Goal: Transaction & Acquisition: Purchase product/service

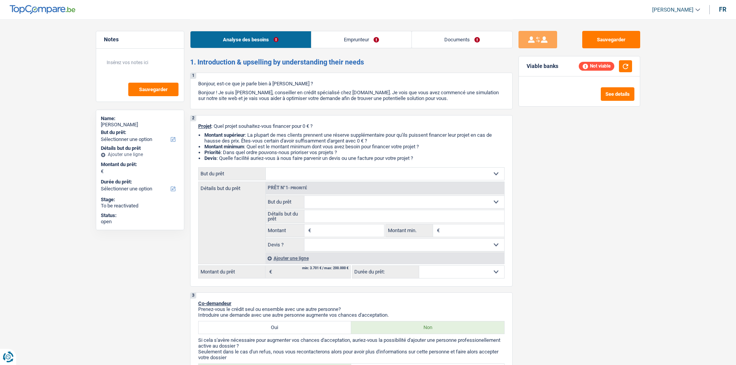
select select "privateEmployee"
select select "familyAllowances"
select select "netSalary"
select select "mealVouchers"
select select "ownerWithMortgage"
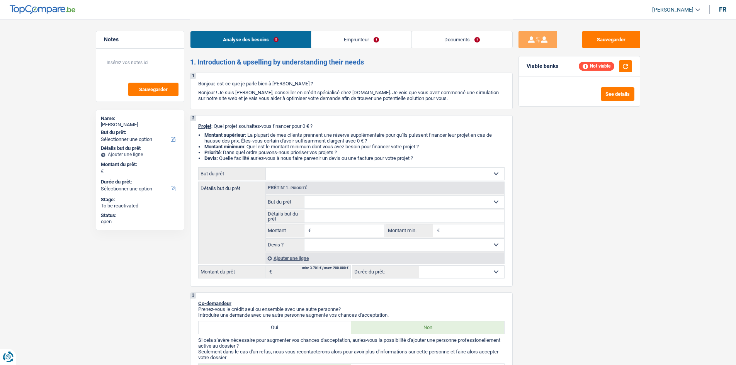
select select "privateEmployee"
select select "familyAllowances"
select select "netSalary"
select select "mealVouchers"
drag, startPoint x: 0, startPoint y: 0, endPoint x: 462, endPoint y: 39, distance: 463.8
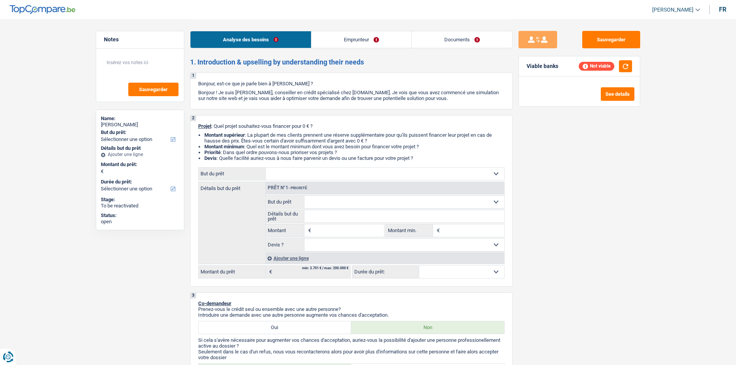
click at [462, 39] on link "Documents" at bounding box center [462, 39] width 100 height 17
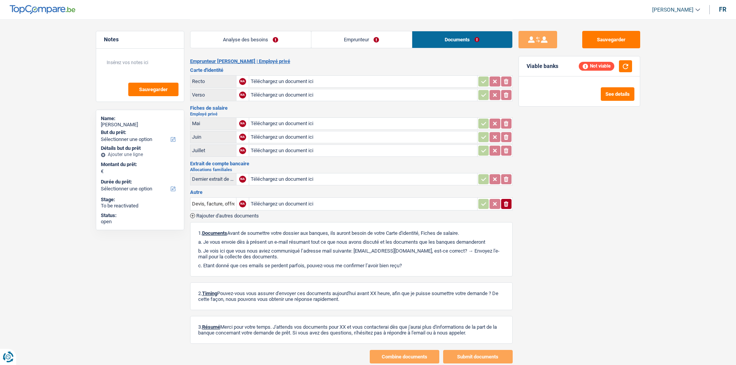
click at [378, 36] on link "Emprunteur" at bounding box center [361, 39] width 100 height 17
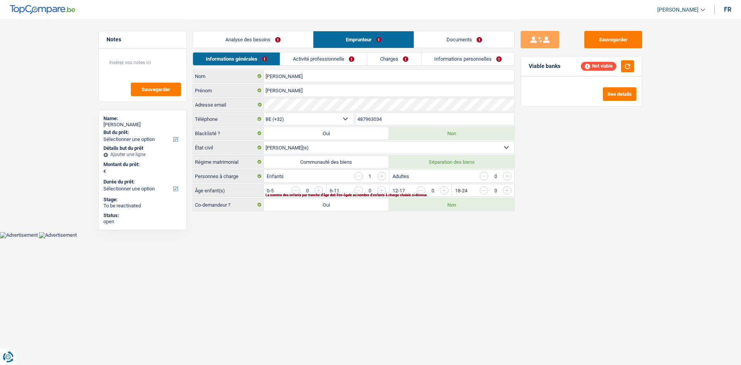
click at [349, 55] on link "Activité professionnelle" at bounding box center [323, 59] width 87 height 13
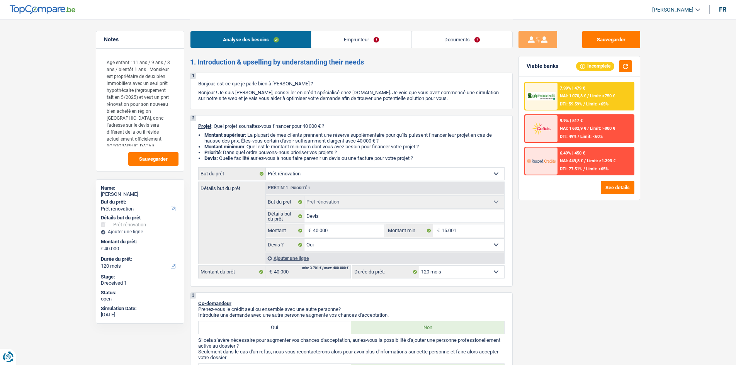
select select "renovation"
select select "120"
select select "32"
select select "single"
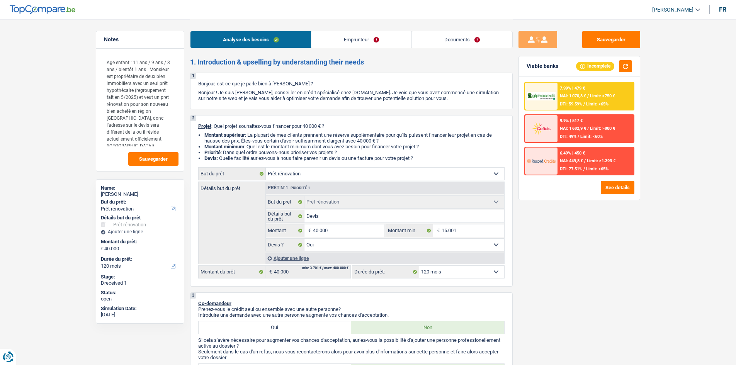
select select "independent"
select select "familyAllowances"
select select "netSalary"
select select "BE"
click at [333, 38] on link "Emprunteur" at bounding box center [361, 39] width 100 height 17
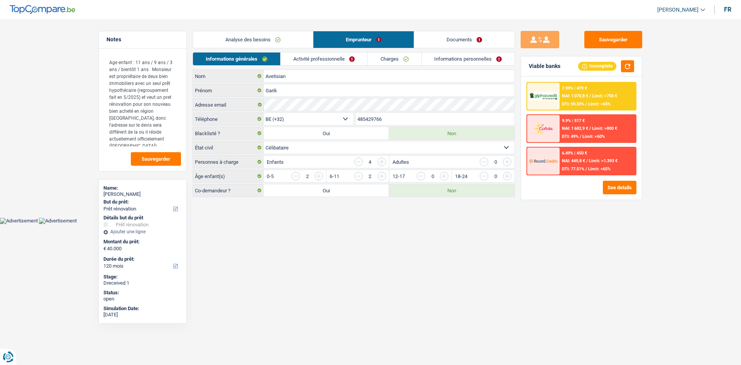
click at [333, 58] on link "Activité professionnelle" at bounding box center [324, 59] width 87 height 13
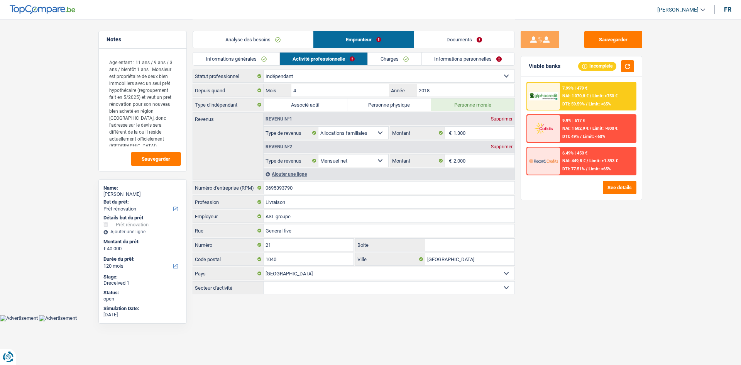
click at [562, 219] on div "Sauvegarder Viable banks Incomplete 7.99% | 479 € NAI: 1 070,8 € / Limit: >750 …" at bounding box center [581, 192] width 133 height 322
click at [629, 40] on button "Sauvegarder" at bounding box center [614, 39] width 58 height 17
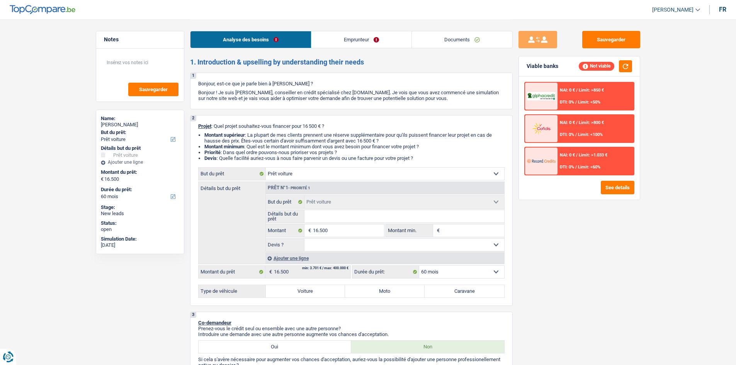
select select "car"
select select "60"
select select "car"
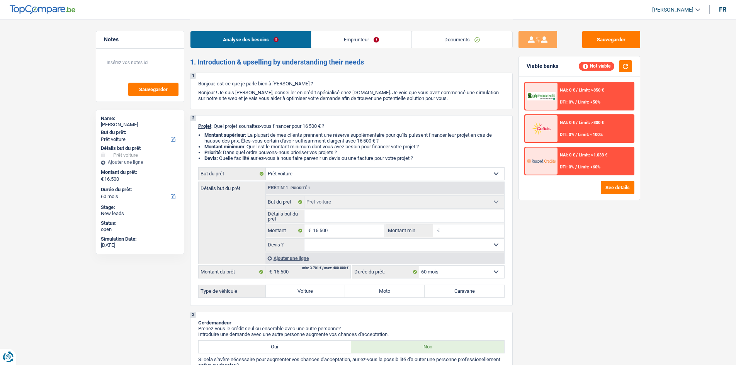
select select "60"
select select "car"
select select "60"
drag, startPoint x: 436, startPoint y: 39, endPoint x: 426, endPoint y: 42, distance: 10.5
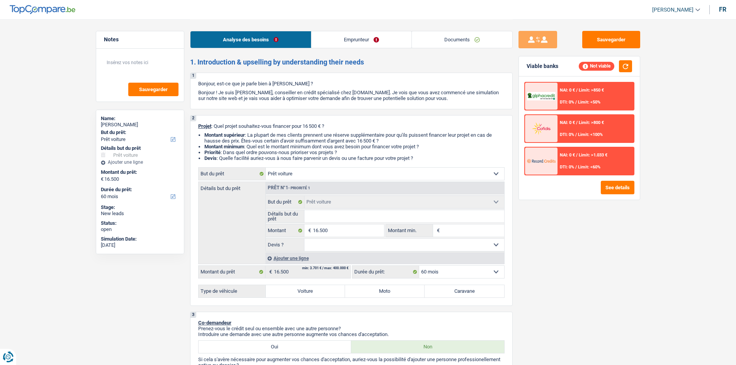
click at [436, 39] on link "Documents" at bounding box center [462, 39] width 100 height 17
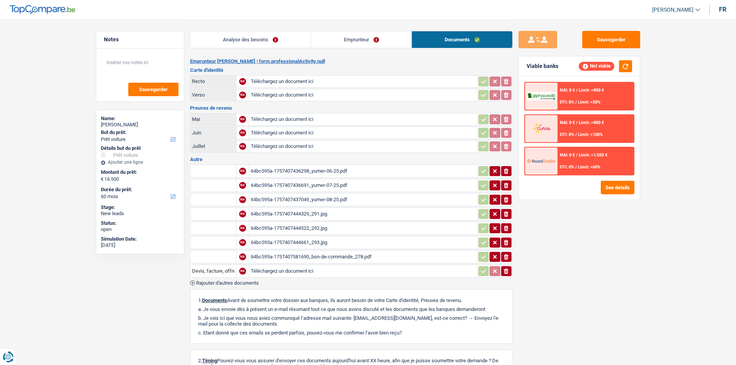
click at [356, 168] on div "64bc595a-1757407436298_yumer-06-25.pdf" at bounding box center [363, 171] width 225 height 12
click at [337, 185] on div "64bc595a-1757407436691_yumer-07-25.pdf" at bounding box center [363, 186] width 225 height 12
click at [330, 199] on div "64bc595a-1757407437049_yumer-08-25.pdf" at bounding box center [363, 200] width 225 height 12
click at [336, 214] on div "64bc595a-1757407444329_291.jpg" at bounding box center [363, 214] width 225 height 12
click at [305, 228] on div "64bc595a-1757407444522_292.jpg" at bounding box center [363, 228] width 225 height 12
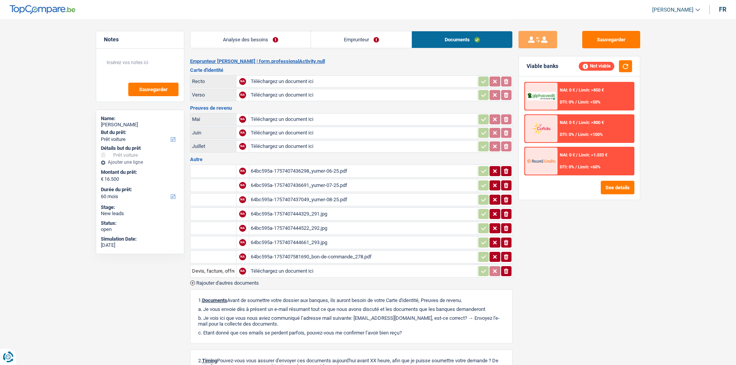
click at [334, 256] on div "64bc595a-1757407581690_bon-de-commande_278.pdf" at bounding box center [363, 257] width 225 height 12
click at [263, 47] on link "Analyse des besoins" at bounding box center [250, 39] width 120 height 17
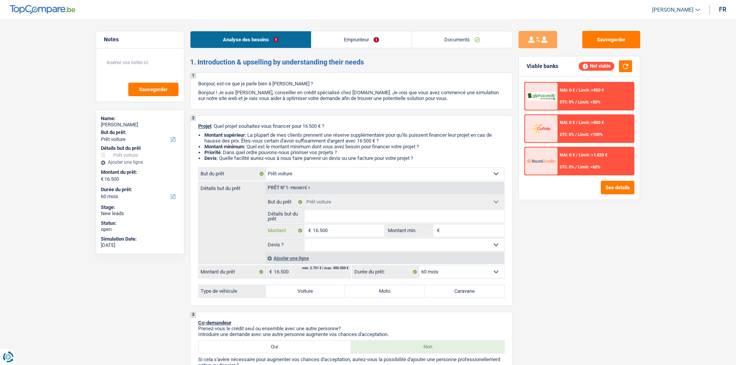
click at [362, 228] on input "16.500" at bounding box center [348, 230] width 71 height 12
click at [463, 233] on input "Montant min." at bounding box center [472, 230] width 63 height 12
paste input "16.500"
type input "16.500"
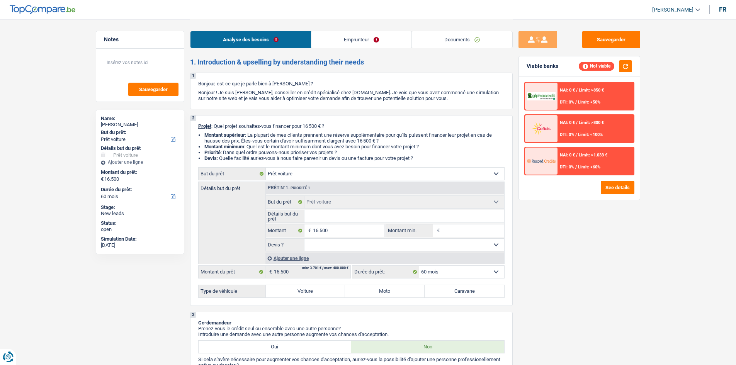
type input "16.500"
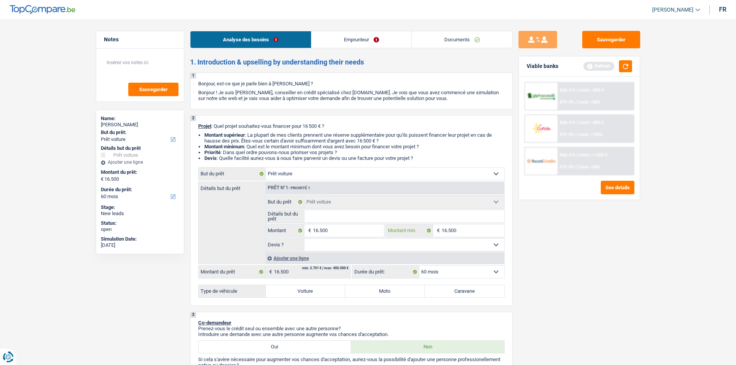
type input "16.500"
click at [386, 223] on fieldset "Confort maison: meubles, textile, peinture, électroménager, outillage non-profe…" at bounding box center [385, 223] width 238 height 56
click at [383, 218] on input "Détails but du prêt" at bounding box center [404, 216] width 200 height 12
type input "V"
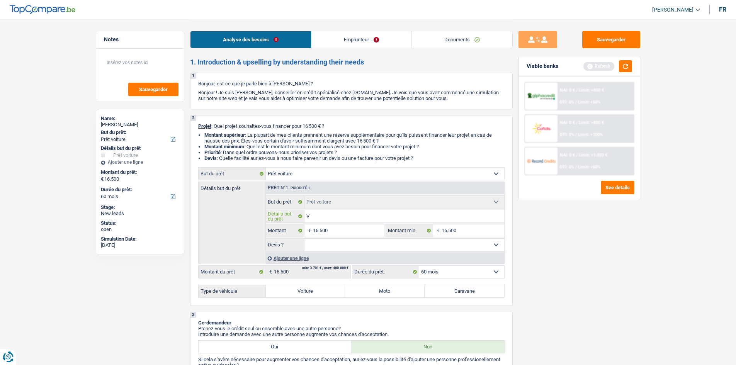
type input "Vo"
type input "Vol"
type input "VolV"
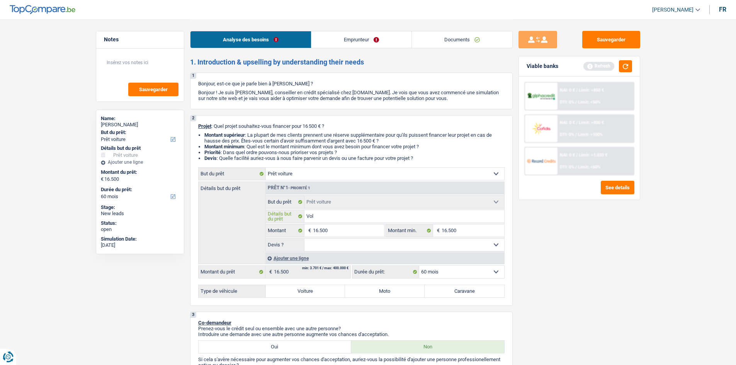
type input "VolV"
type input "Vol"
type input "Volv"
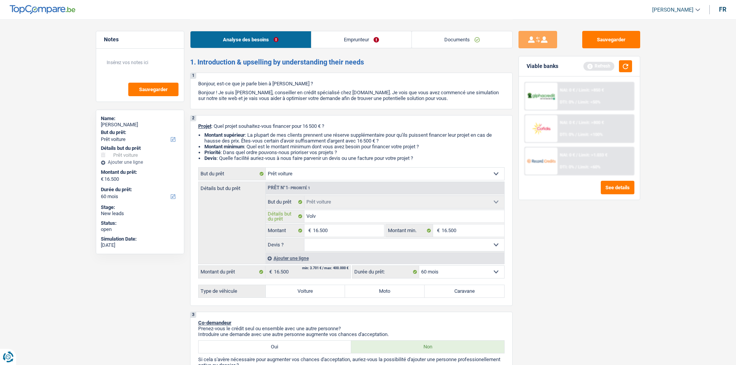
type input "Volvo"
type input "Volvo X"
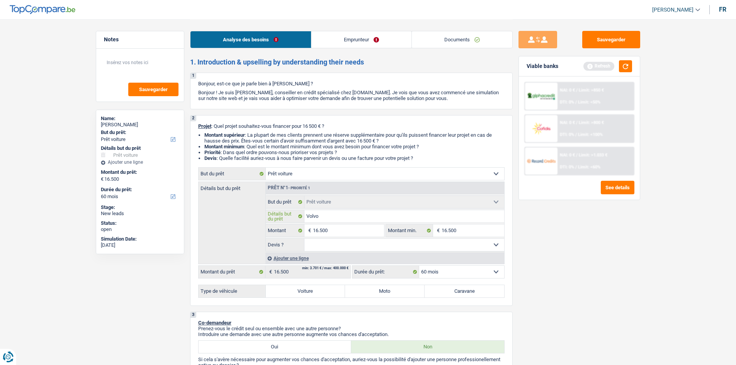
type input "Volvo X"
type input "Volvo XC"
type input "Volvo XC4"
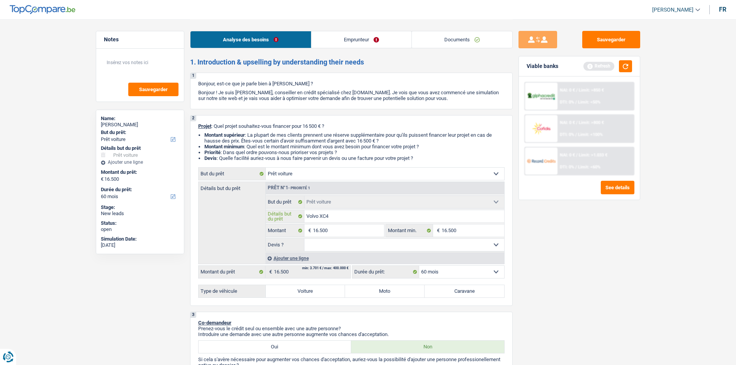
type input "Volvo XC40"
click at [368, 251] on select "Oui Non Non répondu Sélectionner une option" at bounding box center [404, 245] width 200 height 12
select select "yes"
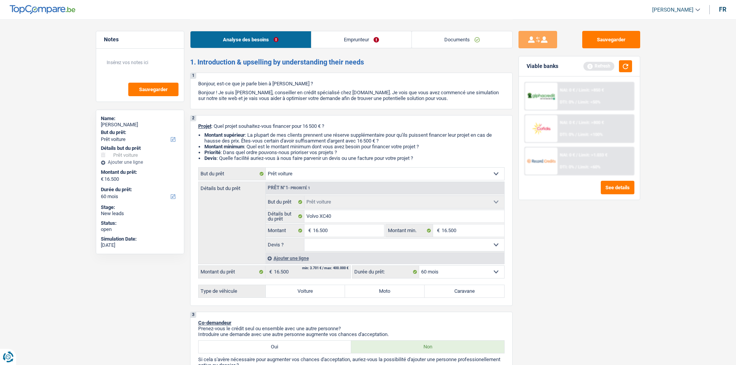
click at [304, 239] on select "Oui Non Non répondu Sélectionner une option" at bounding box center [404, 245] width 200 height 12
select select "yes"
click at [324, 294] on label "Voiture" at bounding box center [306, 291] width 80 height 12
click at [324, 294] on input "Voiture" at bounding box center [306, 291] width 80 height 12
radio input "true"
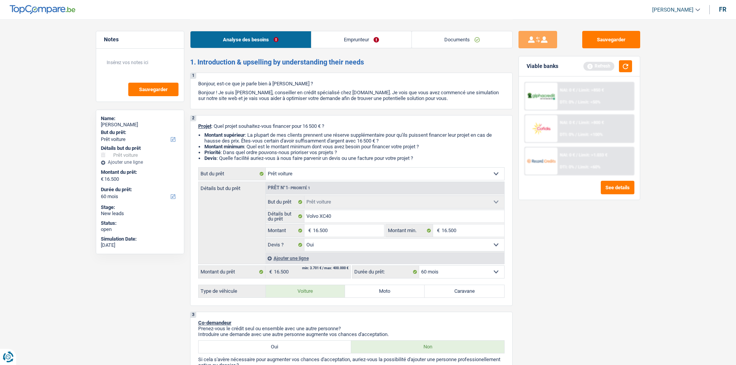
radio input "true"
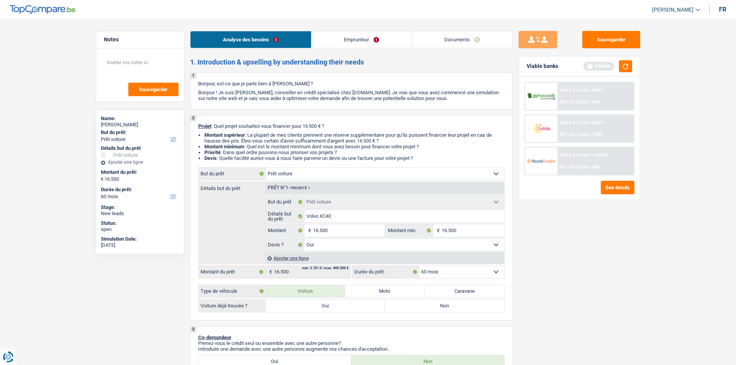
click at [330, 307] on label "Oui" at bounding box center [325, 306] width 119 height 12
click at [330, 307] on input "Oui" at bounding box center [325, 306] width 119 height 12
radio input "true"
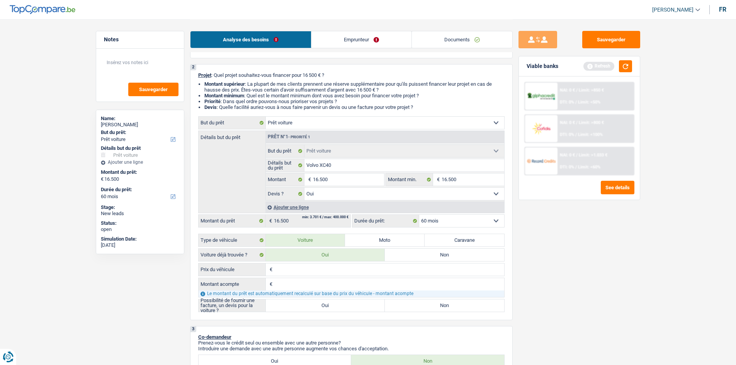
scroll to position [116, 0]
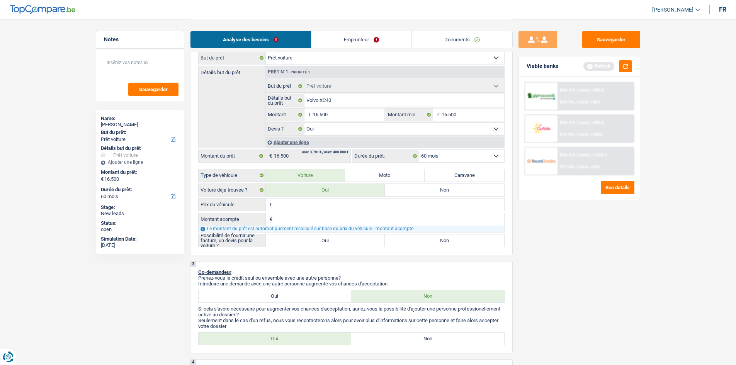
click at [355, 205] on input "Prix du véhicule" at bounding box center [389, 204] width 230 height 12
type input "2"
type input "21"
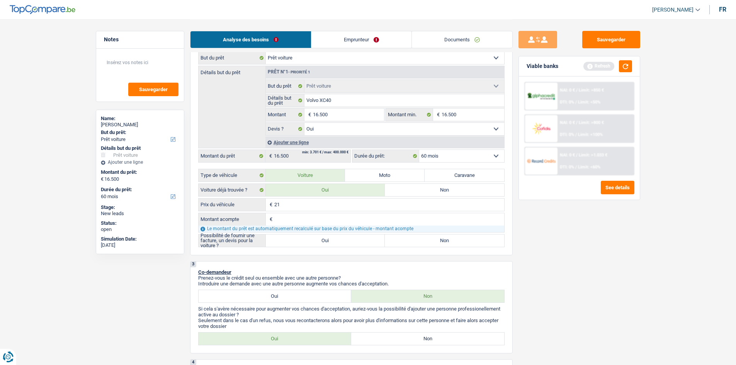
type input "215"
type input "2.150"
type input "21.500"
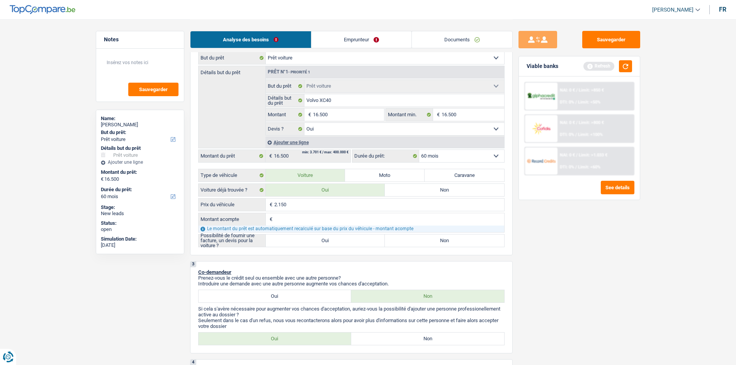
type input "21.500"
click at [339, 222] on input "Montant acompte" at bounding box center [389, 219] width 230 height 12
type input "5"
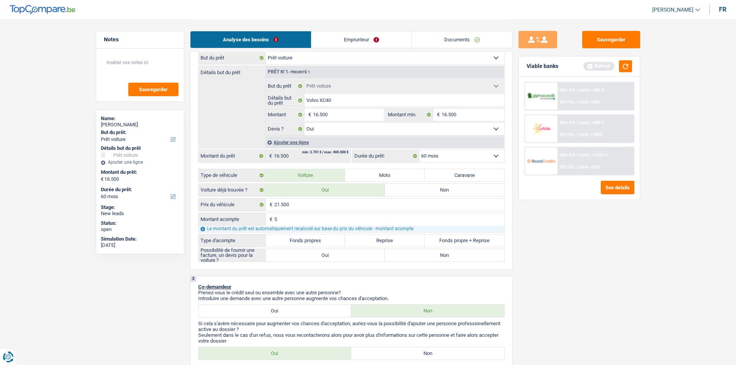
type input "50"
type input "500"
type input "5.000"
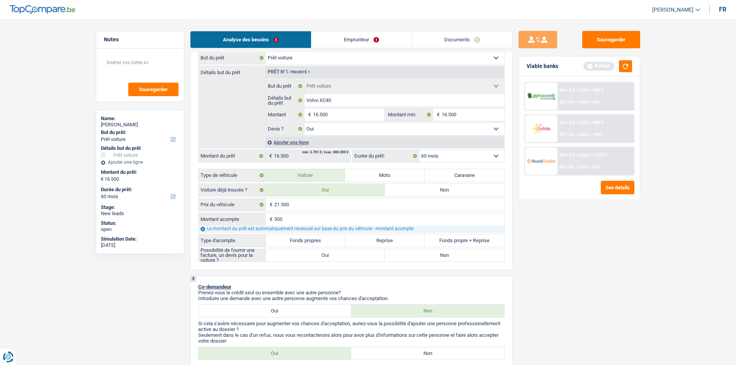
type input "5.000"
click at [328, 241] on label "Fonds propres" at bounding box center [306, 240] width 80 height 12
click at [328, 241] on input "Fonds propres" at bounding box center [306, 240] width 80 height 12
radio input "true"
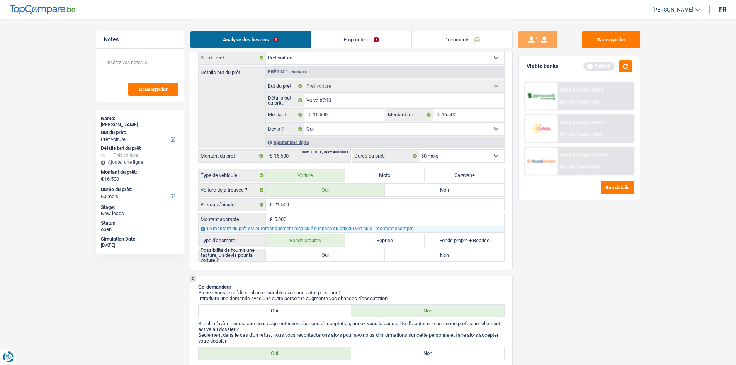
radio input "true"
click at [349, 258] on label "Oui" at bounding box center [325, 255] width 119 height 12
click at [349, 258] on input "Oui" at bounding box center [325, 255] width 119 height 12
radio input "true"
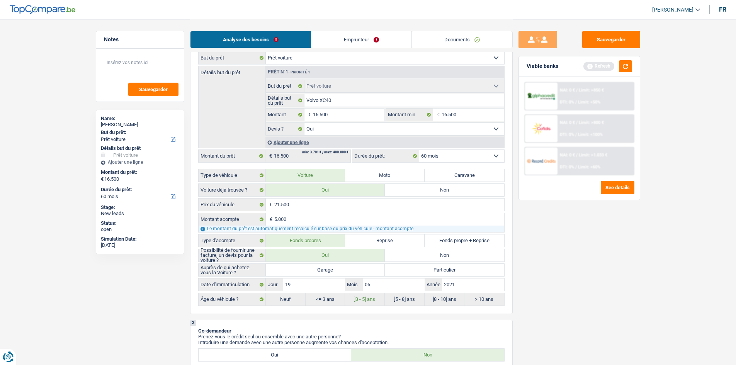
click at [354, 270] on label "Garage" at bounding box center [325, 270] width 119 height 12
click at [354, 270] on input "Garage" at bounding box center [325, 270] width 119 height 12
radio input "true"
click at [593, 264] on div "Sauvegarder Viable banks Refresh NAI: 0 € / Limit: >850 € DTI: 0% / Limit: <50%…" at bounding box center [578, 192] width 133 height 322
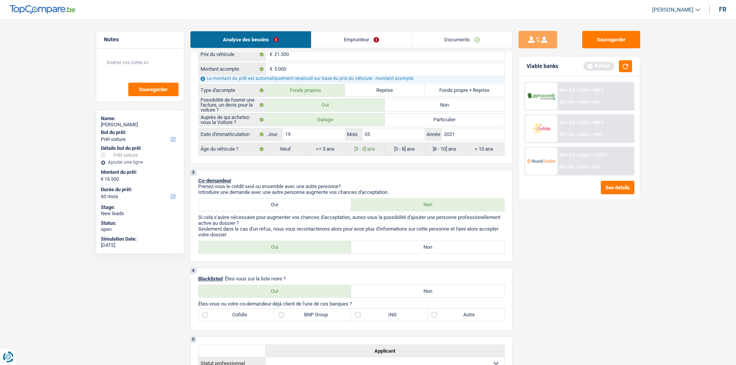
scroll to position [309, 0]
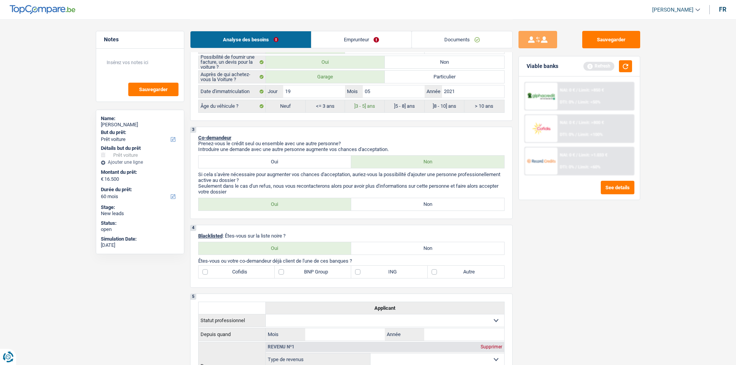
click at [442, 206] on label "Non" at bounding box center [427, 204] width 153 height 12
click at [442, 206] on input "Non" at bounding box center [427, 204] width 153 height 12
radio input "true"
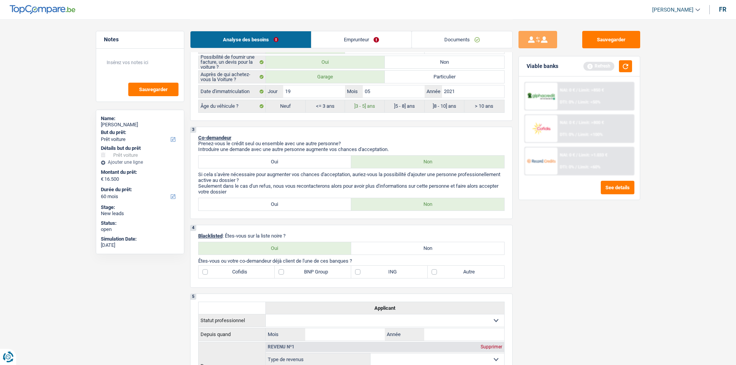
click at [410, 246] on label "Non" at bounding box center [427, 248] width 153 height 12
click at [410, 246] on input "Non" at bounding box center [427, 248] width 153 height 12
radio input "true"
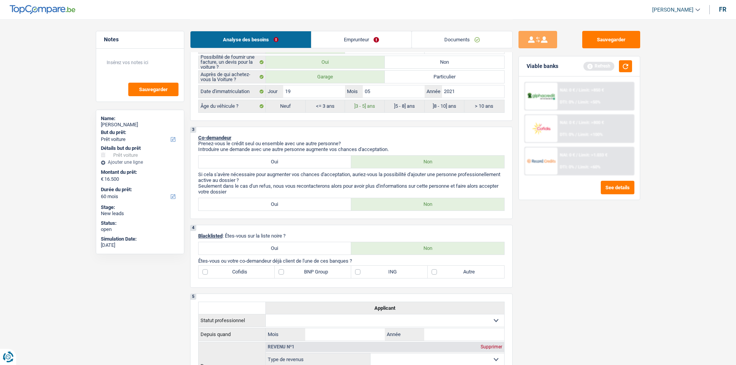
click at [585, 243] on div "Sauvegarder Viable banks Refresh NAI: 0 € / Limit: >850 € DTI: 0% / Limit: <50%…" at bounding box center [578, 192] width 133 height 322
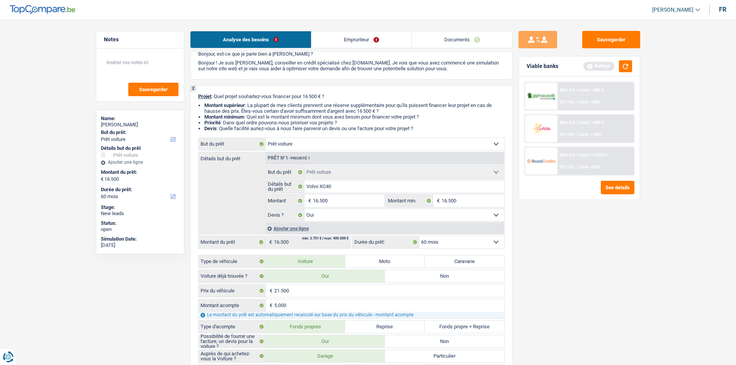
scroll to position [0, 0]
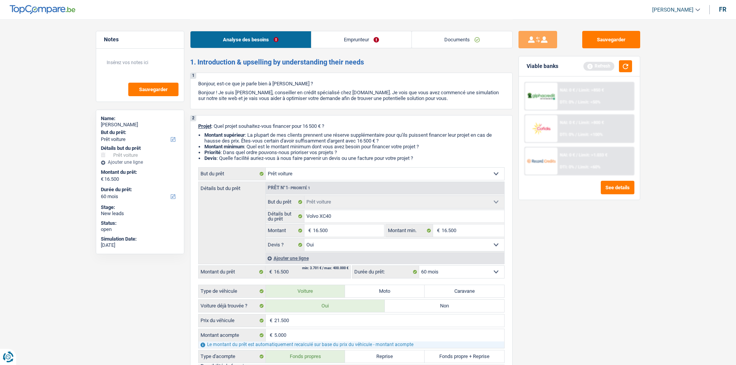
click at [485, 40] on link "Documents" at bounding box center [462, 39] width 100 height 17
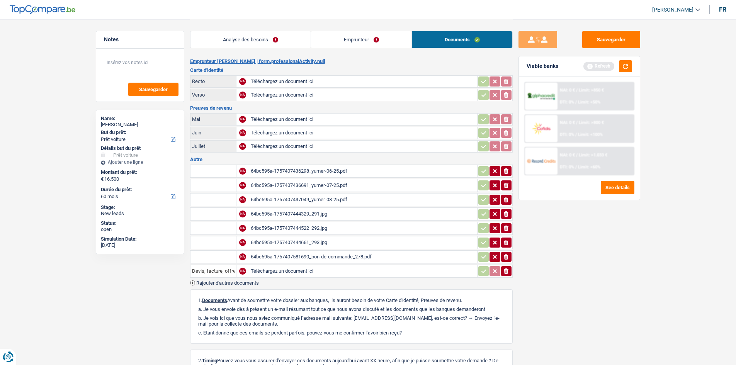
click at [343, 228] on div "64bc595a-1757407444522_292.jpg" at bounding box center [363, 228] width 225 height 12
click at [355, 256] on div "64bc595a-1757407581690_bon-de-commande_278.pdf" at bounding box center [363, 257] width 225 height 12
click at [362, 244] on div "64bc595a-1757407444661_293.jpg" at bounding box center [363, 243] width 225 height 12
click at [347, 214] on div "64bc595a-1757407444329_291.jpg" at bounding box center [363, 214] width 225 height 12
click at [265, 38] on link "Analyse des besoins" at bounding box center [250, 39] width 120 height 17
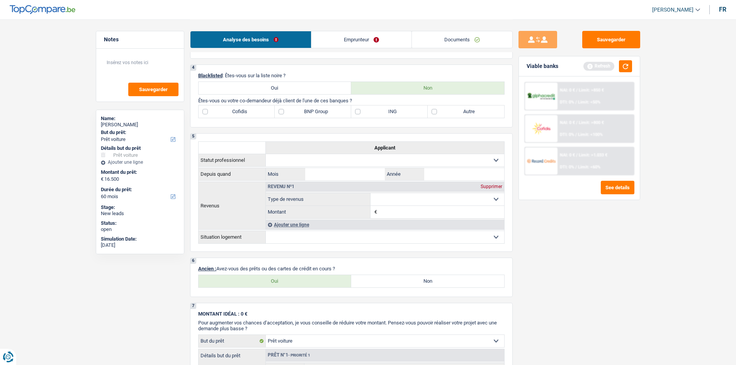
scroll to position [579, 0]
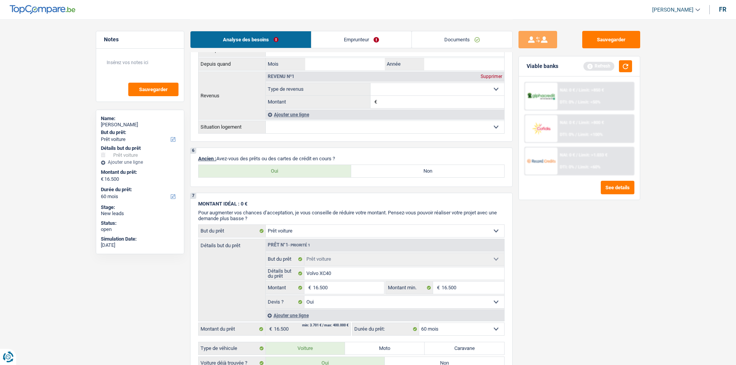
click at [313, 171] on label "Oui" at bounding box center [274, 171] width 153 height 12
click at [313, 171] on input "Oui" at bounding box center [274, 171] width 153 height 12
radio input "true"
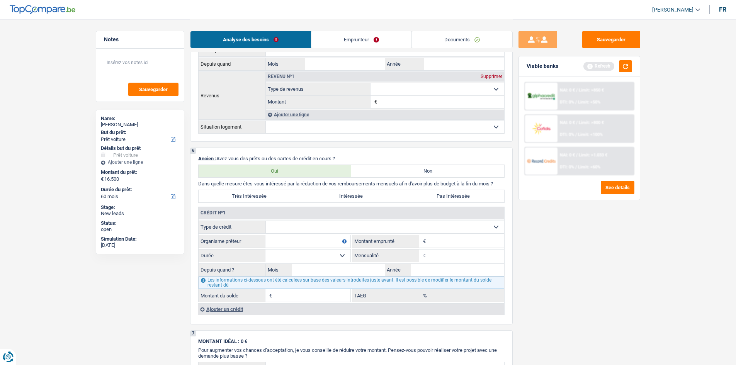
drag, startPoint x: 398, startPoint y: 225, endPoint x: 398, endPoint y: 232, distance: 6.9
click at [398, 225] on select "Carte ou ouverture de crédit Prêt hypothécaire Vente à tempérament Prêt à tempé…" at bounding box center [385, 227] width 238 height 12
select select "mortgage"
click at [266, 221] on select "Carte ou ouverture de crédit Prêt hypothécaire Vente à tempérament Prêt à tempé…" at bounding box center [385, 227] width 238 height 12
type input "0"
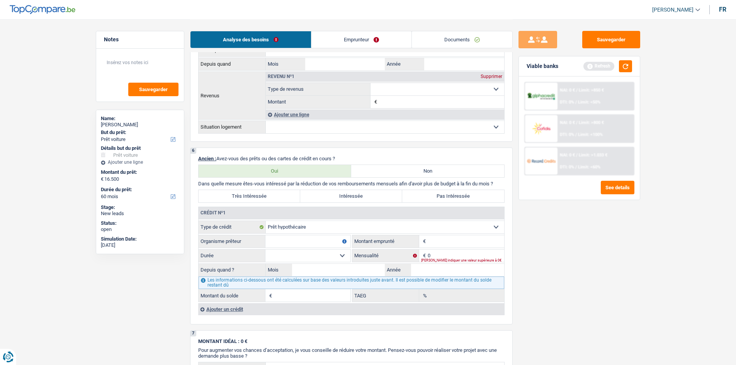
click at [436, 195] on label "Pas Intéressée" at bounding box center [453, 196] width 102 height 12
click at [436, 195] on input "Pas Intéressée" at bounding box center [453, 196] width 102 height 12
radio input "true"
click at [456, 259] on div "Veuillez indiquer une valeur supérieure à 0€" at bounding box center [462, 260] width 83 height 3
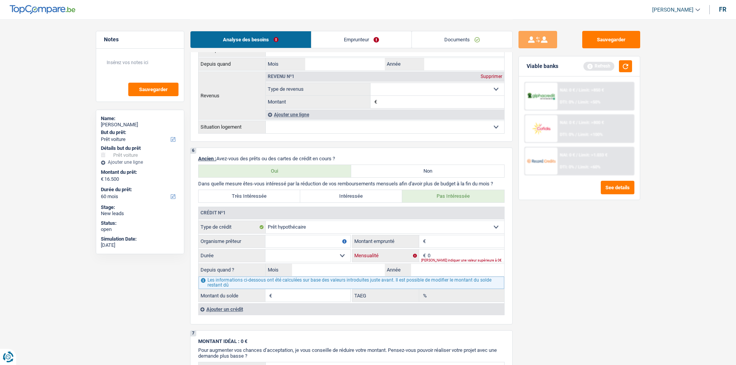
click at [437, 253] on input "0" at bounding box center [465, 255] width 76 height 12
click at [554, 254] on div "Sauvegarder Viable banks Refresh NAI: 0 € / Limit: >850 € DTI: 0% / Limit: <50%…" at bounding box center [578, 192] width 133 height 322
click at [464, 258] on input "1.265" at bounding box center [465, 255] width 76 height 12
type input "1.266"
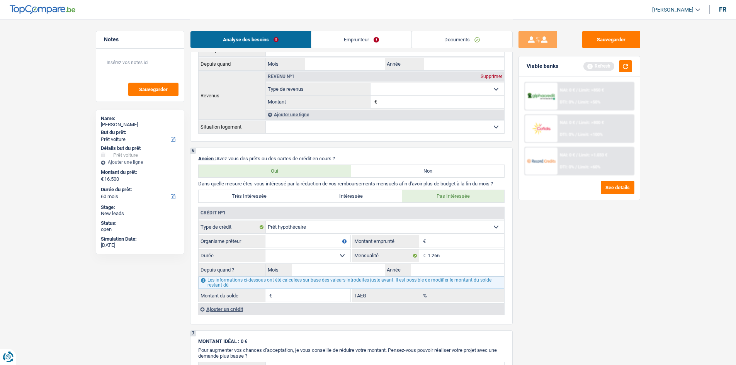
click at [547, 259] on div "Sauvegarder Viable banks Refresh NAI: 0 € / Limit: >850 € DTI: 0% / Limit: <50%…" at bounding box center [578, 192] width 133 height 322
click at [631, 65] on button "button" at bounding box center [625, 66] width 13 height 12
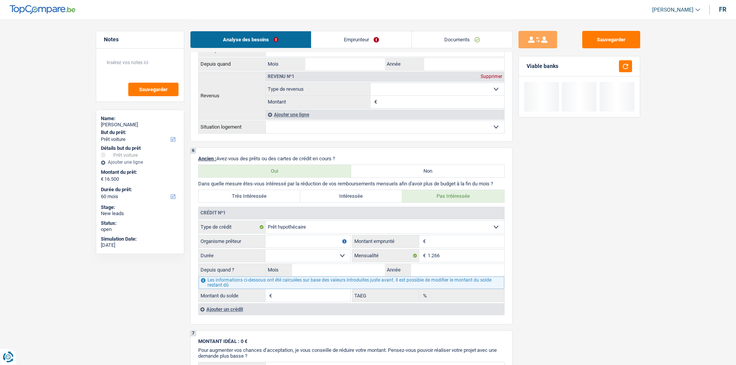
drag, startPoint x: 451, startPoint y: 237, endPoint x: 449, endPoint y: 245, distance: 7.4
click at [449, 245] on input "Montant" at bounding box center [465, 241] width 76 height 12
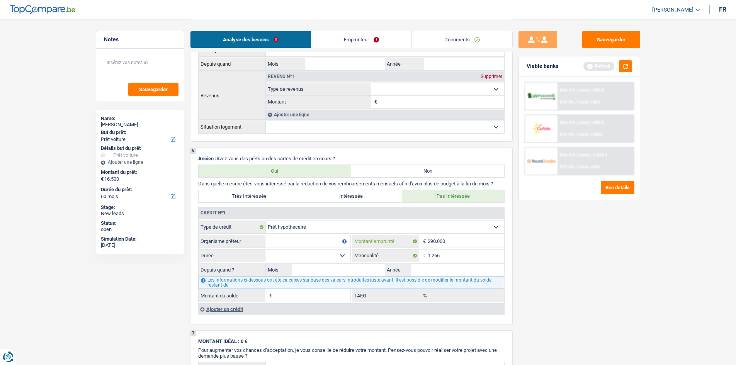
type input "290.000"
click at [341, 257] on select "120 mois 132 mois 144 mois 180 mois 240 mois 300 mois 360 mois 420 mois Sélecti…" at bounding box center [307, 255] width 85 height 12
click at [319, 238] on input "Organisme prêteur" at bounding box center [307, 241] width 85 height 12
type input "Record"
click at [356, 275] on input "Mois" at bounding box center [338, 270] width 93 height 12
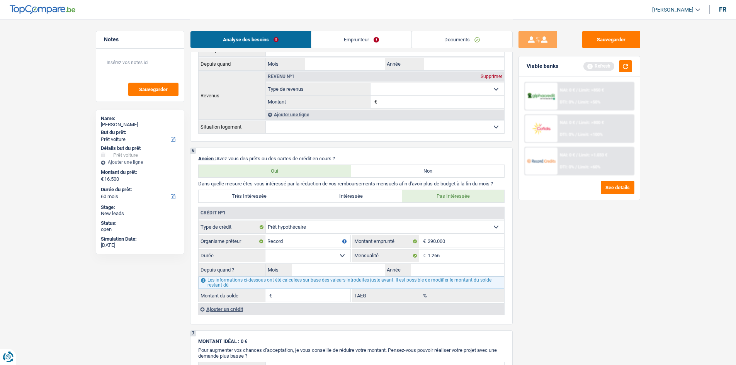
click at [330, 257] on select "120 mois 132 mois 144 mois 180 mois 240 mois 300 mois 360 mois 420 mois Sélecti…" at bounding box center [307, 255] width 85 height 12
select select "300"
click at [265, 249] on select "120 mois 132 mois 144 mois 180 mois 240 mois 300 mois 360 mois 420 mois Sélecti…" at bounding box center [307, 255] width 85 height 12
click at [344, 272] on input "Mois" at bounding box center [338, 270] width 93 height 12
click at [543, 241] on div "Sauvegarder Viable banks Refresh NAI: 0 € / Limit: >850 € DTI: 0% / Limit: <50%…" at bounding box center [578, 192] width 133 height 322
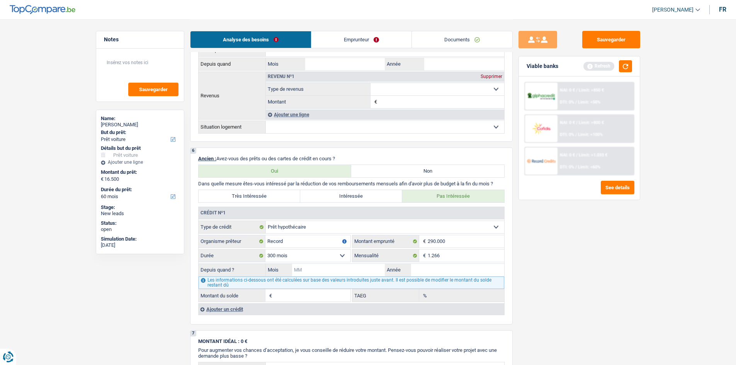
click at [361, 271] on input "Mois" at bounding box center [338, 270] width 93 height 12
type input "6"
type input "2025"
type input "287.836"
type input "2,28"
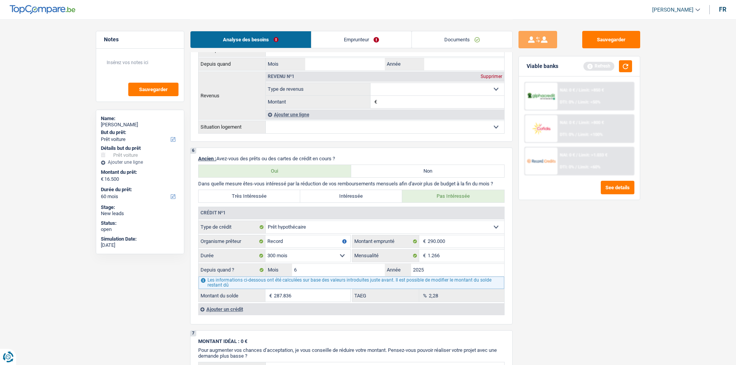
click at [613, 256] on div "Sauvegarder Viable banks Refresh NAI: 0 € / Limit: >850 € DTI: 0% / Limit: <50%…" at bounding box center [578, 192] width 133 height 322
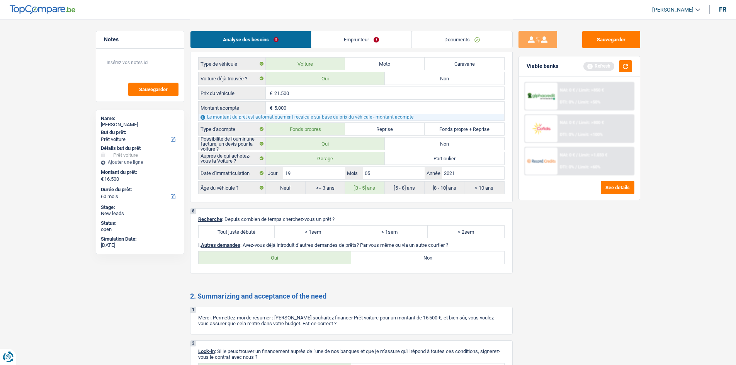
scroll to position [1081, 0]
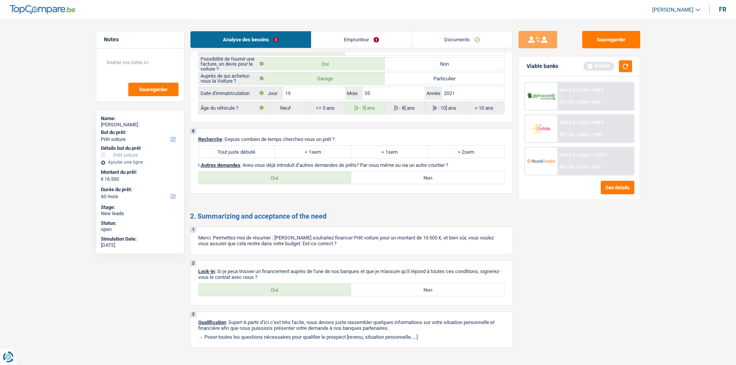
click at [266, 157] on label "Tout juste débuté" at bounding box center [236, 152] width 76 height 12
click at [266, 157] on input "Tout juste débuté" at bounding box center [236, 152] width 76 height 12
radio input "true"
click at [425, 172] on label "Non" at bounding box center [427, 177] width 153 height 12
click at [425, 172] on input "Non" at bounding box center [427, 177] width 153 height 12
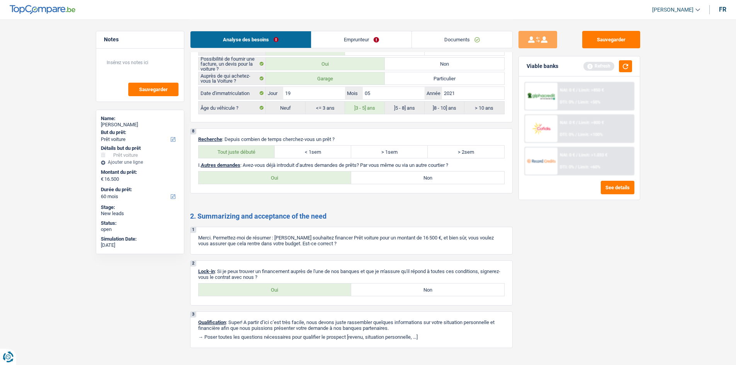
radio input "true"
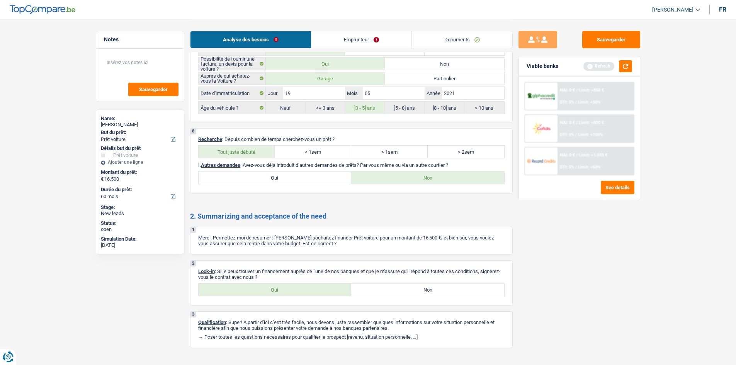
scroll to position [0, 0]
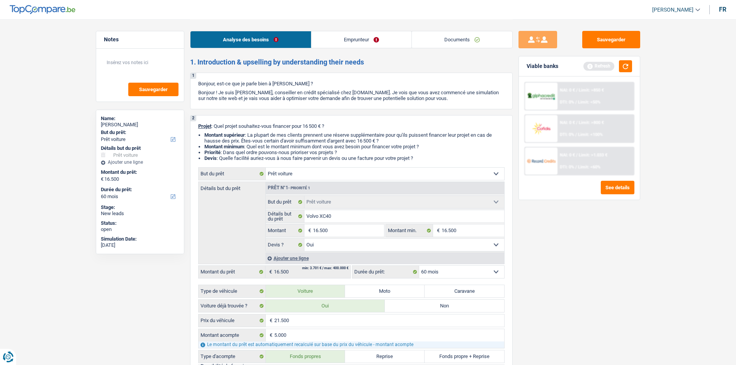
click at [342, 39] on link "Emprunteur" at bounding box center [361, 39] width 100 height 17
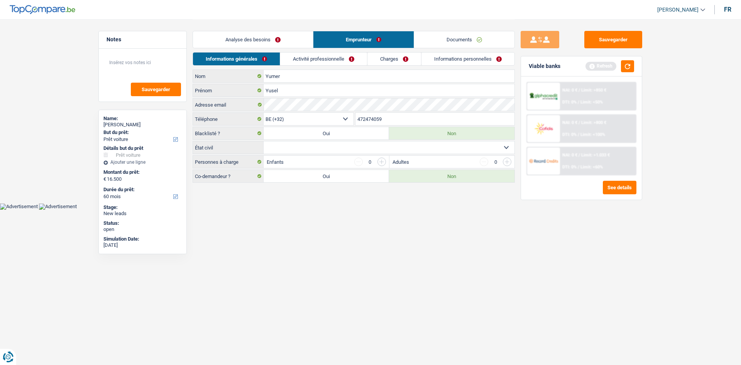
click at [353, 151] on select "Célibataire Marié(e) Cohabitant(e) légal(e) Divorcé(e) Veuf(ve) Séparé (de fait…" at bounding box center [389, 147] width 251 height 12
select select "married"
click at [264, 141] on select "Célibataire Marié(e) Cohabitant(e) légal(e) Divorcé(e) Veuf(ve) Séparé (de fait…" at bounding box center [389, 147] width 251 height 12
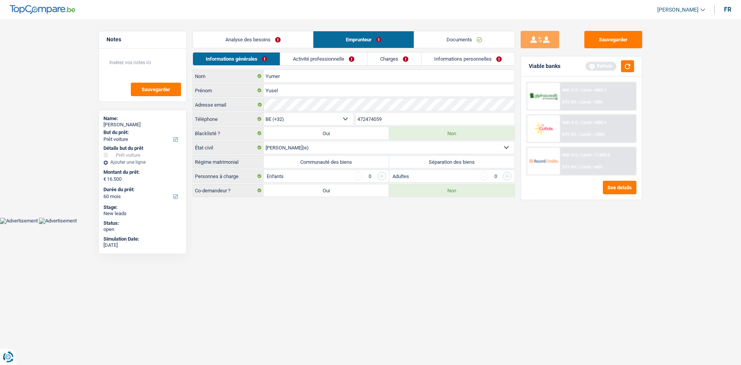
click at [473, 42] on link "Documents" at bounding box center [464, 39] width 100 height 17
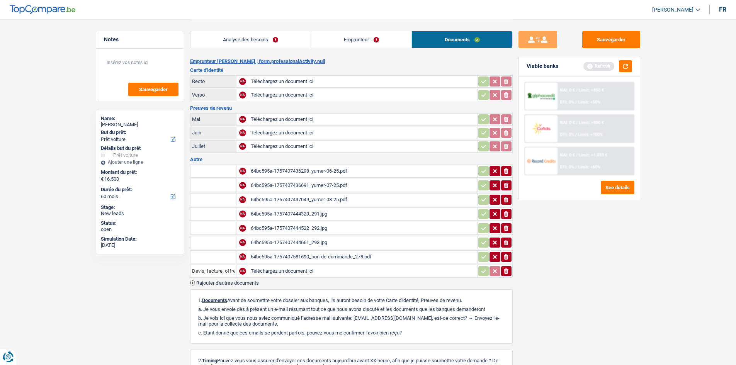
click at [361, 180] on div "64bc595a-1757407436691_yumer-07-25.pdf" at bounding box center [363, 186] width 225 height 12
click at [131, 68] on textarea at bounding box center [140, 65] width 77 height 23
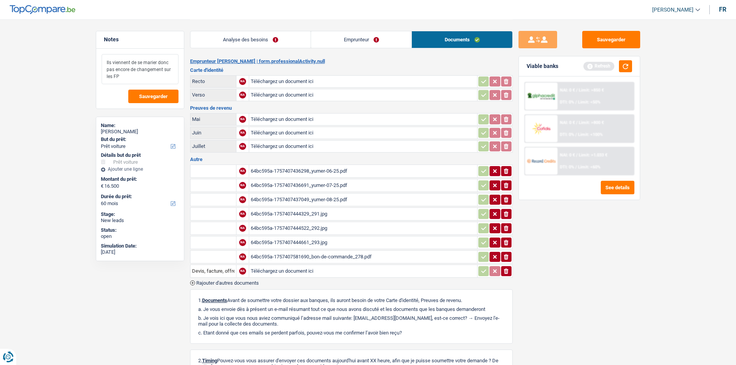
drag, startPoint x: 129, startPoint y: 77, endPoint x: 69, endPoint y: 48, distance: 66.3
click at [69, 48] on main "Notes Ils viennent de se marier donc pas encore de changement sur les FP Sauveg…" at bounding box center [368, 225] width 736 height 450
type textarea "Ils viennent de se marier donc pas encore de changement sur les FP"
click at [641, 262] on div "Sauvegarder Viable banks Refresh NAI: 0 € / Limit: >850 € DTI: 0% / Limit: <50%…" at bounding box center [578, 192] width 133 height 322
click at [301, 40] on link "Analyse des besoins" at bounding box center [250, 39] width 120 height 17
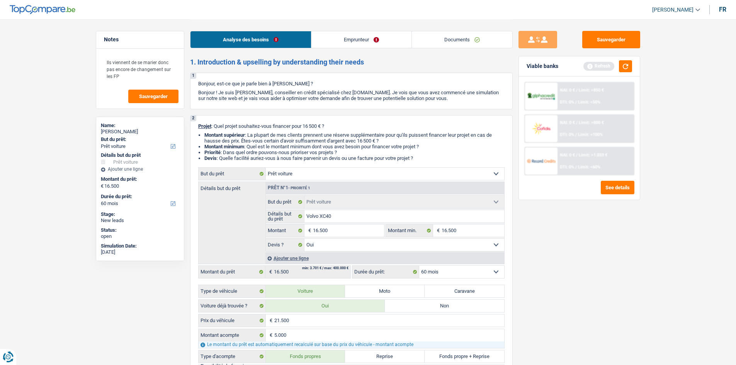
click at [332, 38] on link "Emprunteur" at bounding box center [361, 39] width 100 height 17
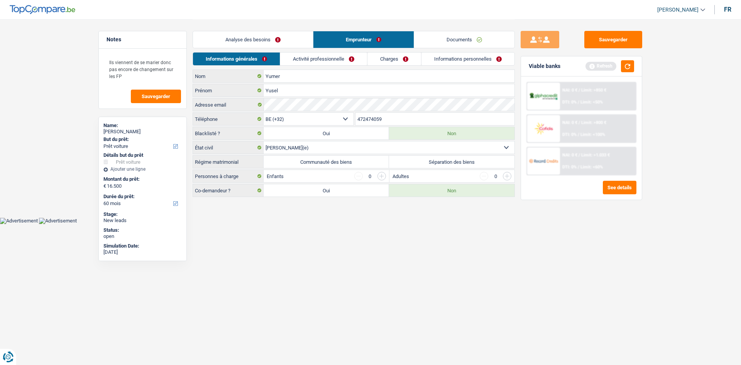
click at [349, 164] on label "Communauté des biens" at bounding box center [326, 162] width 125 height 12
click at [349, 164] on input "Communauté des biens" at bounding box center [326, 162] width 125 height 12
radio input "true"
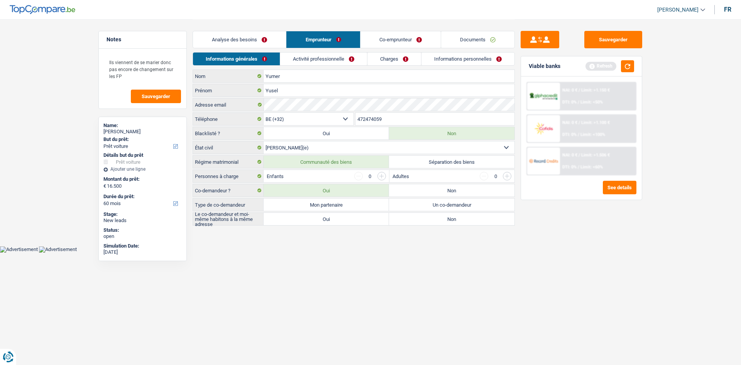
click at [381, 176] on input "button" at bounding box center [382, 176] width 8 height 8
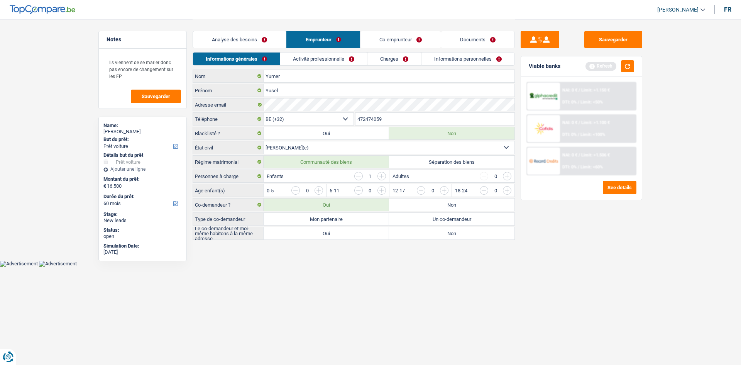
click at [316, 188] on input "button" at bounding box center [476, 192] width 322 height 12
click at [578, 232] on div "Sauvegarder Viable banks Refresh NAI: 0 € / Limit: >1.150 € DTI: 0% / Limit: <5…" at bounding box center [581, 192] width 133 height 322
click at [341, 220] on label "Mon partenaire" at bounding box center [326, 219] width 125 height 12
click at [341, 220] on input "Mon partenaire" at bounding box center [326, 219] width 125 height 12
radio input "true"
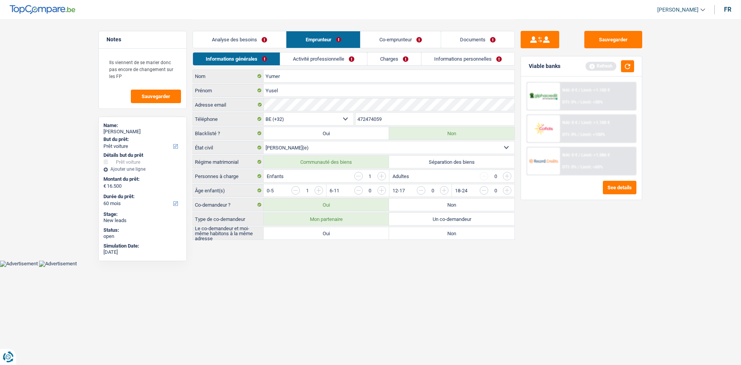
radio input "true"
click at [347, 234] on label "Oui" at bounding box center [326, 233] width 125 height 12
click at [347, 234] on input "Oui" at bounding box center [326, 233] width 125 height 12
drag, startPoint x: 554, startPoint y: 239, endPoint x: 531, endPoint y: 195, distance: 49.0
click at [553, 234] on div "Sauvegarder Viable banks Refresh NAI: 0 € / Limit: >1.150 € DTI: 0% / Limit: <5…" at bounding box center [581, 192] width 133 height 322
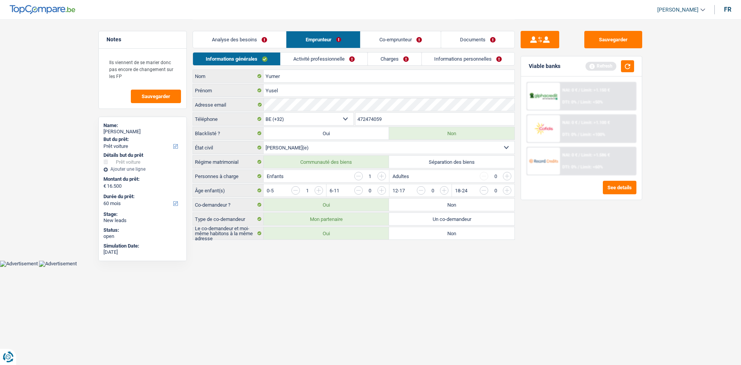
click at [323, 54] on link "Activité professionnelle" at bounding box center [324, 59] width 87 height 13
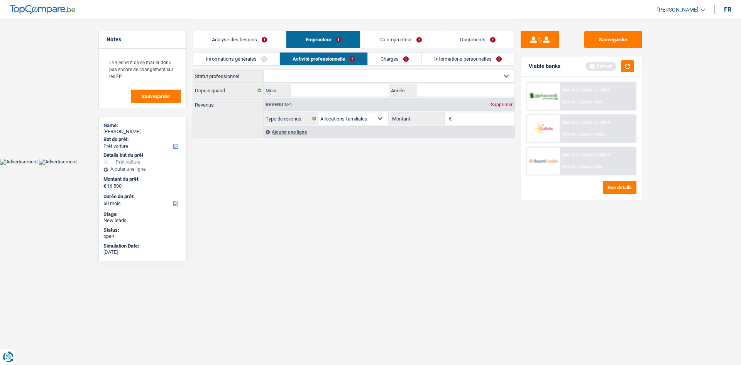
click at [346, 74] on select "Ouvrier Employé privé Employé public Invalide Indépendant Pensionné Chômeur Mut…" at bounding box center [389, 76] width 251 height 12
select select "worker"
click at [264, 70] on select "Ouvrier Employé privé Employé public Invalide Indépendant Pensionné Chômeur Mut…" at bounding box center [389, 76] width 251 height 12
select select "familyAllowances"
select select "netSalary"
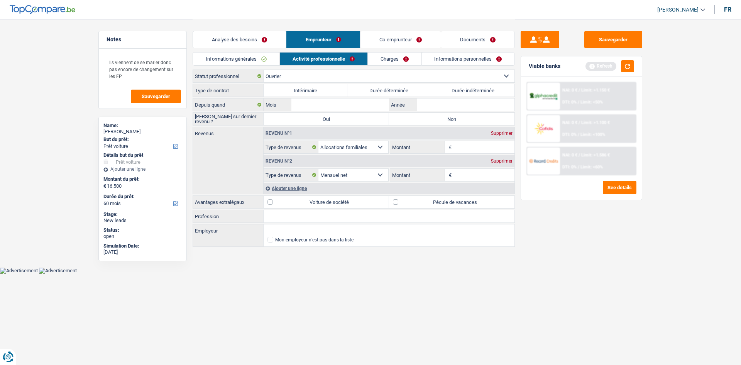
drag, startPoint x: 470, startPoint y: 85, endPoint x: 445, endPoint y: 96, distance: 27.1
click at [470, 85] on label "Durée indéterminée" at bounding box center [473, 90] width 84 height 12
click at [470, 85] on input "Durée indéterminée" at bounding box center [473, 90] width 84 height 12
radio input "true"
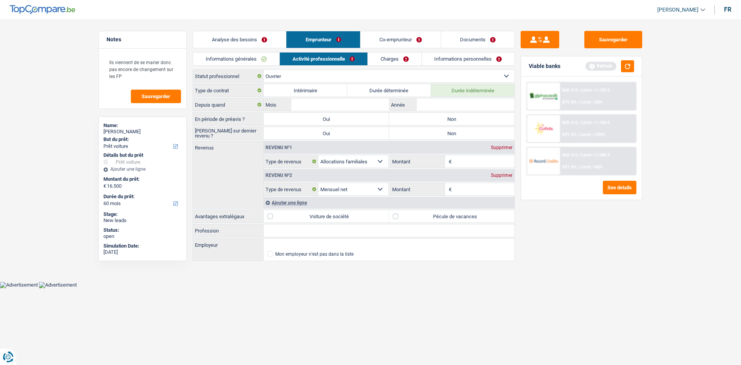
click at [419, 115] on label "Non" at bounding box center [451, 119] width 125 height 12
click at [419, 115] on input "Non" at bounding box center [451, 119] width 125 height 12
radio input "true"
click at [426, 132] on label "Non" at bounding box center [451, 133] width 125 height 12
click at [426, 132] on input "Non" at bounding box center [451, 133] width 125 height 12
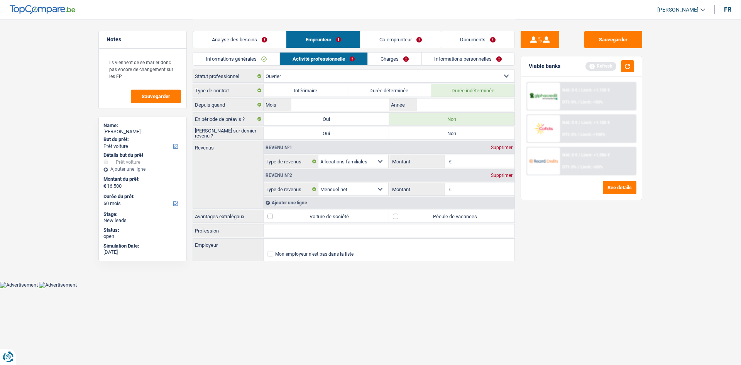
radio input "true"
click at [347, 102] on input "Mois" at bounding box center [341, 104] width 98 height 12
type input "10"
type input "2019"
click at [462, 163] on input "Montant" at bounding box center [484, 161] width 61 height 12
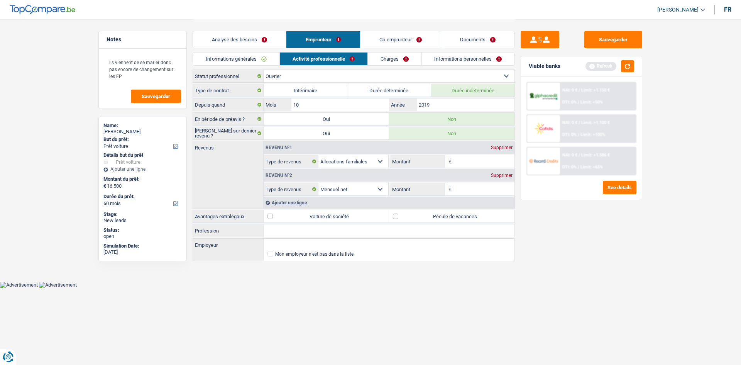
click at [462, 183] on fieldset "€ Montant Selon le statut professionnel choisi à l’étape précédente, veuillez i…" at bounding box center [452, 189] width 125 height 13
click at [464, 185] on input "Montant" at bounding box center [484, 189] width 61 height 12
type input "2.130"
click at [470, 161] on input "Montant" at bounding box center [484, 161] width 61 height 12
type input "170"
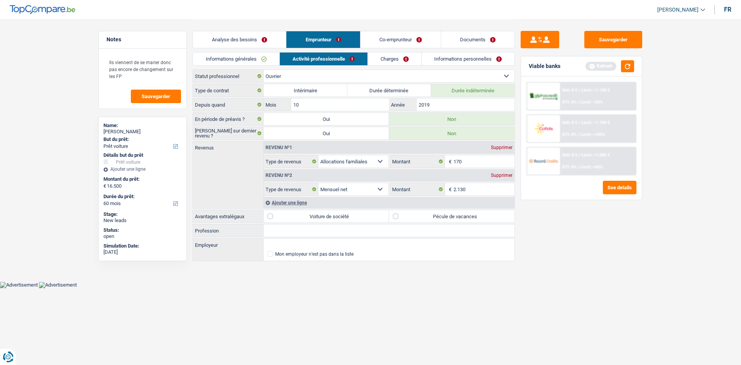
click at [301, 202] on div "Ajouter une ligne" at bounding box center [389, 202] width 251 height 11
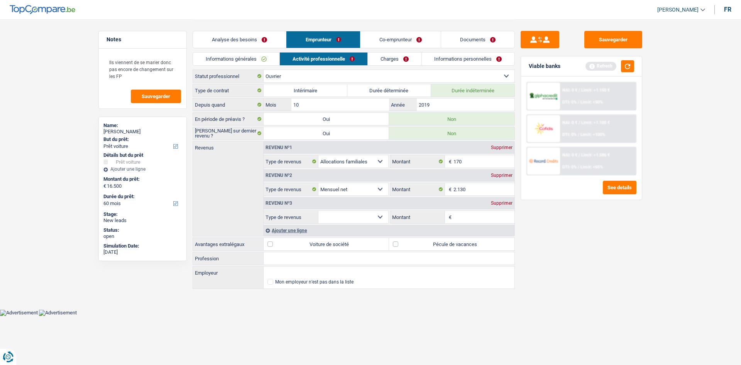
click at [364, 214] on select "Allocation d'handicap Allocations chômage Allocations familiales Chèques repas …" at bounding box center [354, 217] width 70 height 12
select select "mealVouchers"
click at [319, 211] on select "Allocation d'handicap Allocations chômage Allocations familiales Chèques repas …" at bounding box center [354, 217] width 70 height 12
click at [480, 210] on fieldset "€ Montant par jour Tous les champs sont obligatoires. Veuillez fournir une répo…" at bounding box center [452, 216] width 125 height 13
click at [478, 212] on input "Montant par jour" at bounding box center [484, 217] width 61 height 12
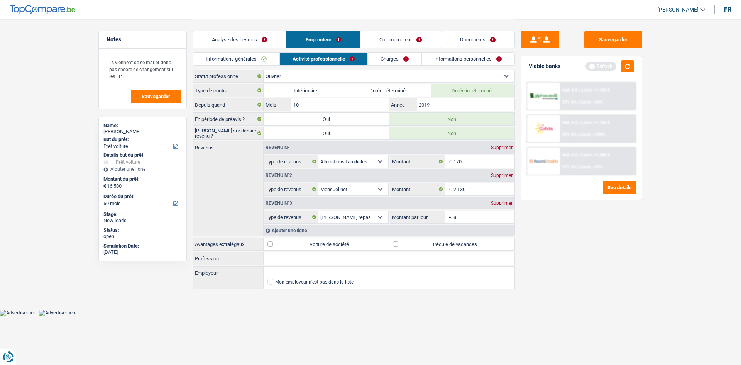
type input "8,0"
click at [575, 236] on div "Sauvegarder Viable banks Refresh NAI: 0 € / Limit: >1.150 € DTI: 0% / Limit: <5…" at bounding box center [581, 192] width 133 height 322
click at [602, 253] on div "Sauvegarder Viable banks Refresh NAI: 0 € / Limit: >1.150 € DTI: 0% / Limit: <5…" at bounding box center [581, 192] width 133 height 322
click at [499, 147] on div "Supprimer" at bounding box center [501, 147] width 25 height 5
select select "netSalary"
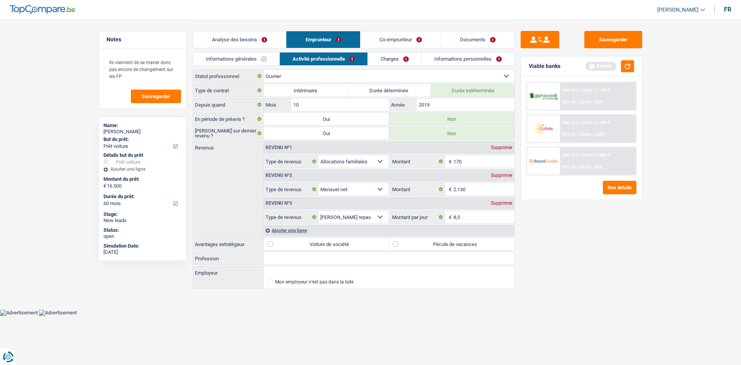
type input "2.130"
select select "mealVouchers"
type input "8,0"
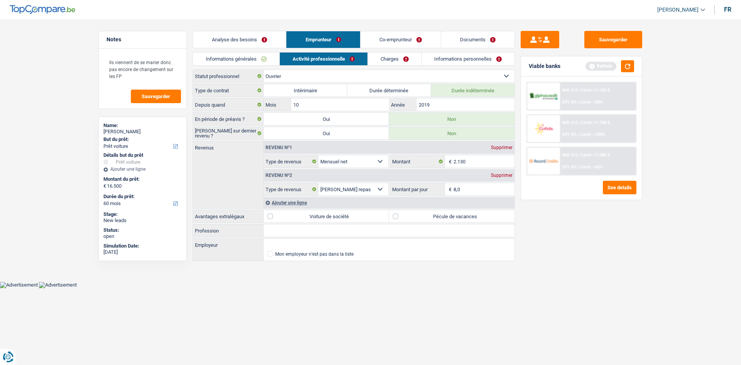
click at [398, 59] on link "Charges" at bounding box center [395, 59] width 54 height 13
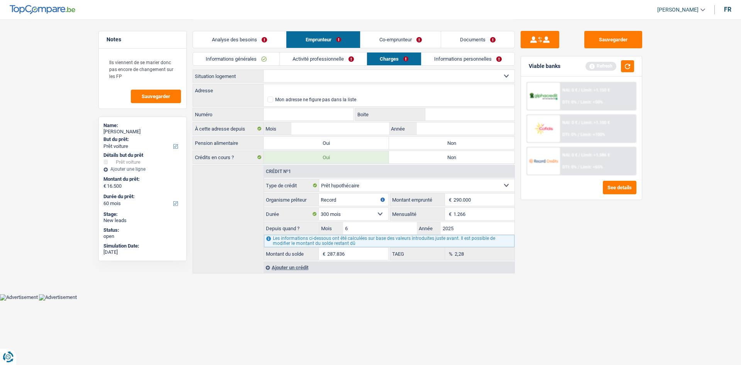
click at [403, 75] on select "Locataire Propriétaire avec prêt hypothécaire Propriétaire sans prêt hypothécai…" at bounding box center [389, 76] width 251 height 12
select select "ownerWithMortgage"
click at [264, 70] on select "Locataire Propriétaire avec prêt hypothécaire Propriétaire sans prêt hypothécai…" at bounding box center [389, 76] width 251 height 12
click at [381, 43] on link "Co-emprunteur" at bounding box center [401, 39] width 80 height 17
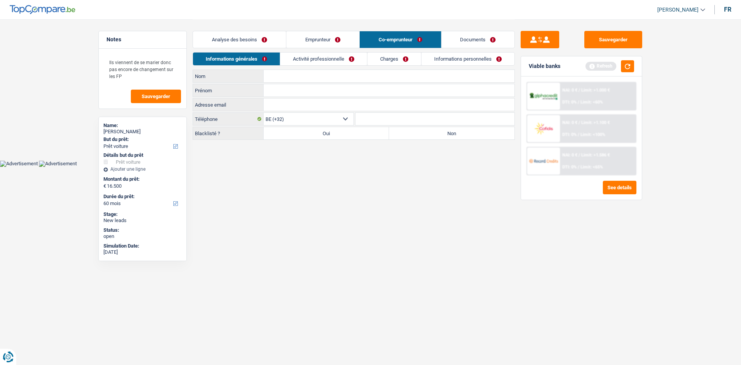
click at [345, 61] on link "Activité professionnelle" at bounding box center [323, 59] width 87 height 13
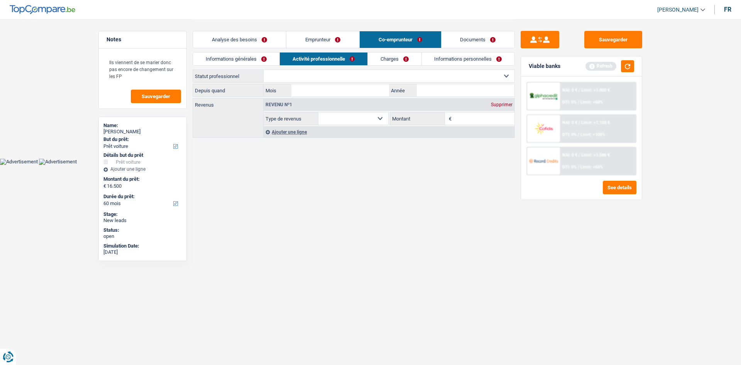
click at [395, 69] on div "Informations générales Activité professionnelle Charges Informations personnell…" at bounding box center [354, 60] width 322 height 17
drag, startPoint x: 395, startPoint y: 71, endPoint x: 395, endPoint y: 76, distance: 4.2
click at [395, 71] on select "Ouvrier Employé privé Employé public Invalide Indépendant Pensionné Chômeur Mut…" at bounding box center [389, 76] width 251 height 12
select select "mutuality"
click at [264, 70] on select "Ouvrier Employé privé Employé public Invalide Indépendant Pensionné Chômeur Mut…" at bounding box center [389, 76] width 251 height 12
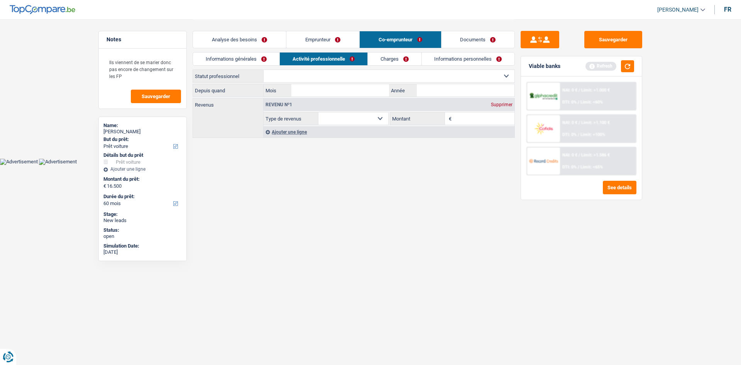
select select "mutualityIndemnity"
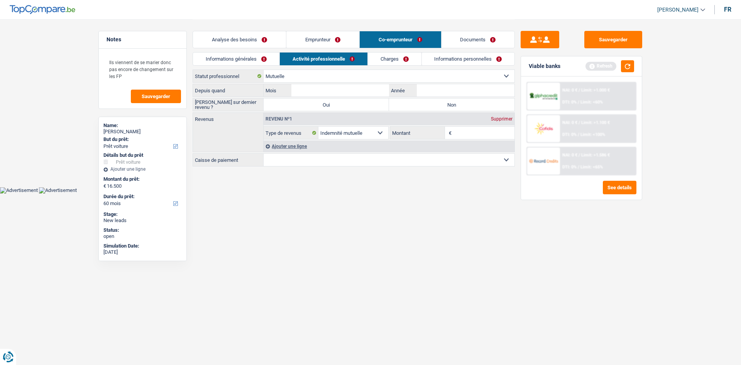
click at [373, 131] on select "Allocation d'handicap Allocations chômage Allocations familiales Chèques repas …" at bounding box center [354, 133] width 70 height 12
drag, startPoint x: 409, startPoint y: 129, endPoint x: 395, endPoint y: 134, distance: 15.1
click at [409, 129] on label "Montant" at bounding box center [417, 133] width 55 height 12
click at [0, 0] on input "2.130" at bounding box center [0, 0] width 0 height 0
click at [296, 145] on div "Ajouter une ligne" at bounding box center [389, 146] width 251 height 11
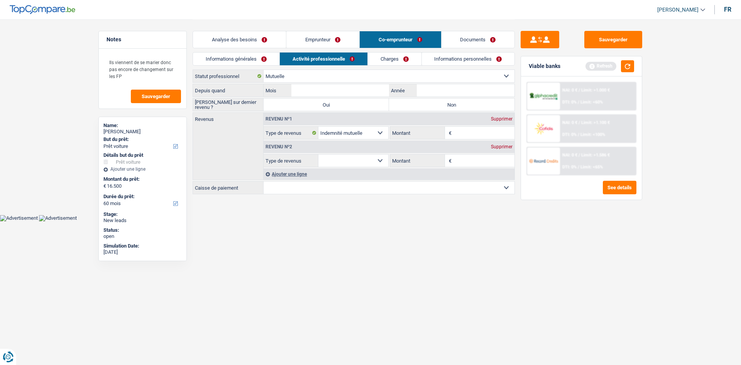
drag, startPoint x: 370, startPoint y: 157, endPoint x: 373, endPoint y: 163, distance: 7.1
click at [370, 157] on select "Allocation d'handicap Allocations chômage Allocations familiales Chèques repas …" at bounding box center [354, 160] width 70 height 12
select select "familyAllowances"
click at [319, 154] on select "Allocation d'handicap Allocations chômage Allocations familiales Chèques repas …" at bounding box center [354, 160] width 70 height 12
click at [478, 161] on input "Montant" at bounding box center [484, 160] width 61 height 12
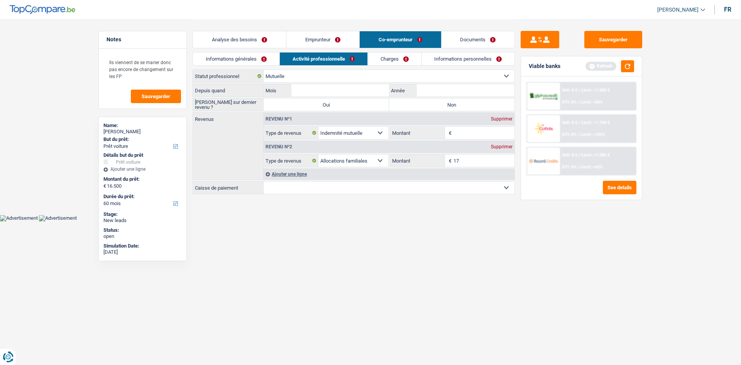
type input "170"
click at [351, 38] on link "Emprunteur" at bounding box center [322, 39] width 73 height 17
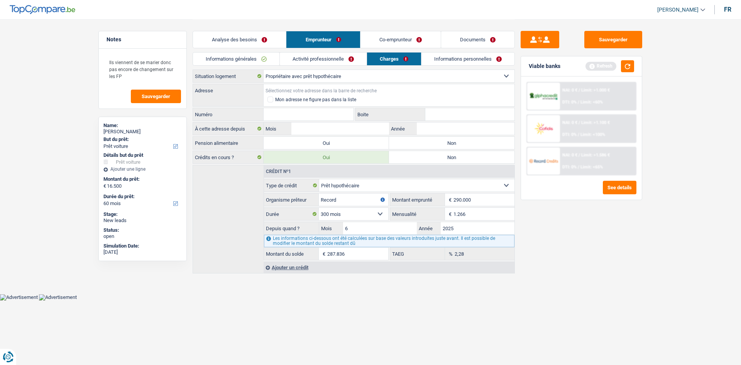
click at [364, 88] on input "Adresse" at bounding box center [389, 90] width 251 height 12
paste input "PETRUS BASTELEUSSTRAAT, 103 1600 SINT-PIETERS-LEEUW"
type input "Petrus Basteleusstraat, 1600, Sint-Pieters-Leeuw, BE"
type input "103"
click at [456, 116] on input "Boite" at bounding box center [469, 114] width 89 height 12
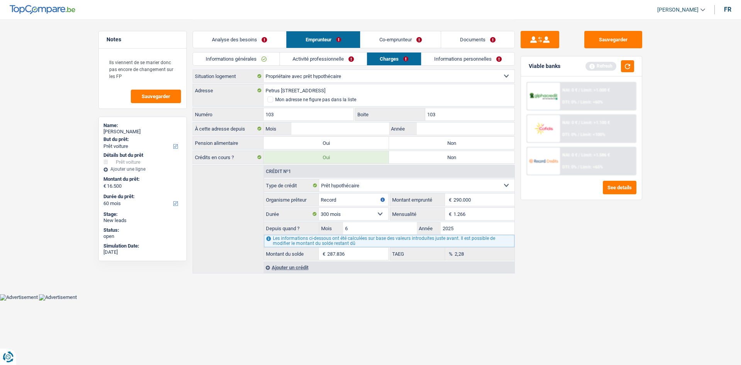
type input "103"
click at [416, 144] on label "Non" at bounding box center [451, 143] width 125 height 12
click at [416, 144] on input "Non" at bounding box center [451, 143] width 125 height 12
radio input "true"
click at [376, 129] on input "Mois" at bounding box center [341, 128] width 98 height 12
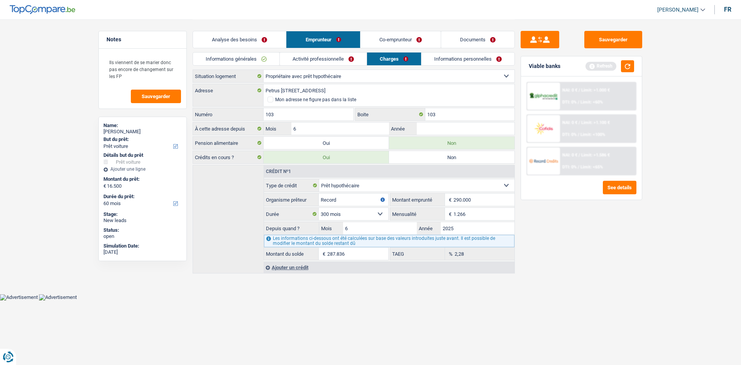
click at [354, 125] on input "6" at bounding box center [341, 128] width 98 height 12
type input "12"
type input "2021"
click at [558, 213] on div "Sauvegarder Viable banks Refresh NAI: 0 € / Limit: >1.000 € DTI: 0% / Limit: <6…" at bounding box center [581, 192] width 133 height 322
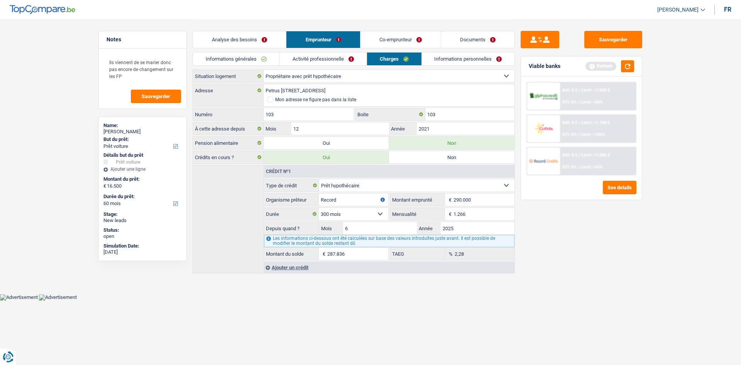
drag, startPoint x: 449, startPoint y: 62, endPoint x: 402, endPoint y: 68, distance: 47.5
click at [449, 62] on link "Informations personnelles" at bounding box center [468, 59] width 93 height 13
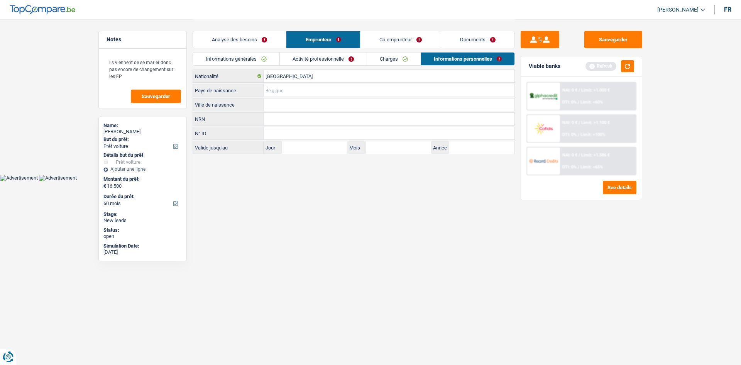
click at [292, 88] on input "Pays de naissance" at bounding box center [389, 90] width 251 height 12
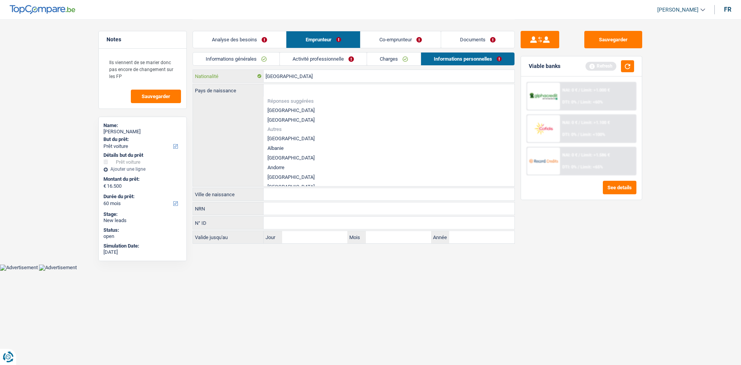
click at [318, 73] on input "[GEOGRAPHIC_DATA]" at bounding box center [389, 76] width 251 height 12
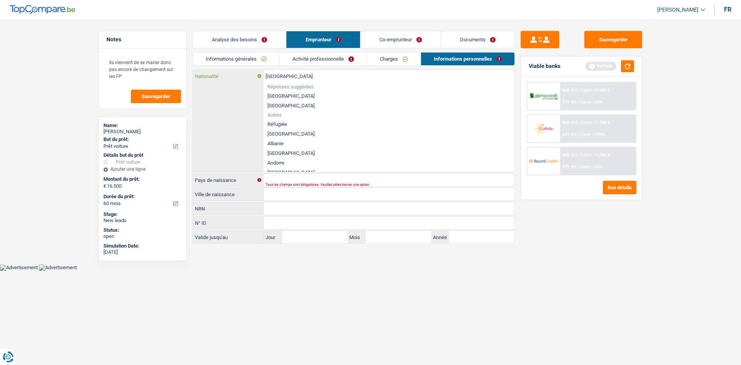
click at [318, 73] on input "[GEOGRAPHIC_DATA]" at bounding box center [389, 76] width 251 height 12
type input "t"
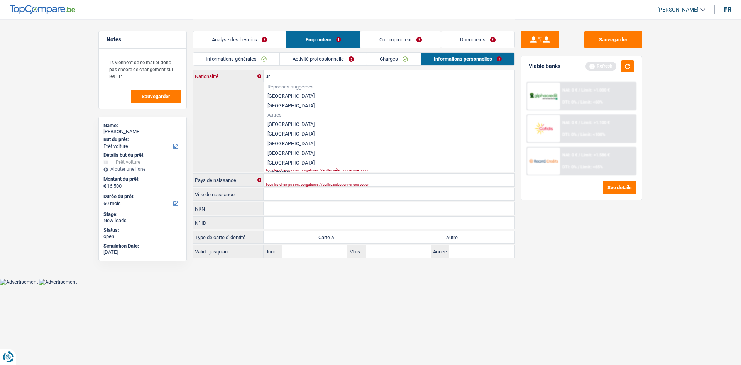
click at [313, 75] on input "ur" at bounding box center [389, 76] width 251 height 12
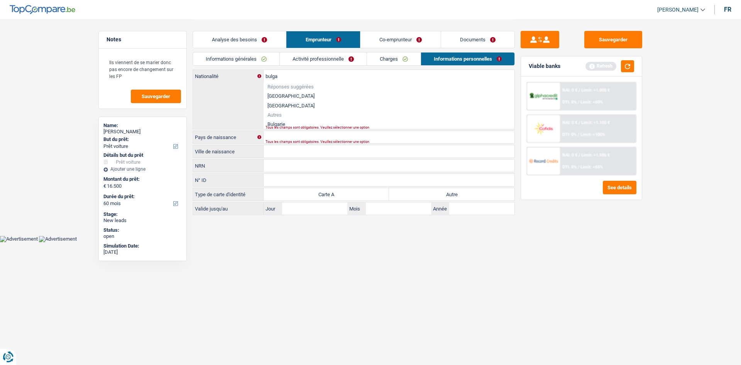
click at [281, 125] on li "Bulgarie" at bounding box center [389, 124] width 251 height 10
type input "Bulgarie"
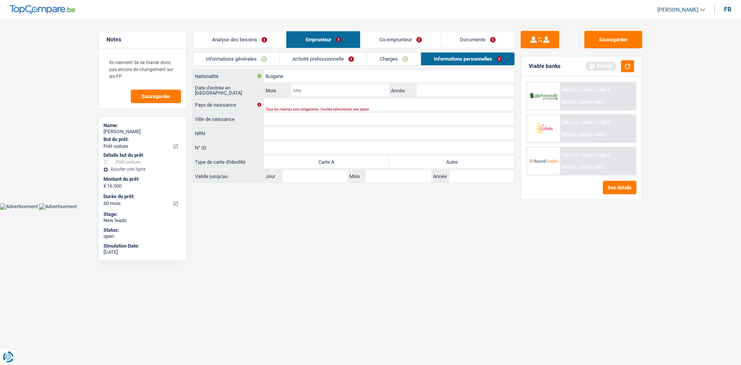
click at [345, 92] on input "Mois" at bounding box center [341, 90] width 98 height 12
type input "12"
type input "2000"
click at [436, 163] on label "Autre" at bounding box center [451, 162] width 125 height 12
click at [436, 163] on input "Autre" at bounding box center [451, 162] width 125 height 12
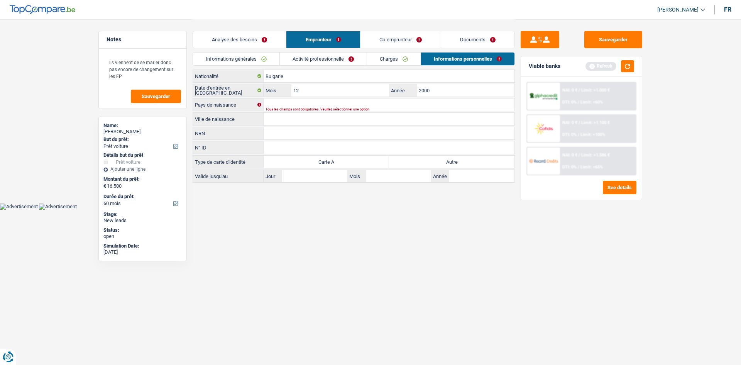
radio input "true"
click at [341, 103] on input "Pays de naissance" at bounding box center [389, 104] width 251 height 12
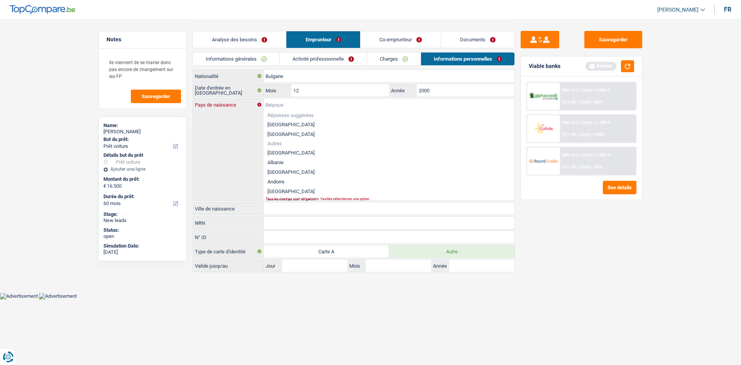
type input "b"
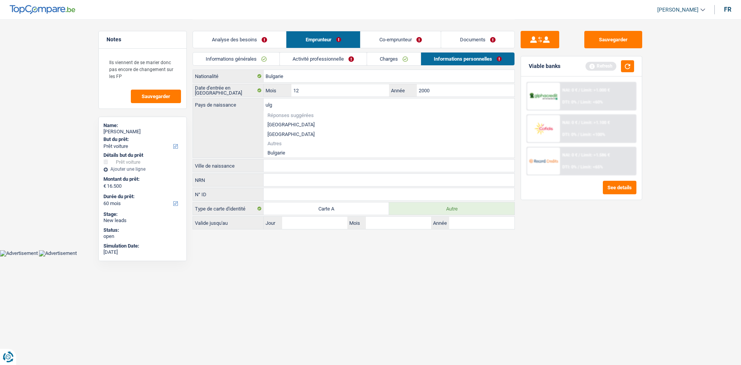
click at [277, 152] on li "Bulgarie" at bounding box center [389, 153] width 251 height 10
type input "Bulgarie"
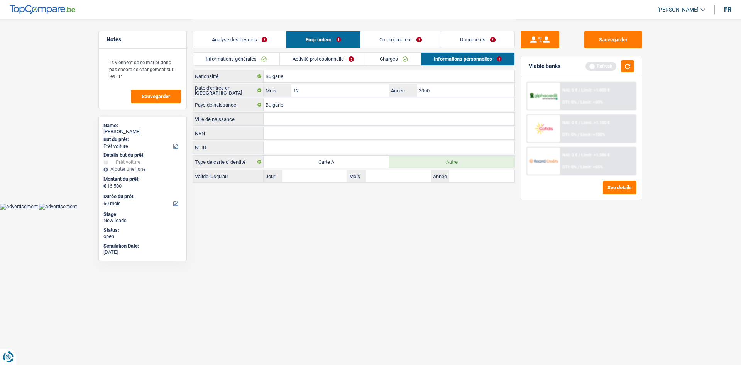
click at [332, 120] on input "Ville de naissance" at bounding box center [389, 119] width 251 height 12
click at [332, 120] on input "Silistra" at bounding box center [389, 119] width 251 height 12
type input "Silistra"
click at [382, 37] on link "Co-emprunteur" at bounding box center [401, 39] width 80 height 17
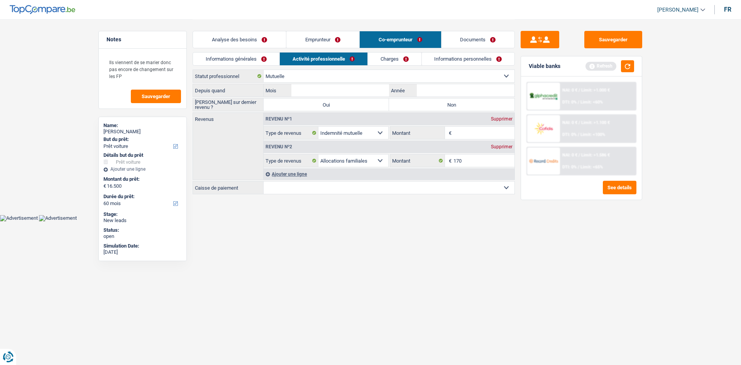
click at [247, 62] on link "Informations générales" at bounding box center [236, 59] width 86 height 13
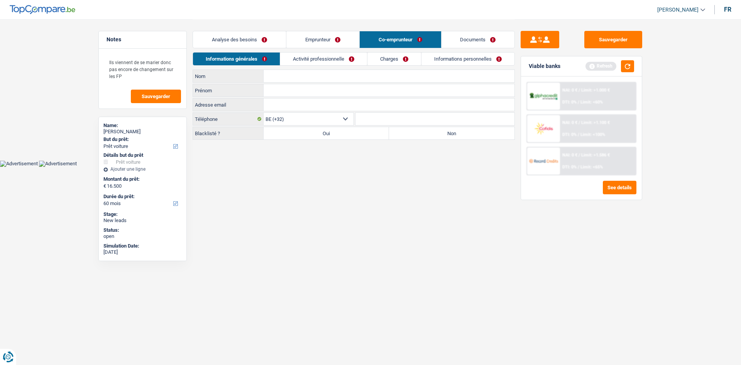
click at [302, 75] on input "Nom" at bounding box center [389, 76] width 251 height 12
click at [266, 78] on input "bzhelil" at bounding box center [389, 76] width 251 height 12
type input "Bzhelil"
click at [307, 96] on input "Prénom" at bounding box center [389, 90] width 251 height 12
type input "Aysel"
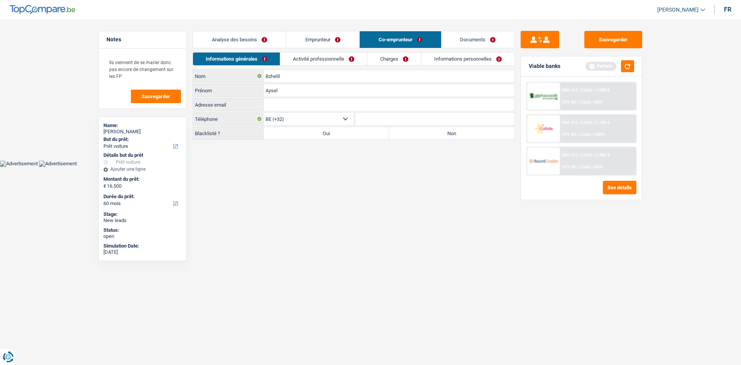
click at [296, 101] on input "Adresse email" at bounding box center [389, 104] width 251 height 12
click at [308, 43] on link "Emprunteur" at bounding box center [322, 39] width 73 height 17
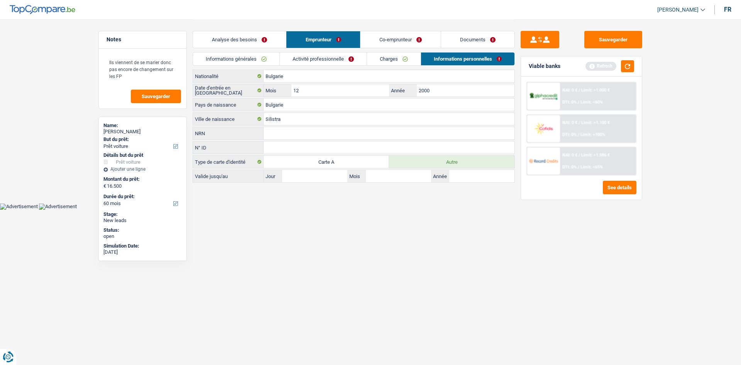
click at [271, 54] on link "Informations générales" at bounding box center [236, 59] width 86 height 13
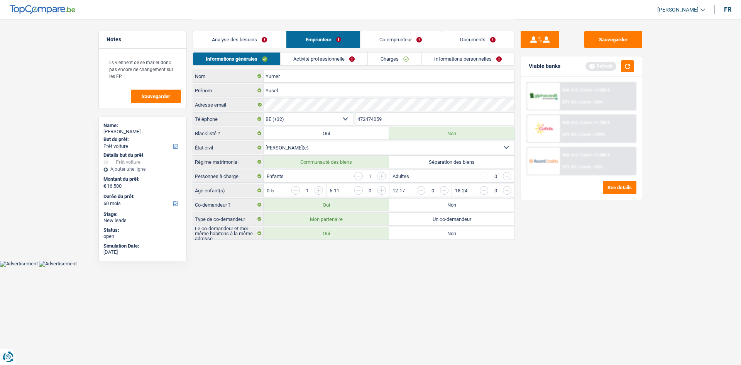
click at [382, 42] on link "Co-emprunteur" at bounding box center [401, 39] width 80 height 17
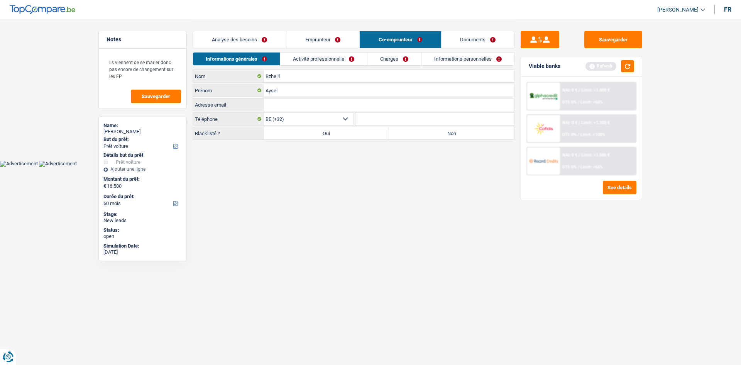
click at [324, 103] on input "Adresse email" at bounding box center [389, 104] width 251 height 12
paste input "yumeryusel11@gmail.com"
type input "yumeryusel11@gmail.com"
click at [328, 29] on div "Analyse des besoins Emprunteur Co-emprunteur Documents" at bounding box center [354, 35] width 322 height 33
click at [332, 36] on link "Emprunteur" at bounding box center [322, 39] width 73 height 17
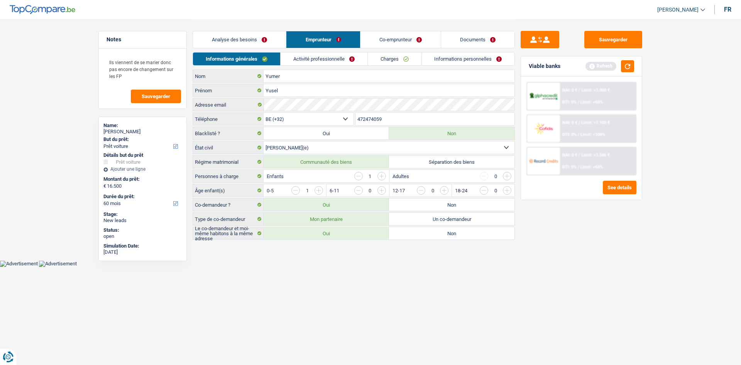
click at [399, 113] on input "472474059" at bounding box center [435, 119] width 159 height 12
click at [406, 40] on link "Co-emprunteur" at bounding box center [401, 39] width 80 height 17
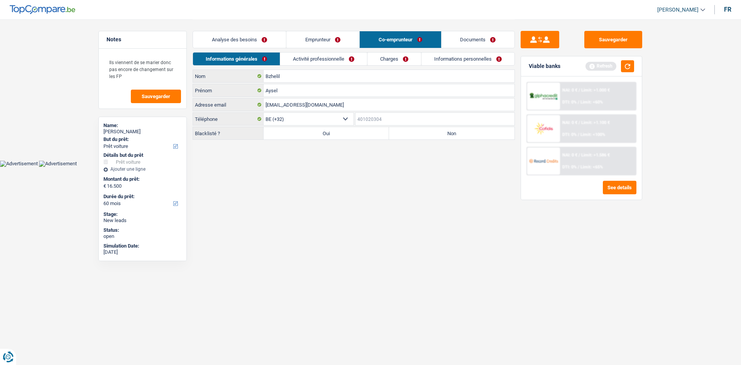
click at [407, 117] on input "Téléphone" at bounding box center [435, 119] width 159 height 12
paste input "472474059"
type input "472474059"
click at [419, 132] on label "Non" at bounding box center [451, 133] width 125 height 12
click at [419, 132] on input "Non" at bounding box center [451, 133] width 125 height 12
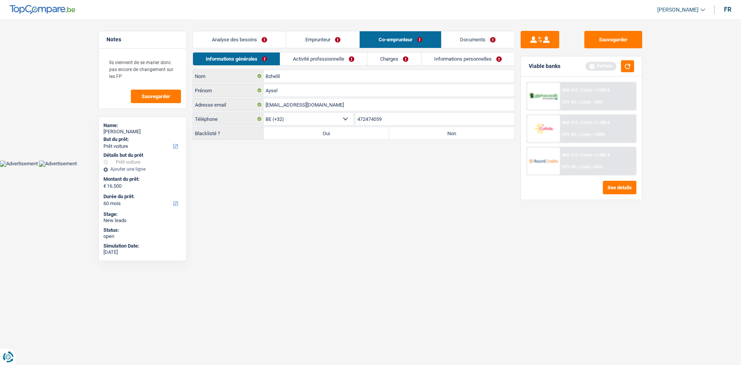
radio input "true"
drag, startPoint x: 347, startPoint y: 66, endPoint x: 353, endPoint y: 68, distance: 6.1
click at [346, 65] on div "Informations générales Activité professionnelle Charges Informations personnell…" at bounding box center [354, 60] width 322 height 17
click at [350, 57] on link "Activité professionnelle" at bounding box center [324, 59] width 87 height 13
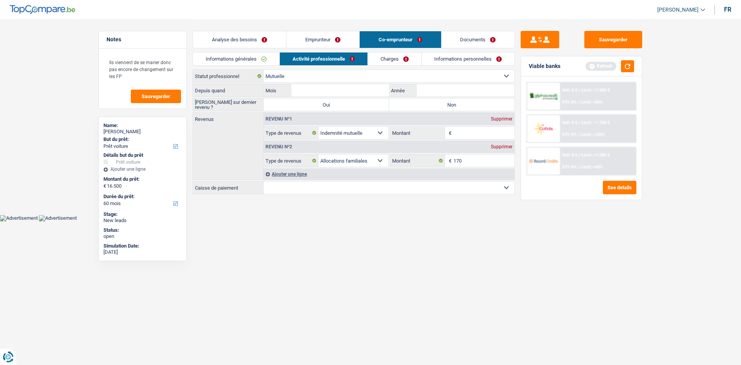
click at [419, 107] on label "Non" at bounding box center [451, 104] width 125 height 12
click at [419, 107] on input "Non" at bounding box center [451, 104] width 125 height 12
radio input "true"
click at [383, 86] on input "Mois" at bounding box center [341, 90] width 98 height 12
type input "12"
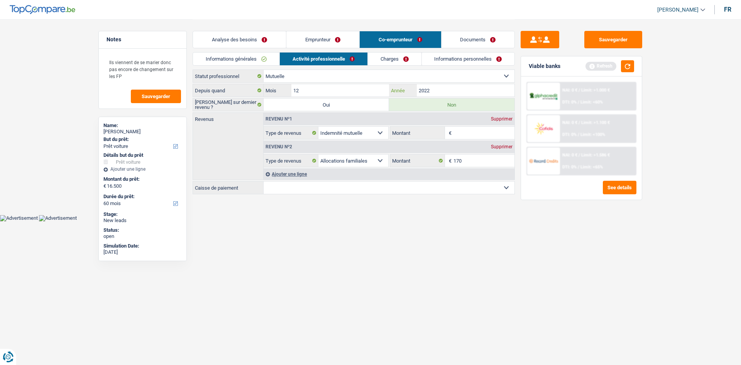
type input "2022"
click at [486, 133] on input "Montant" at bounding box center [484, 133] width 61 height 12
type input "1.450"
click at [402, 182] on select "Mutualité Chrétienne Mutualité Socialiste (Solidaris) SPF Sécurité Sociale Unio…" at bounding box center [389, 187] width 251 height 12
click at [401, 185] on select "Mutualité Chrétienne Mutualité Socialiste (Solidaris) SPF Sécurité Sociale Unio…" at bounding box center [389, 187] width 251 height 12
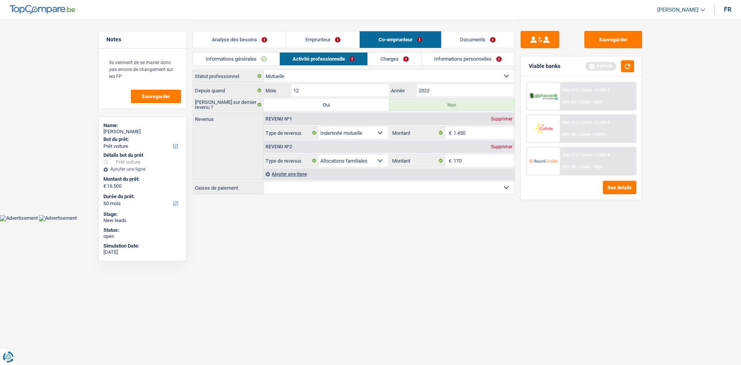
click at [401, 185] on select "Mutualité Chrétienne Mutualité Socialiste (Solidaris) SPF Sécurité Sociale Unio…" at bounding box center [389, 187] width 251 height 12
select select "solidaris"
click at [264, 181] on select "Mutualité Chrétienne Mutualité Socialiste (Solidaris) SPF Sécurité Sociale Unio…" at bounding box center [389, 187] width 251 height 12
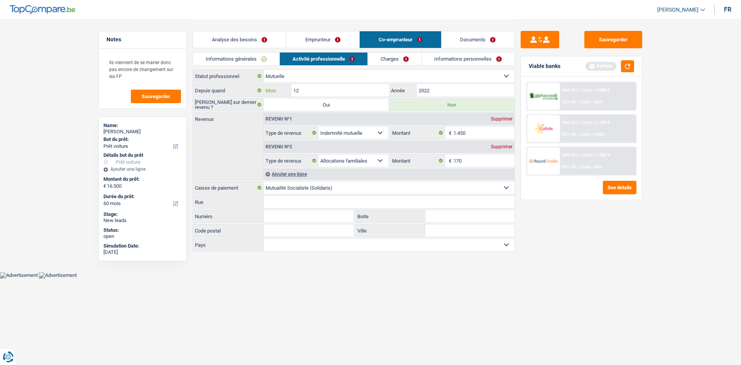
click at [382, 94] on input "12" at bounding box center [341, 90] width 98 height 12
type input "5"
click at [454, 87] on input "2022" at bounding box center [466, 90] width 98 height 12
type input "2021"
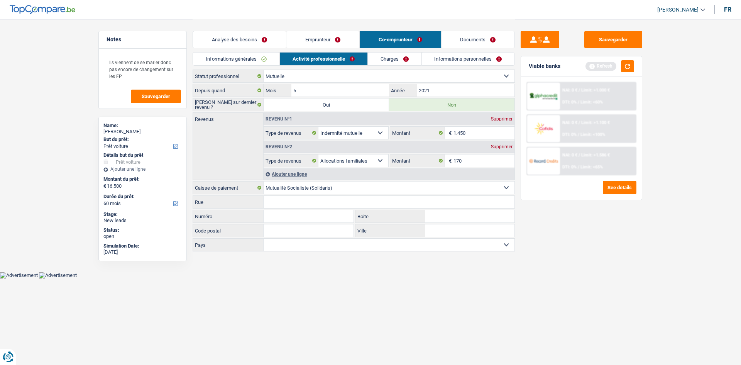
click at [608, 258] on div "Sauvegarder Viable banks Refresh NAI: 0 € / Limit: >1.000 € DTI: 0% / Limit: <6…" at bounding box center [581, 192] width 133 height 322
click at [359, 90] on input "5" at bounding box center [341, 90] width 98 height 12
type input "6"
click at [406, 61] on link "Charges" at bounding box center [395, 59] width 54 height 13
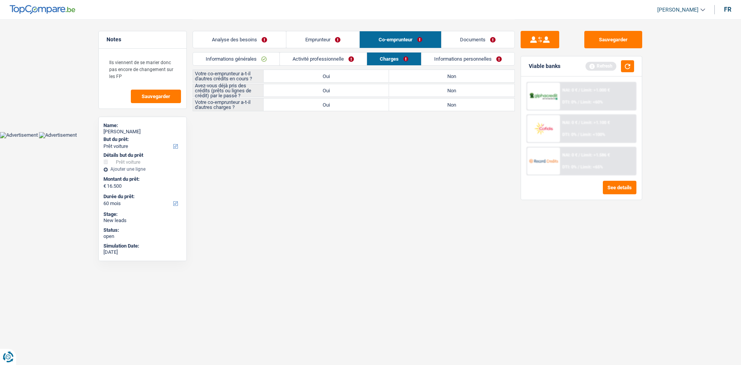
click at [426, 76] on label "Non" at bounding box center [451, 76] width 125 height 12
click at [426, 76] on input "Non" at bounding box center [451, 76] width 125 height 12
radio input "true"
click at [375, 88] on label "Oui" at bounding box center [326, 90] width 125 height 12
click at [375, 88] on input "Oui" at bounding box center [326, 90] width 125 height 12
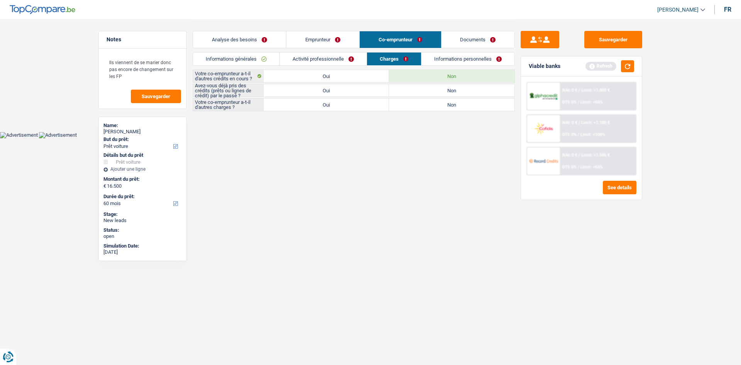
radio input "true"
click at [439, 105] on label "Non" at bounding box center [451, 104] width 125 height 12
click at [439, 105] on input "Non" at bounding box center [451, 104] width 125 height 12
radio input "true"
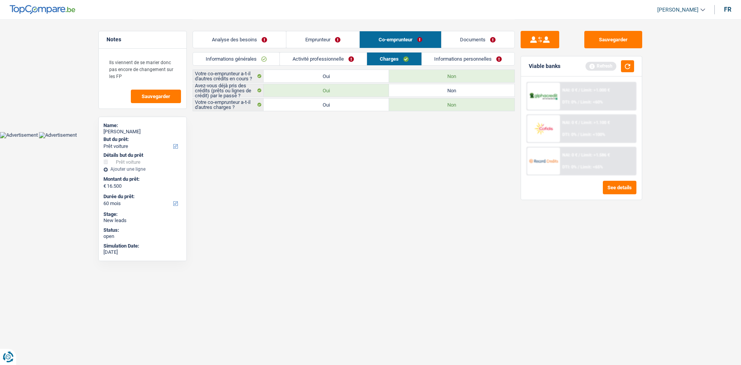
click at [458, 61] on link "Informations personnelles" at bounding box center [468, 59] width 93 height 13
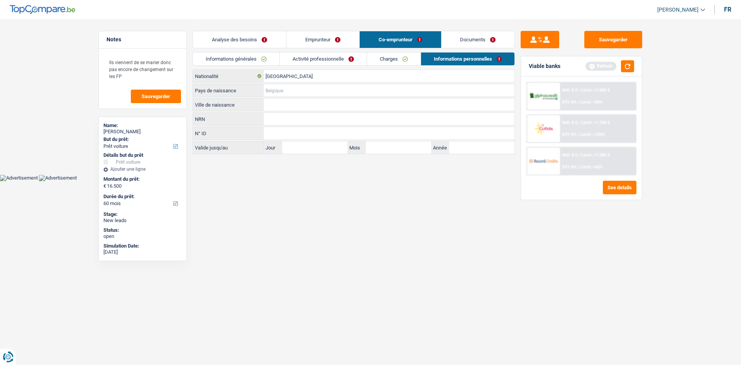
click at [294, 91] on input "Pays de naissance" at bounding box center [389, 90] width 251 height 12
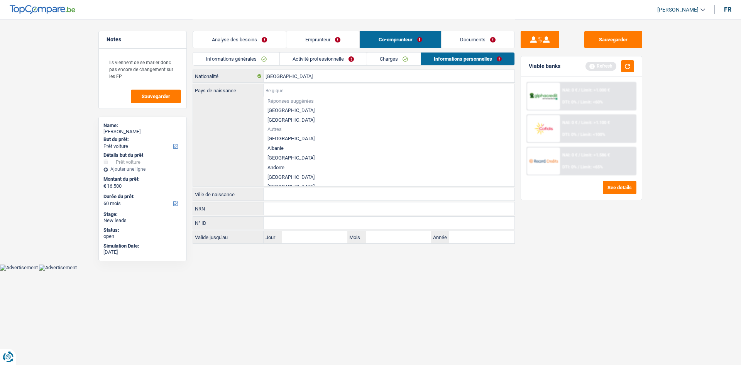
type input "b"
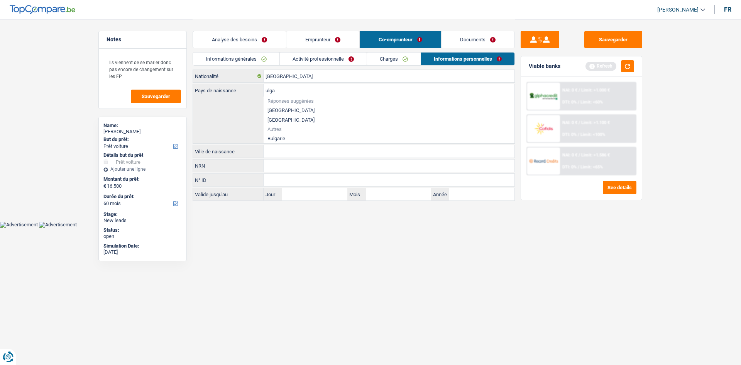
click at [298, 134] on li "Bulgarie" at bounding box center [389, 139] width 251 height 10
type input "Bulgarie"
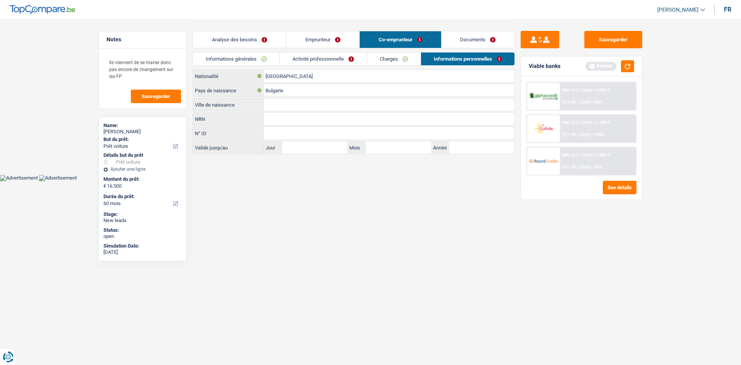
click at [303, 102] on input "Ville de naissance" at bounding box center [389, 104] width 251 height 12
type input "Troyan"
click at [387, 181] on html "Vous avez le contrôle de vos données Nous utilisons des cookies, tout comme nos…" at bounding box center [370, 90] width 741 height 181
click at [390, 57] on link "Charges" at bounding box center [394, 59] width 54 height 13
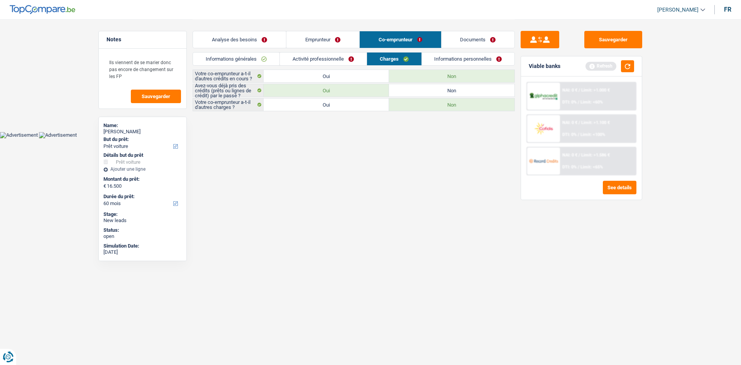
click at [261, 37] on link "Analyse des besoins" at bounding box center [239, 39] width 93 height 17
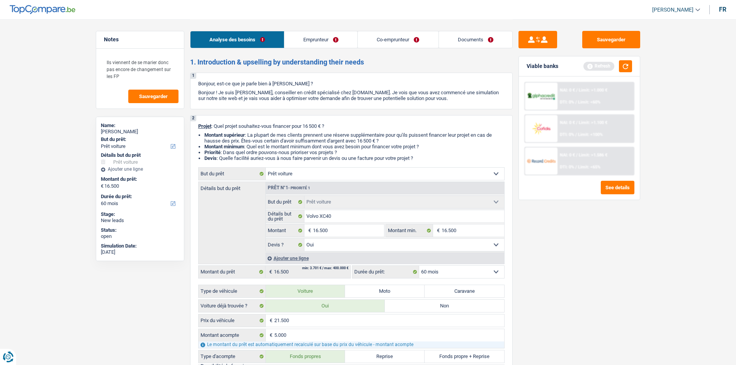
click at [574, 239] on div "Sauvegarder Viable banks Refresh NAI: 0 € / Limit: >1.000 € DTI: 0% / Limit: <6…" at bounding box center [578, 192] width 133 height 322
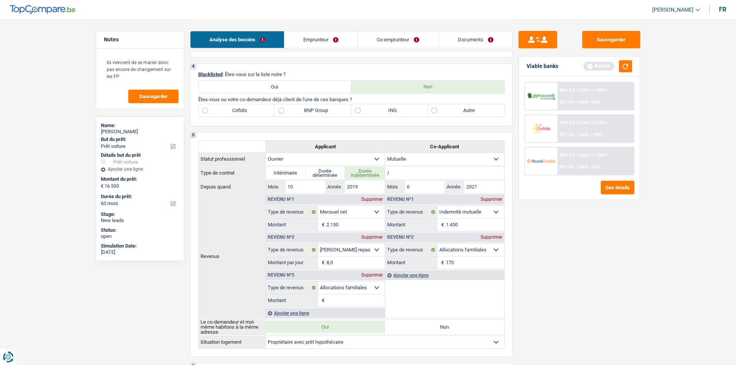
scroll to position [309, 0]
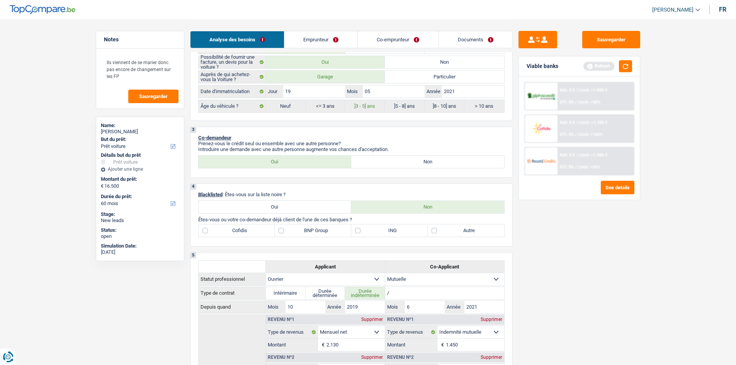
click at [600, 278] on div "Sauvegarder Viable banks Refresh NAI: 0 € / Limit: >1.000 € DTI: 0% / Limit: <6…" at bounding box center [578, 192] width 133 height 322
click at [389, 232] on label "ING" at bounding box center [389, 230] width 76 height 12
click at [389, 232] on input "ING" at bounding box center [389, 230] width 76 height 12
checkbox input "true"
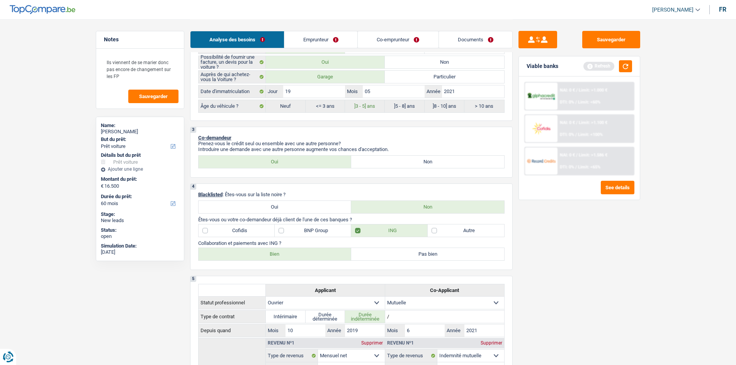
click at [307, 251] on label "Bien" at bounding box center [274, 254] width 153 height 12
click at [307, 251] on input "Bien" at bounding box center [274, 254] width 153 height 12
radio input "true"
click at [629, 225] on div "Sauvegarder Viable banks Refresh NAI: 0 € / Limit: >1.000 € DTI: 0% / Limit: <6…" at bounding box center [578, 192] width 133 height 322
click at [631, 66] on button "button" at bounding box center [625, 66] width 13 height 12
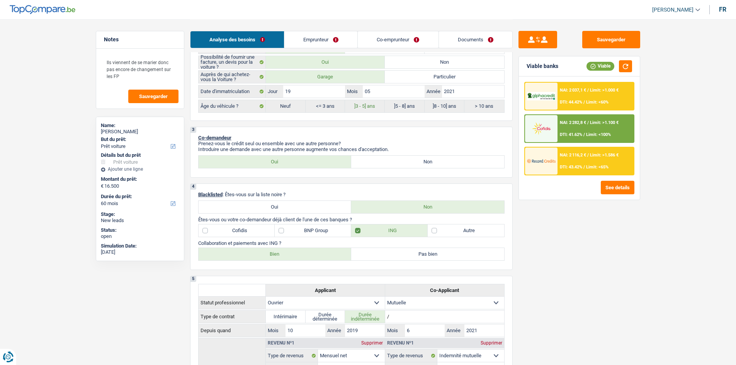
click at [331, 232] on label "BNP Group" at bounding box center [313, 230] width 76 height 12
click at [331, 232] on input "BNP Group" at bounding box center [313, 230] width 76 height 12
checkbox input "true"
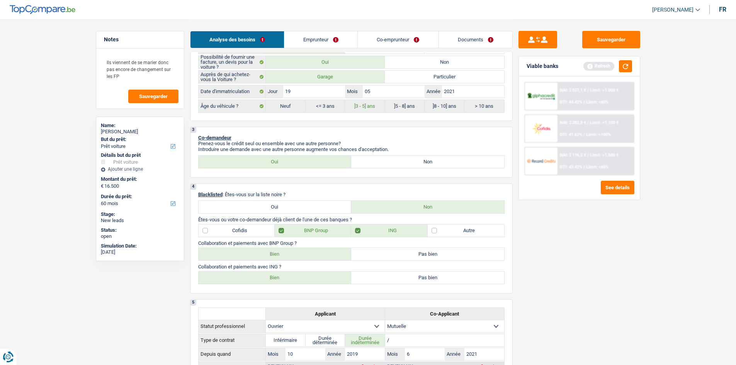
click at [316, 257] on label "Bien" at bounding box center [274, 254] width 153 height 12
click at [316, 257] on input "Bien" at bounding box center [274, 254] width 153 height 12
radio input "true"
click at [546, 253] on div "Sauvegarder Viable banks Refresh NAI: 2 037,1 € / Limit: >1.000 € DTI: 44.42% /…" at bounding box center [578, 192] width 133 height 322
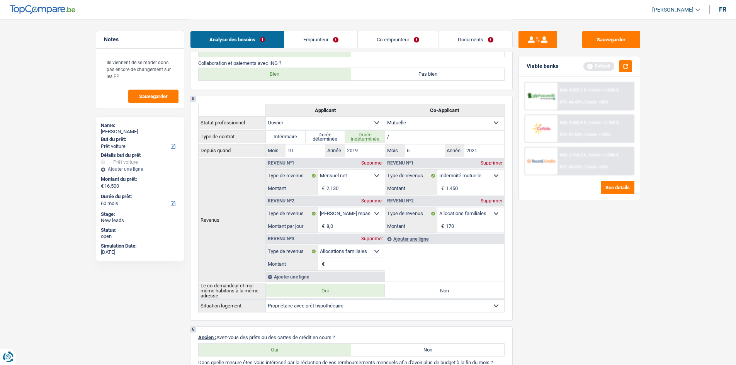
scroll to position [425, 0]
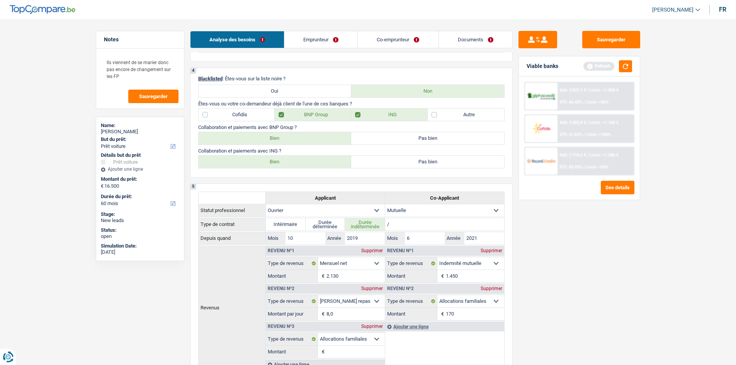
click at [465, 119] on label "Autre" at bounding box center [465, 114] width 76 height 12
click at [465, 119] on input "Autre" at bounding box center [465, 114] width 76 height 12
checkbox input "true"
click at [605, 255] on div "Sauvegarder Viable banks Refresh NAI: 2 037,1 € / Limit: >1.000 € DTI: 44.42% /…" at bounding box center [578, 192] width 133 height 322
drag, startPoint x: 625, startPoint y: 68, endPoint x: 603, endPoint y: 185, distance: 118.3
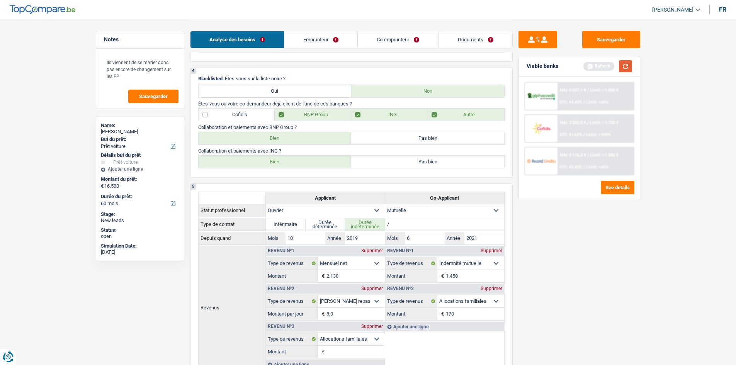
click at [625, 68] on button "button" at bounding box center [625, 66] width 13 height 12
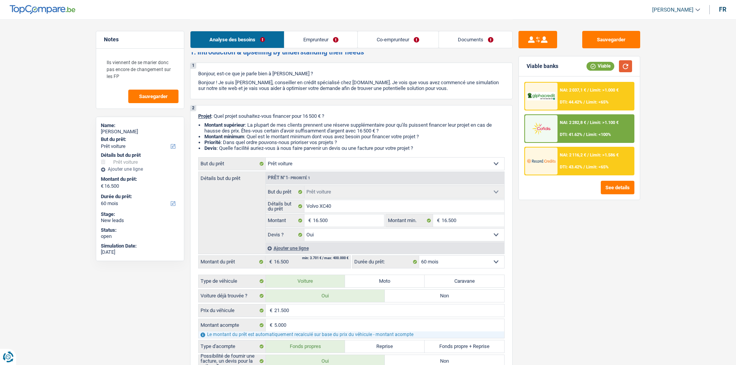
scroll to position [0, 0]
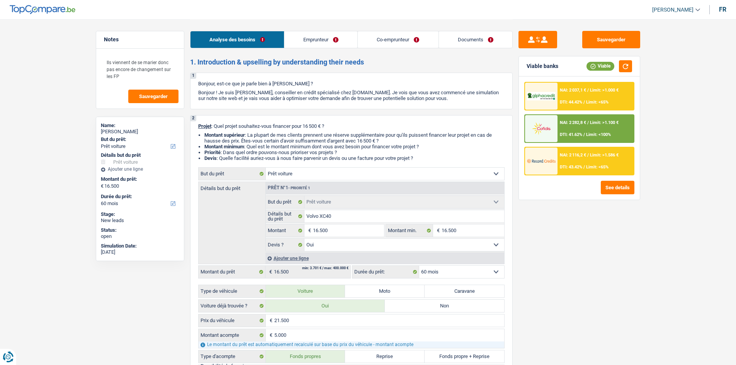
click at [310, 40] on link "Emprunteur" at bounding box center [320, 39] width 73 height 17
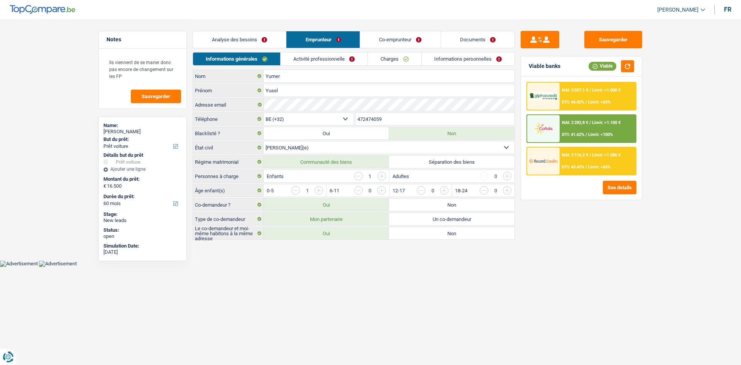
click at [332, 58] on link "Activité professionnelle" at bounding box center [324, 59] width 87 height 13
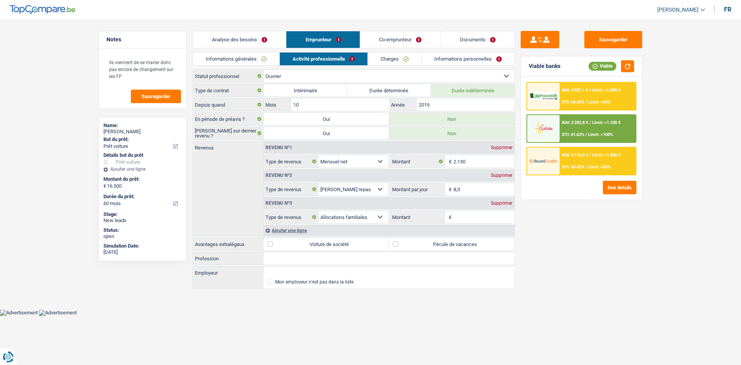
click at [385, 60] on link "Charges" at bounding box center [395, 59] width 54 height 13
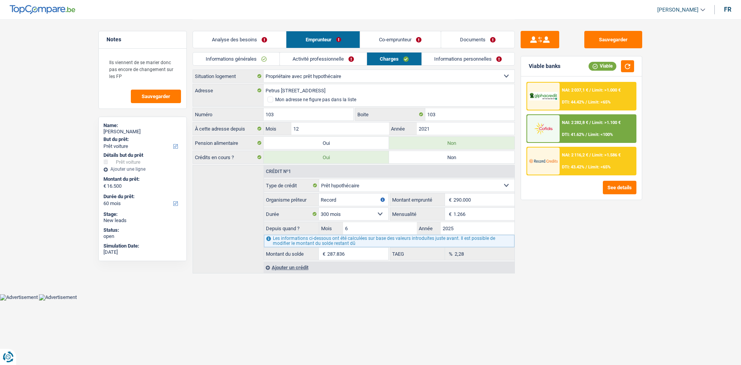
click at [442, 58] on link "Informations personnelles" at bounding box center [468, 59] width 93 height 13
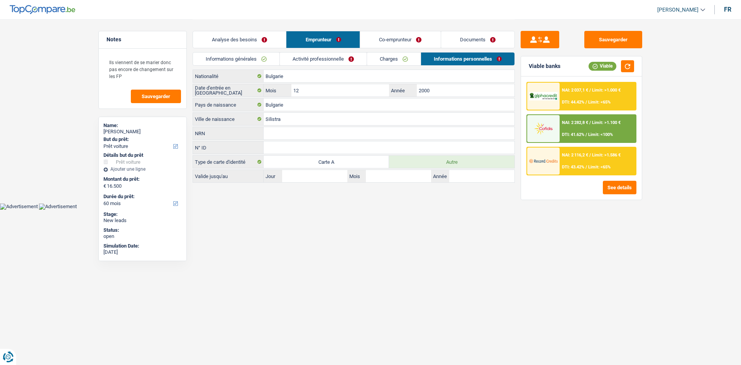
click at [405, 34] on link "Co-emprunteur" at bounding box center [401, 39] width 80 height 17
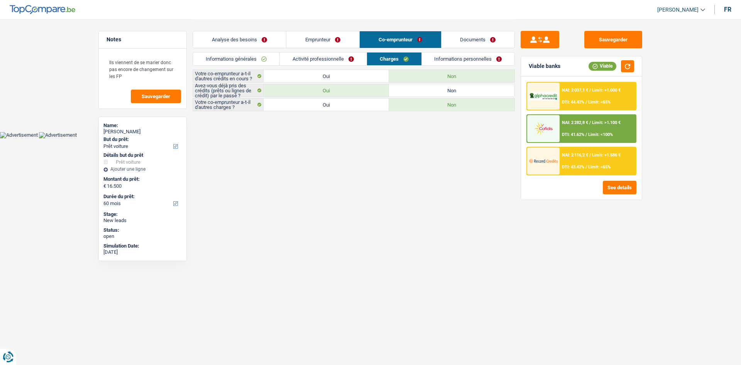
click at [334, 56] on link "Activité professionnelle" at bounding box center [323, 59] width 87 height 13
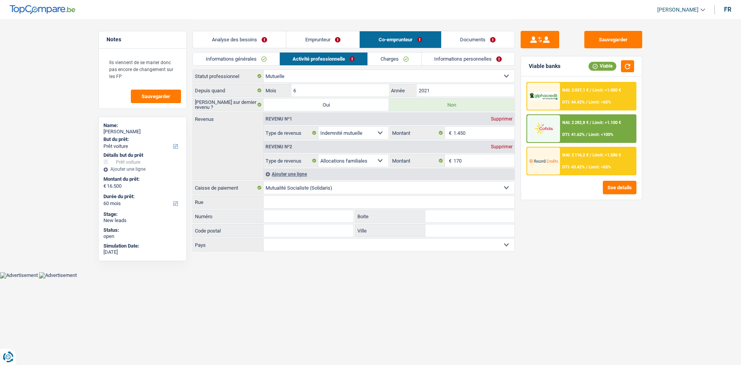
click at [258, 42] on link "Analyse des besoins" at bounding box center [239, 39] width 93 height 17
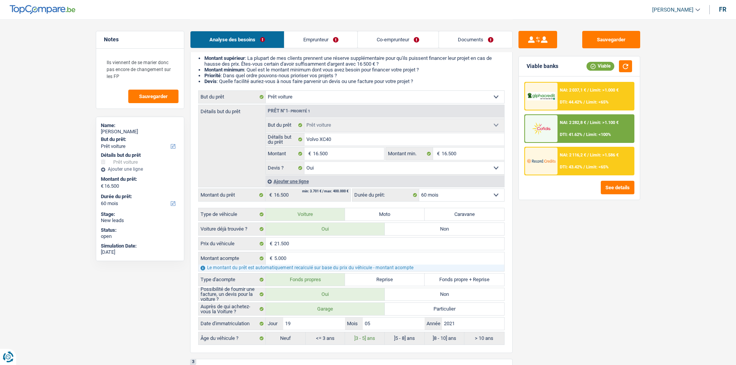
scroll to position [77, 0]
click at [583, 252] on div "Sauvegarder Viable banks Viable NAI: 2 037,1 € / Limit: >1.000 € DTI: 44.42% / …" at bounding box center [578, 192] width 133 height 322
click at [565, 231] on div "Sauvegarder Viable banks Viable NAI: 2 037,1 € / Limit: >1.000 € DTI: 44.42% / …" at bounding box center [578, 192] width 133 height 322
click at [580, 160] on div "NAI: 2 116,2 € / Limit: >1.586 € DTI: 43.42% / Limit: <65%" at bounding box center [595, 160] width 76 height 27
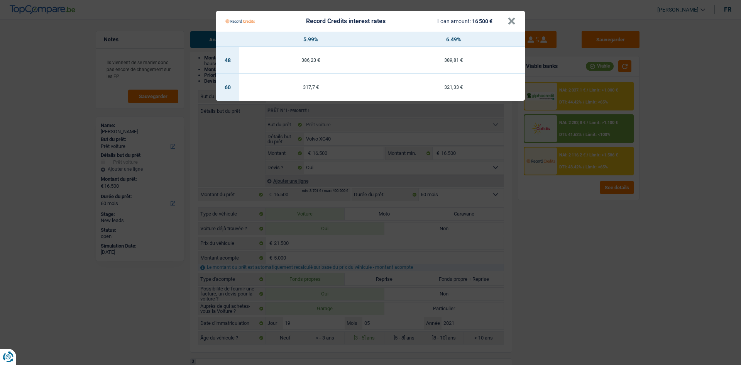
click at [579, 222] on Credits "Record Credits interest rates Loan amount: 16 500 € × 5.99% 6.49% 48 386,23 € 3…" at bounding box center [370, 182] width 741 height 365
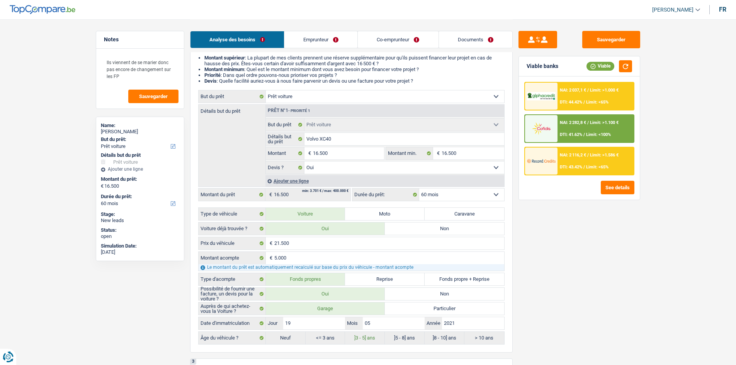
click at [578, 98] on div "NAI: 2 037,1 € / Limit: >1.000 € DTI: 44.42% / Limit: <65%" at bounding box center [595, 96] width 76 height 27
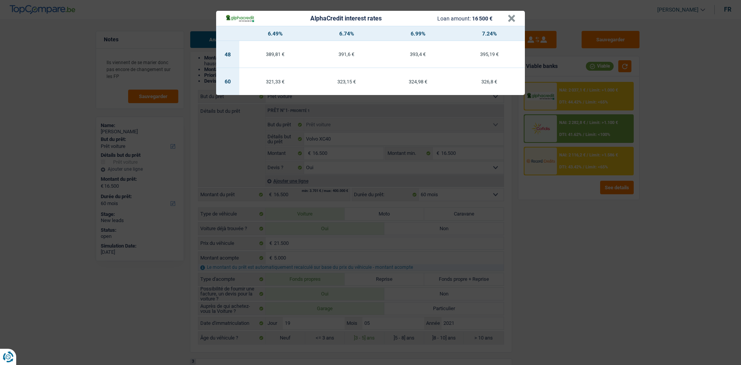
click at [587, 118] on div "AlphaCredit interest rates Loan amount: 16 500 € × 6.49% 6.74% 6.99% 7.24% 48 3…" at bounding box center [370, 182] width 741 height 365
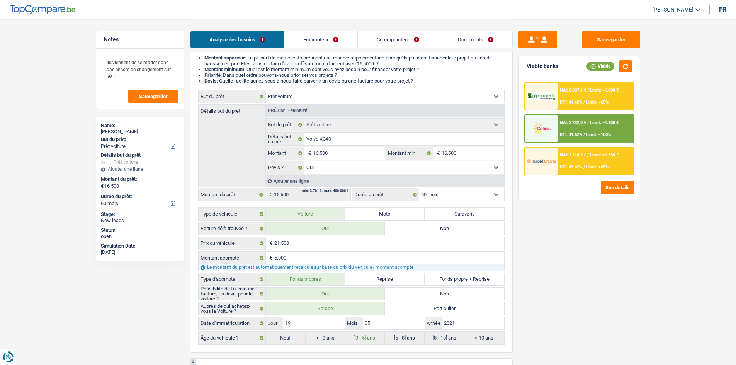
click at [590, 126] on div "NAI: 2 282,8 € / Limit: >1.100 € DTI: 41.62% / Limit: <100%" at bounding box center [595, 128] width 76 height 27
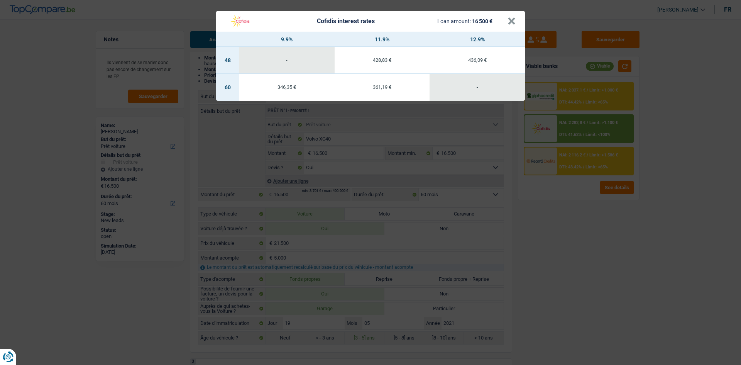
click at [590, 277] on div "Cofidis interest rates Loan amount: 16 500 € × 9.9% 11.9% 12.9% 48 - 428,83 € 4…" at bounding box center [370, 182] width 741 height 365
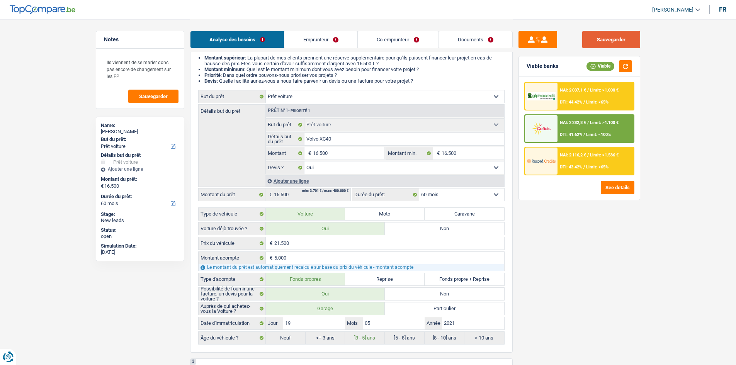
click at [605, 41] on button "Sauvegarder" at bounding box center [611, 39] width 58 height 17
click at [618, 284] on div "Sauvegarder Viable banks Viable NAI: 2 037,1 € / Limit: >1.000 € DTI: 44.42% / …" at bounding box center [578, 192] width 133 height 322
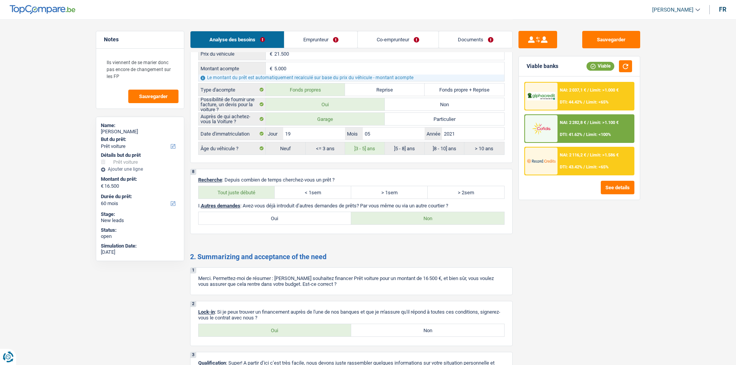
scroll to position [1213, 0]
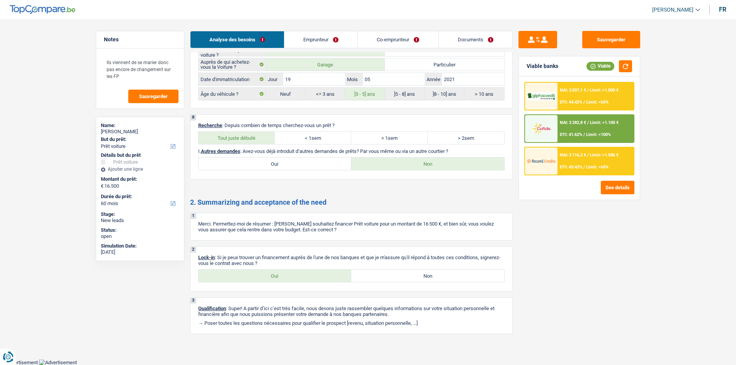
click at [322, 275] on label "Oui" at bounding box center [274, 275] width 153 height 12
click at [322, 275] on input "Oui" at bounding box center [274, 275] width 153 height 12
radio input "true"
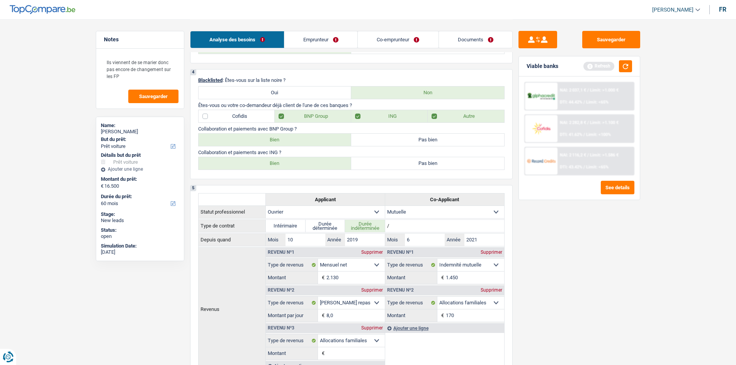
scroll to position [0, 0]
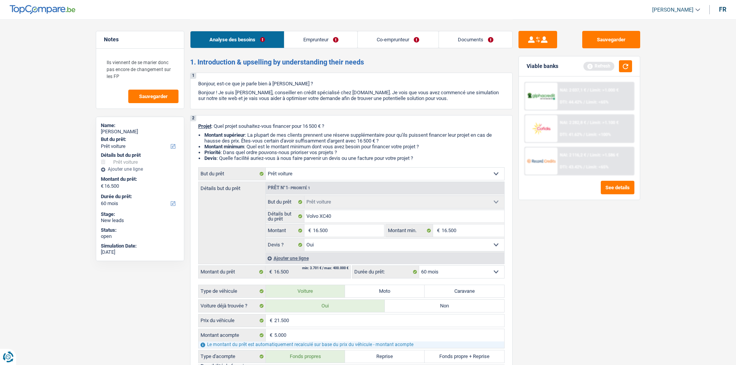
click at [344, 39] on link "Emprunteur" at bounding box center [320, 39] width 73 height 17
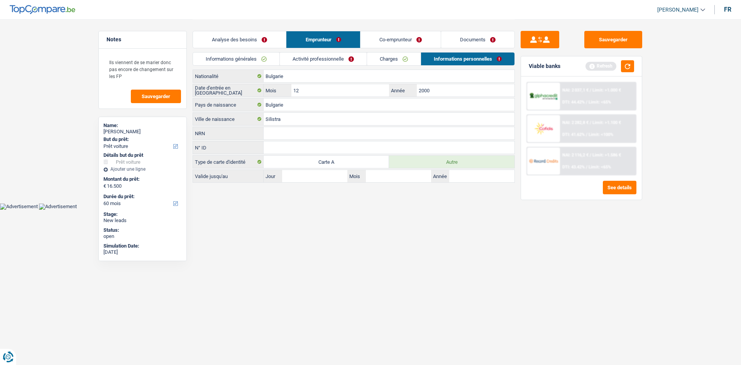
click at [496, 39] on link "Documents" at bounding box center [477, 39] width 73 height 17
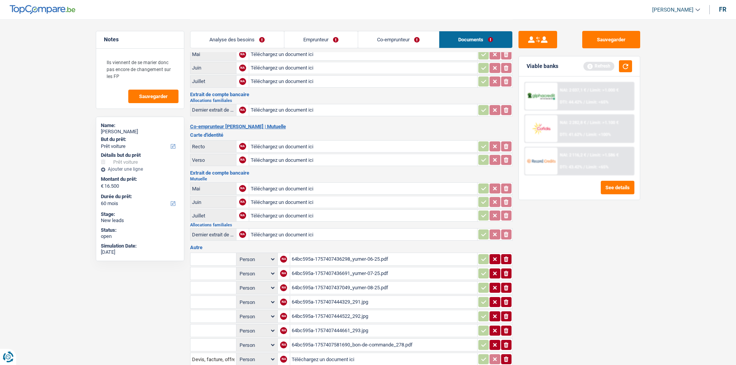
scroll to position [193, 0]
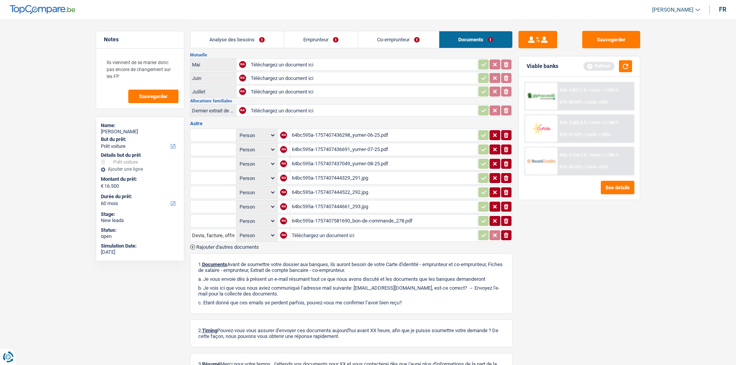
click at [318, 134] on div "64bc595a-1757407436298_yumer-06-25.pdf" at bounding box center [384, 135] width 184 height 12
click at [342, 149] on div "64bc595a-1757407436691_yumer-07-25.pdf" at bounding box center [384, 150] width 184 height 12
click at [379, 162] on div "64bc595a-1757407437049_yumer-08-25.pdf" at bounding box center [384, 164] width 184 height 12
click at [391, 173] on div "64bc595a-1757407444329_291.jpg" at bounding box center [384, 178] width 184 height 12
click at [390, 192] on div "64bc595a-1757407444522_292.jpg" at bounding box center [384, 192] width 184 height 12
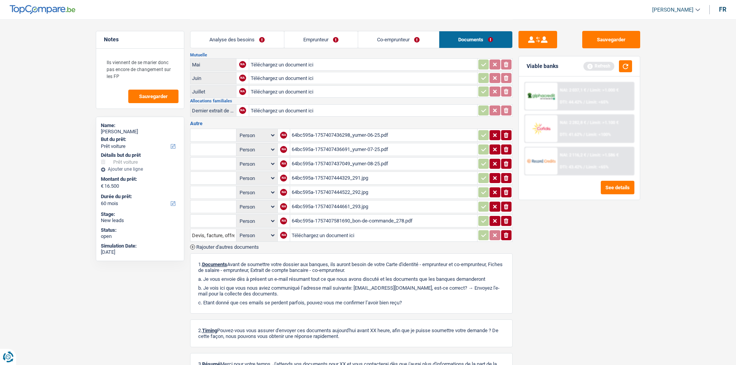
click at [380, 206] on div "64bc595a-1757407444661_293.jpg" at bounding box center [384, 207] width 184 height 12
click at [400, 218] on div "64bc595a-1757407581690_bon-de-commande_278.pdf" at bounding box center [384, 221] width 184 height 12
click at [581, 274] on div "Sauvegarder Viable banks Refresh NAI: 2 037,1 € / Limit: >1.000 € DTI: 44.42% /…" at bounding box center [578, 192] width 133 height 322
click at [65, 121] on main "Notes Ils viennent de se marier donc pas encore de changement sur les FP Sauveg…" at bounding box center [368, 113] width 736 height 613
click at [154, 76] on textarea "Ils viennent de se marier donc pas encore de changement sur les FP" at bounding box center [140, 69] width 77 height 30
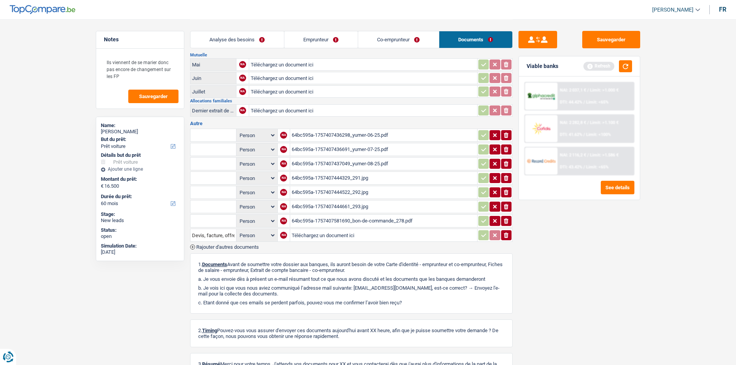
click at [60, 59] on main "Notes Ils viennent de se marier donc pas encore de changement sur les FP Sauveg…" at bounding box center [368, 113] width 736 height 613
click at [131, 73] on textarea "Ils viennent de se marier donc pas encore de changement sur les FP" at bounding box center [140, 69] width 77 height 30
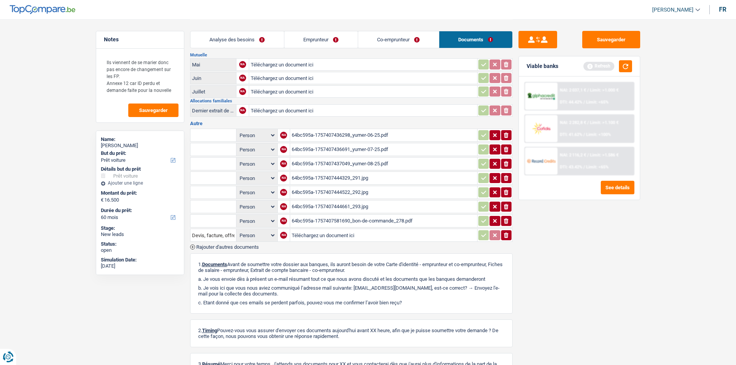
click at [66, 71] on main "Notes Ils viennent de se marier donc pas encore de changement sur les FP. Annex…" at bounding box center [368, 113] width 736 height 613
drag, startPoint x: 613, startPoint y: 280, endPoint x: 613, endPoint y: 271, distance: 8.5
click at [613, 277] on div "Sauvegarder Viable banks Refresh NAI: 2 037,1 € / Limit: >1.000 € DTI: 44.42% /…" at bounding box center [578, 192] width 133 height 322
click at [628, 69] on button "button" at bounding box center [625, 66] width 13 height 12
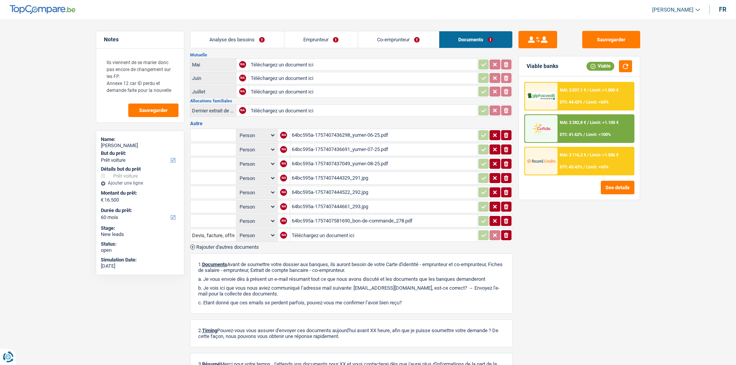
click at [271, 36] on link "Analyse des besoins" at bounding box center [236, 39] width 93 height 17
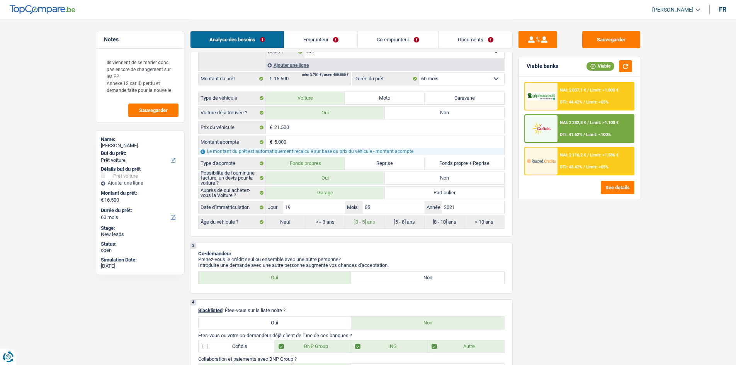
click at [619, 241] on div "Sauvegarder Viable banks Viable NAI: 2 037,1 € / Limit: >1.000 € DTI: 44.42% / …" at bounding box center [578, 192] width 133 height 322
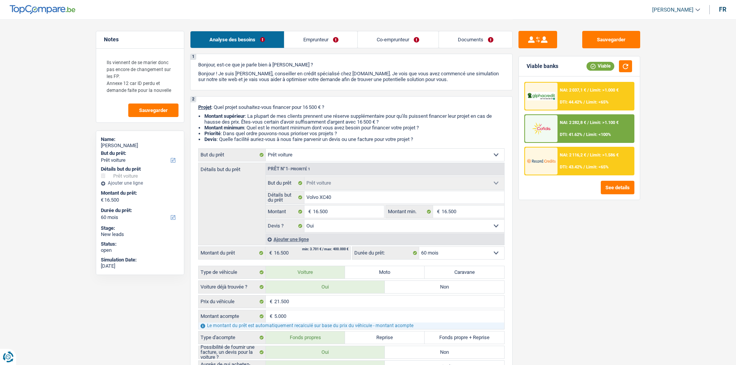
scroll to position [0, 0]
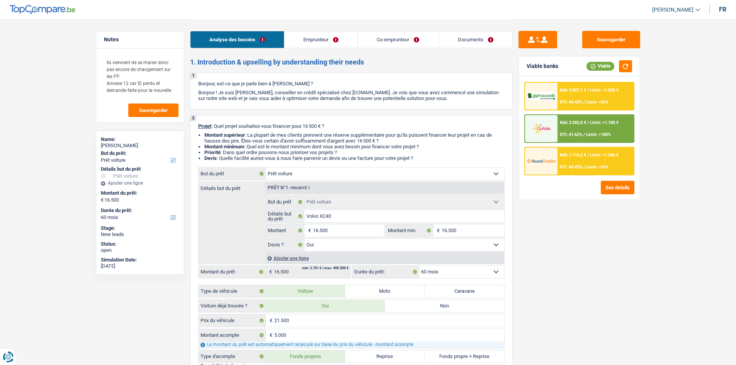
click at [338, 37] on link "Emprunteur" at bounding box center [320, 39] width 73 height 17
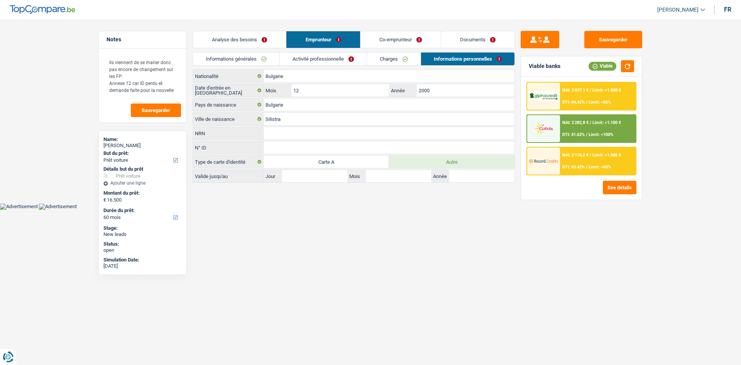
click at [257, 56] on link "Informations générales" at bounding box center [236, 59] width 86 height 13
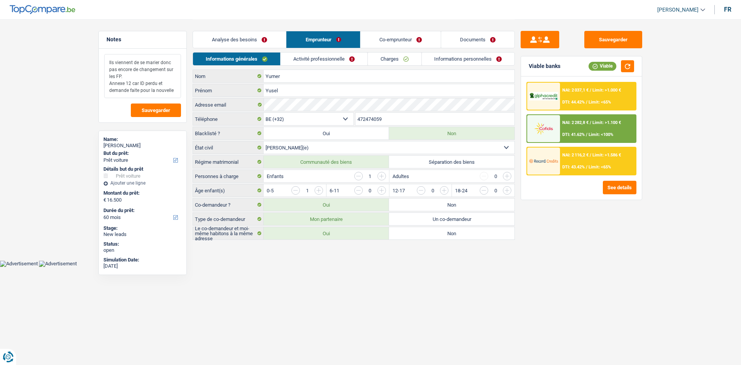
click at [178, 92] on textarea "Ils viennent de se marier donc pas encore de changement sur les FP. Annexe 12 c…" at bounding box center [142, 76] width 77 height 44
click at [165, 86] on textarea "Ils viennent de se marier donc pas encore de changement sur les FP. Annexe 12 c…" at bounding box center [142, 76] width 77 height 44
click at [165, 68] on textarea "Ils viennent de se marier donc pas encore de changement sur les FP. Annexe 12 c…" at bounding box center [142, 76] width 77 height 44
click at [130, 76] on textarea "Ils viennent de se marier donc pas encore de changement sur les FP. Annexe 12 c…" at bounding box center [142, 76] width 77 height 44
click at [173, 86] on textarea "Ils viennent de se marier donc pas encore de changement sur les FP. Annexe 12 c…" at bounding box center [142, 76] width 77 height 44
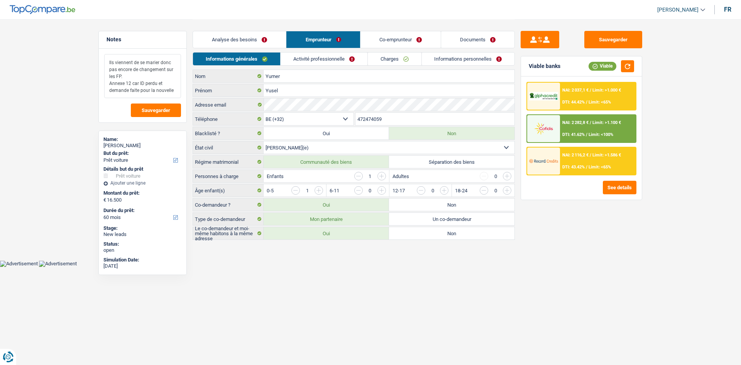
click at [173, 88] on textarea "Ils viennent de se marier donc pas encore de changement sur les FP. Annexe 12 c…" at bounding box center [142, 76] width 77 height 44
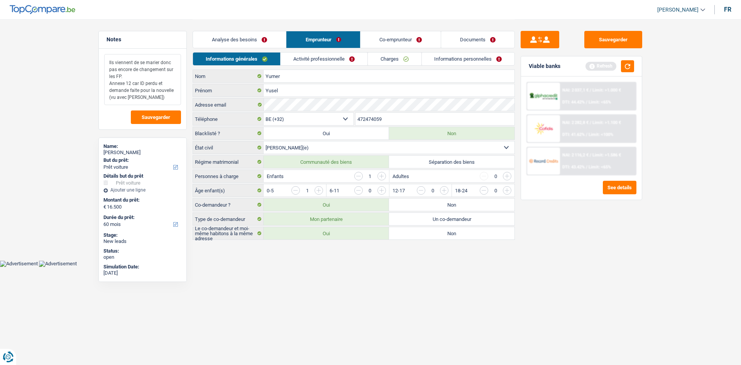
drag, startPoint x: 169, startPoint y: 99, endPoint x: 91, endPoint y: 36, distance: 100.2
click at [91, 36] on main "Notes Ils viennent de se marier donc pas encore de changement sur les FP. Annex…" at bounding box center [370, 130] width 741 height 260
type textarea "Ils viennent de se marier donc pas encore de changement sur les FP. Annexe 12 c…"
click at [631, 71] on button "button" at bounding box center [627, 66] width 13 height 12
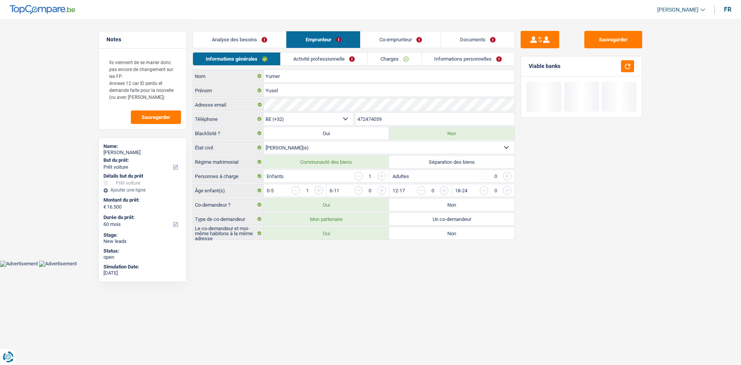
click at [280, 40] on link "Analyse des besoins" at bounding box center [239, 39] width 93 height 17
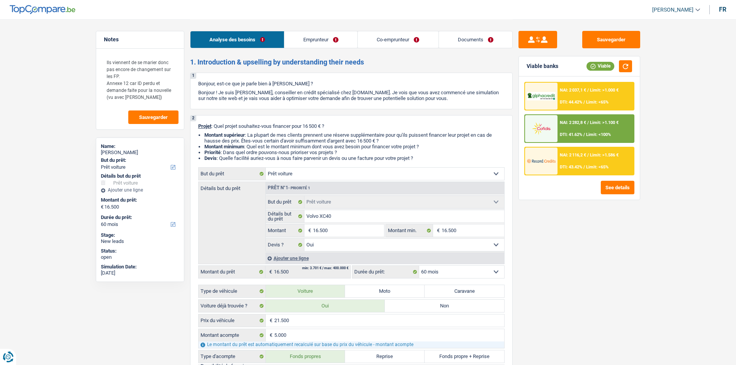
click at [332, 38] on link "Emprunteur" at bounding box center [320, 39] width 73 height 17
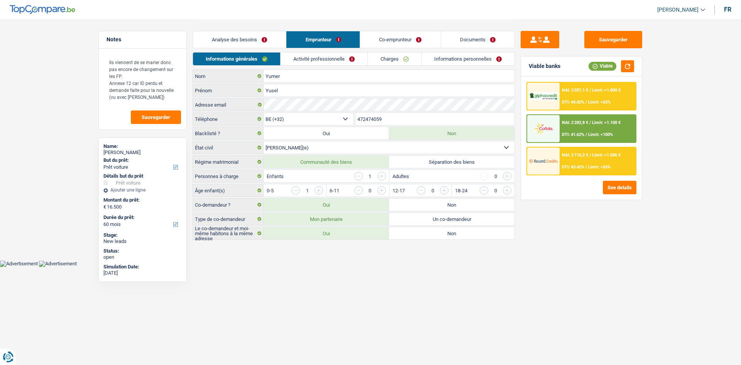
click at [380, 45] on link "Co-emprunteur" at bounding box center [401, 39] width 80 height 17
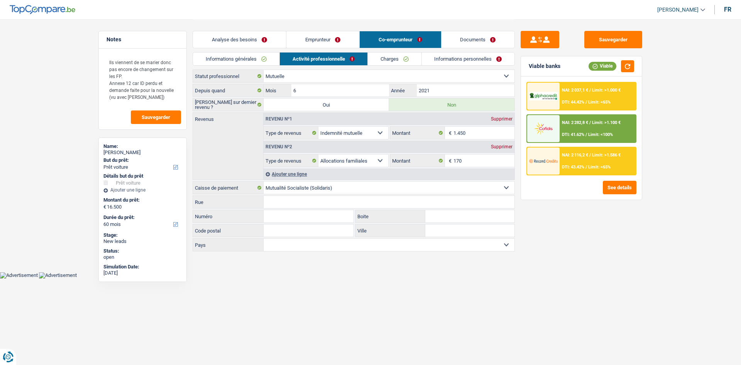
click at [343, 40] on link "Emprunteur" at bounding box center [322, 39] width 73 height 17
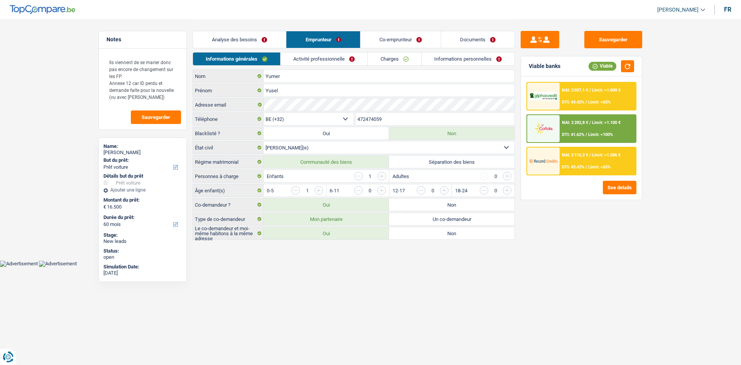
click at [459, 60] on link "Informations personnelles" at bounding box center [468, 59] width 93 height 13
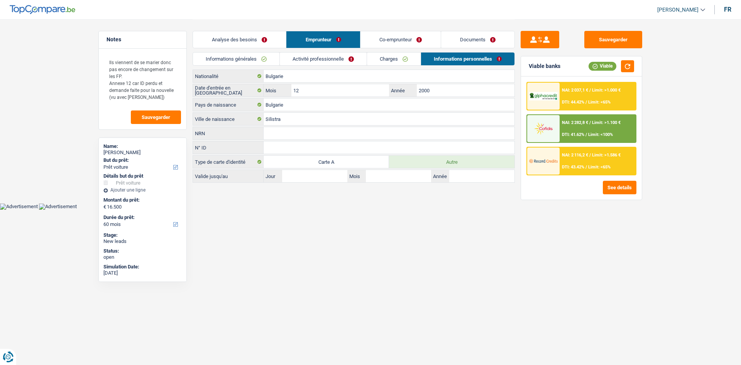
click at [422, 38] on link "Co-emprunteur" at bounding box center [401, 39] width 80 height 17
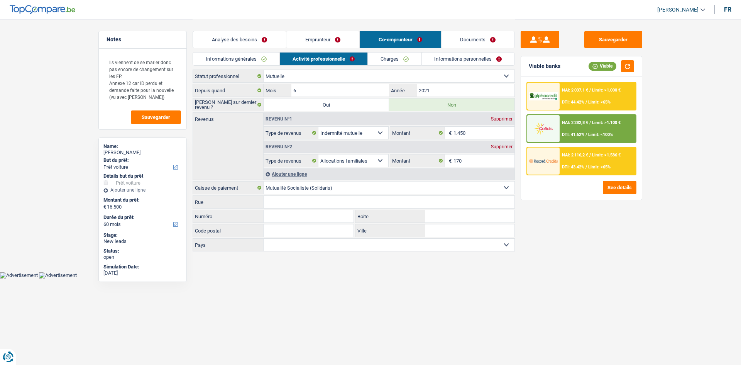
click at [467, 58] on link "Informations personnelles" at bounding box center [468, 59] width 93 height 13
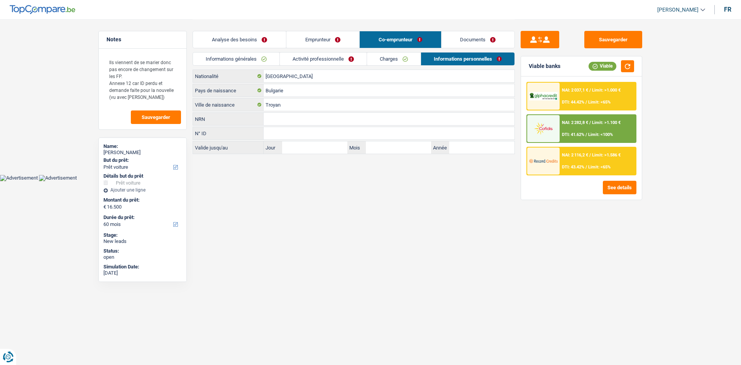
click at [471, 41] on link "Documents" at bounding box center [478, 39] width 73 height 17
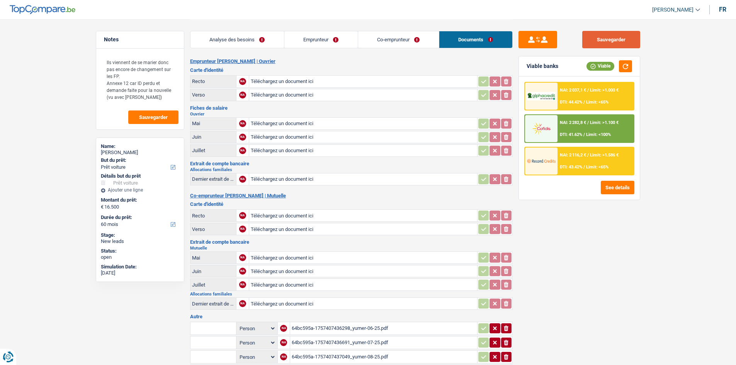
drag, startPoint x: 621, startPoint y: 42, endPoint x: 495, endPoint y: 59, distance: 127.1
click at [621, 42] on button "Sauvegarder" at bounding box center [611, 39] width 58 height 17
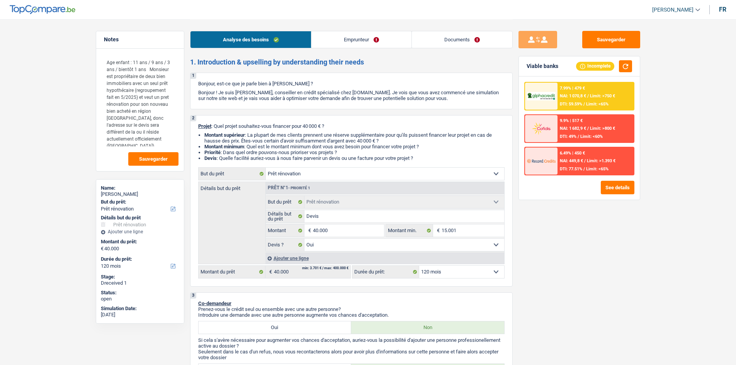
select select "renovation"
select select "120"
select select "renovation"
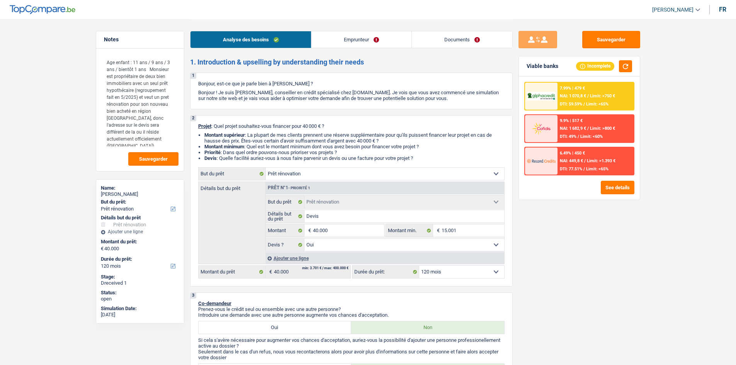
select select "yes"
select select "120"
select select "independent"
select select "familyAllowances"
select select "netSalary"
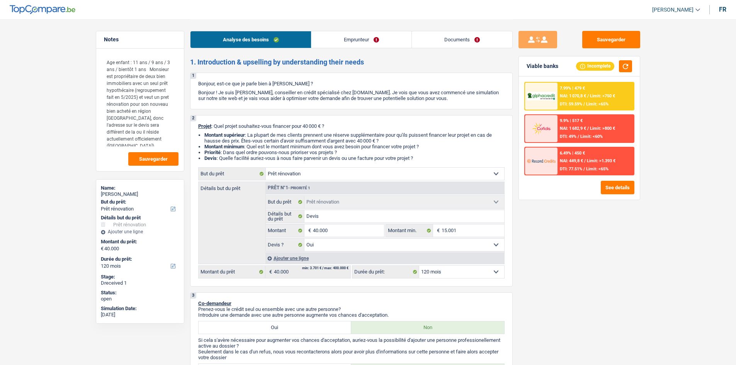
select select "ownerWithMortgage"
select select "mortgage"
select select "240"
select select "renovation"
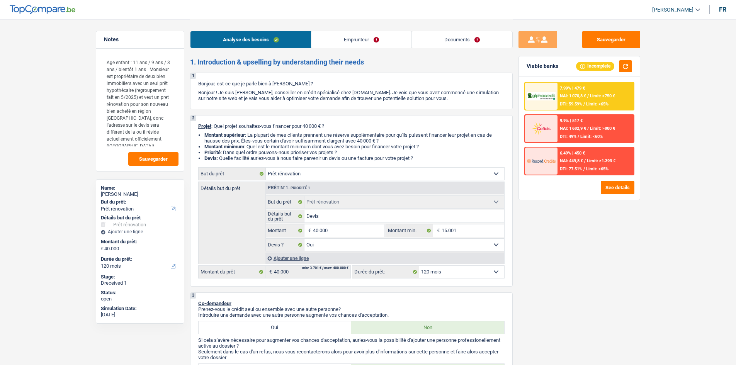
select select "yes"
select select "120"
select select "independent"
select select "familyAllowances"
select select "netSalary"
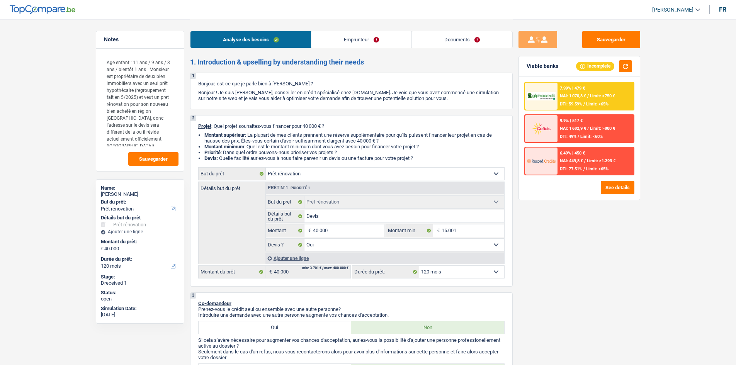
select select "BE"
click at [341, 35] on link "Emprunteur" at bounding box center [361, 39] width 100 height 17
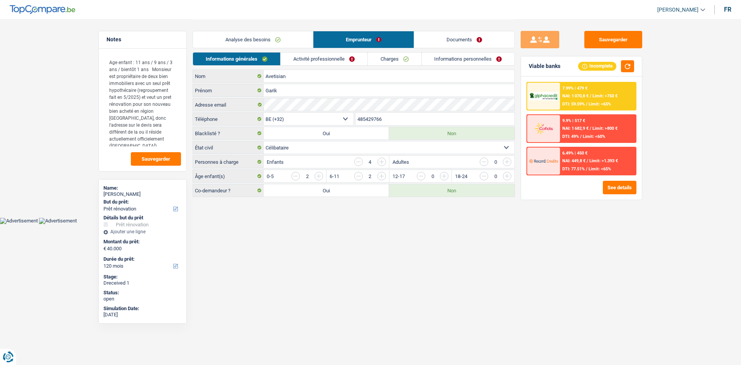
click at [323, 61] on link "Activité professionnelle" at bounding box center [324, 59] width 87 height 13
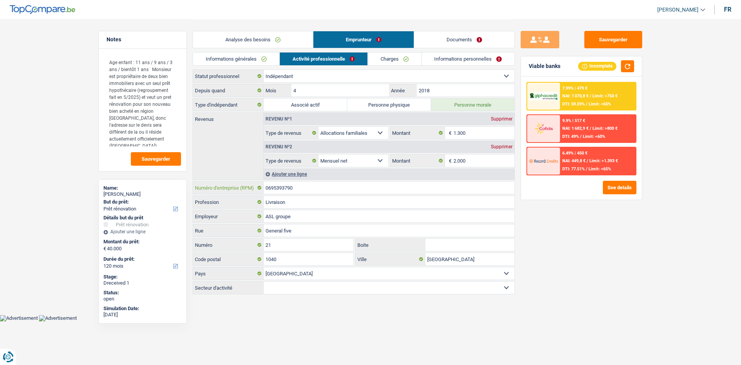
click at [310, 190] on input "0695393790" at bounding box center [389, 187] width 251 height 12
click at [259, 57] on link "Informations générales" at bounding box center [236, 59] width 86 height 13
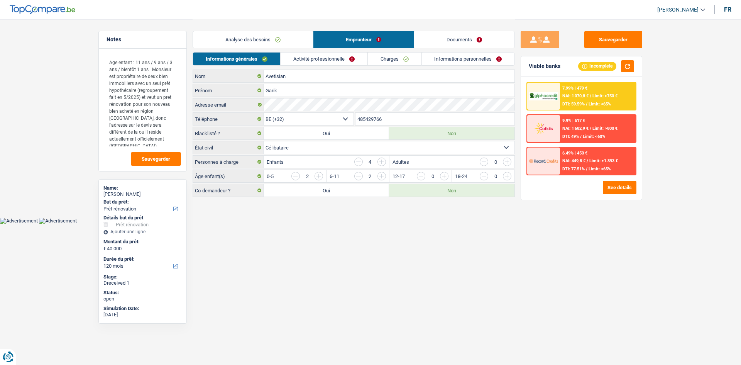
click at [393, 117] on input "485429766" at bounding box center [435, 119] width 159 height 12
click at [307, 55] on link "Activité professionnelle" at bounding box center [324, 59] width 87 height 13
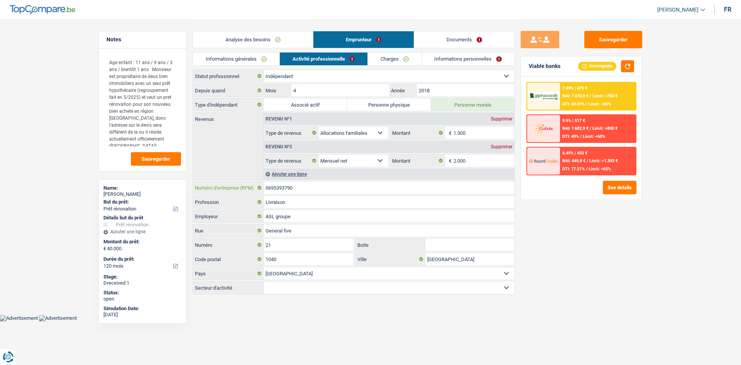
click at [386, 189] on input "0695393790" at bounding box center [389, 187] width 251 height 12
click at [388, 60] on link "Charges" at bounding box center [395, 59] width 54 height 13
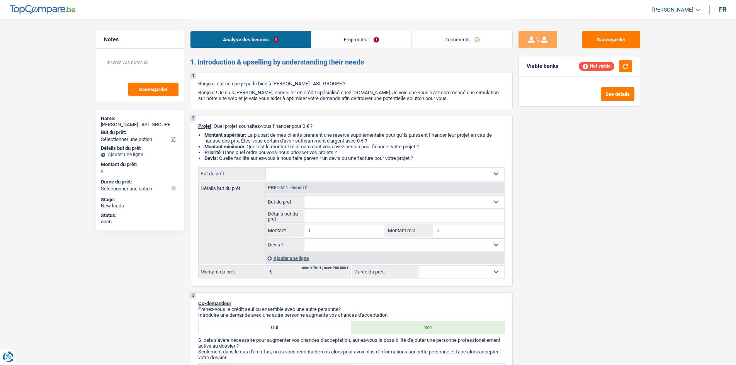
click at [327, 35] on link "Emprunteur" at bounding box center [361, 39] width 100 height 17
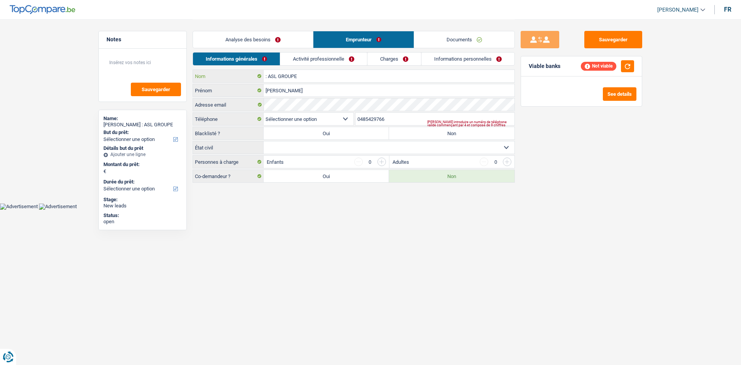
click at [302, 77] on input ": ASL GROUPE" at bounding box center [389, 76] width 251 height 12
click at [373, 95] on input "[PERSON_NAME]" at bounding box center [389, 90] width 251 height 12
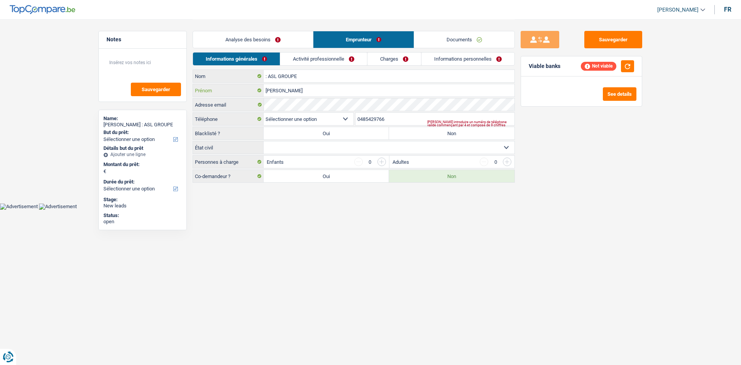
click at [373, 95] on input "[PERSON_NAME]" at bounding box center [389, 90] width 251 height 12
click at [266, 74] on input ": ASL GROUPE" at bounding box center [389, 76] width 251 height 12
type input "ASL GROUPE"
click at [376, 119] on input "0485429766" at bounding box center [435, 119] width 159 height 12
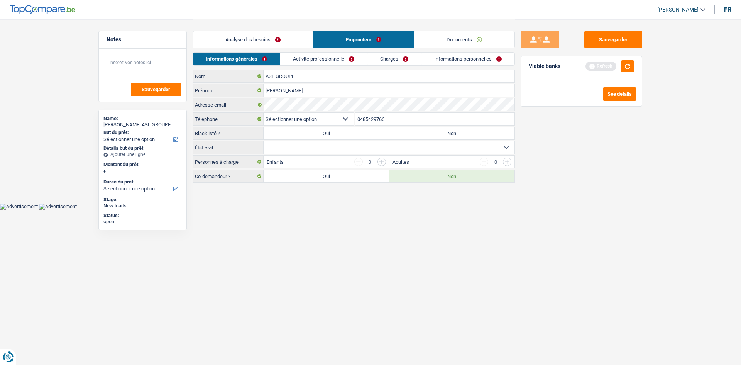
type input "485429766"
click at [324, 121] on select "BE (+32) LU (+352) Sélectionner une option" at bounding box center [309, 119] width 90 height 12
select select "32"
click at [264, 113] on select "BE (+32) LU (+352) Sélectionner une option" at bounding box center [309, 119] width 90 height 12
drag, startPoint x: 305, startPoint y: 39, endPoint x: 333, endPoint y: 106, distance: 72.0
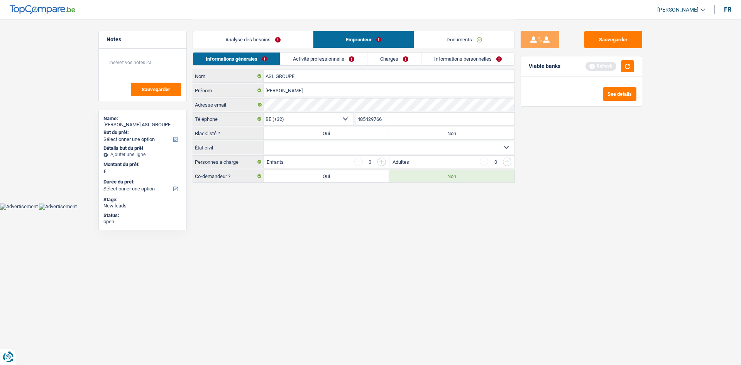
click at [305, 39] on link "Analyse des besoins" at bounding box center [253, 39] width 120 height 17
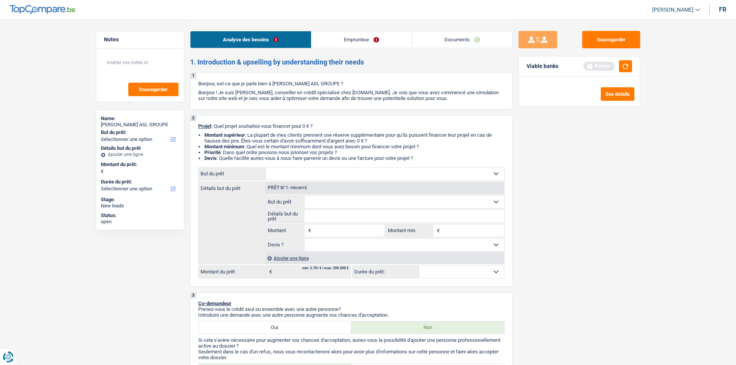
drag, startPoint x: 358, startPoint y: 168, endPoint x: 357, endPoint y: 179, distance: 10.9
click at [358, 168] on select "Confort maison: meubles, textile, peinture, électroménager, outillage non-profe…" at bounding box center [385, 174] width 238 height 12
select select "household"
click at [266, 168] on select "Confort maison: meubles, textile, peinture, électroménager, outillage non-profe…" at bounding box center [385, 174] width 238 height 12
select select "household"
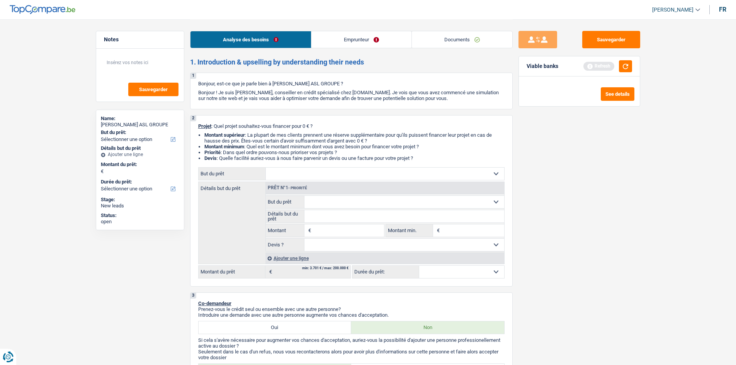
select select "household"
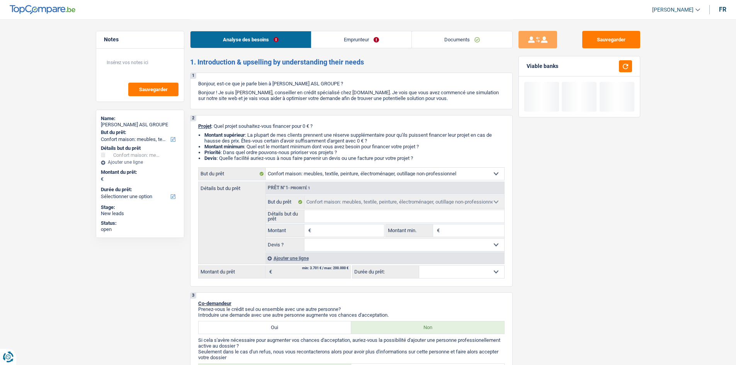
click at [355, 235] on input "Montant" at bounding box center [348, 230] width 71 height 12
drag, startPoint x: 365, startPoint y: 171, endPoint x: 364, endPoint y: 178, distance: 7.4
click at [364, 171] on select "Confort maison: meubles, textile, peinture, électroménager, outillage non-profe…" at bounding box center [385, 174] width 238 height 12
select select "car"
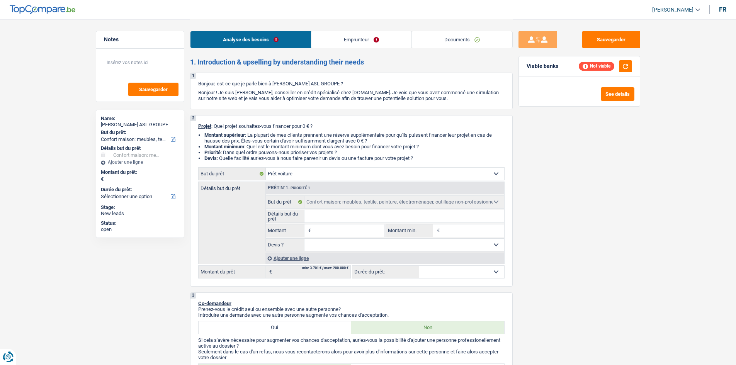
click at [266, 168] on select "Confort maison: meubles, textile, peinture, électroménager, outillage non-profe…" at bounding box center [385, 174] width 238 height 12
select select "car"
select select "24"
select select "car"
select select "24"
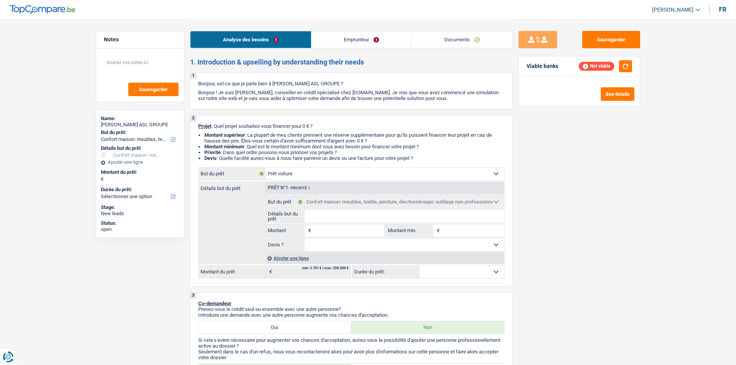
select select "car"
select select "24"
select select "car"
select select "household"
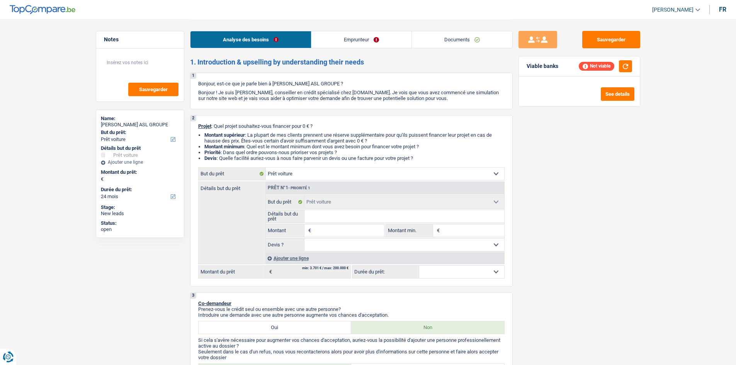
select select "household"
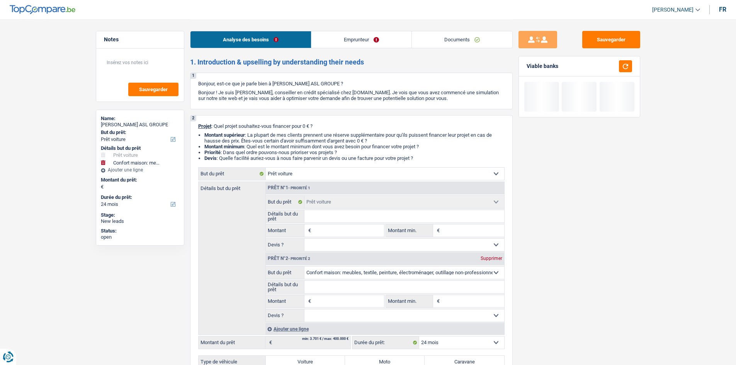
scroll to position [77, 0]
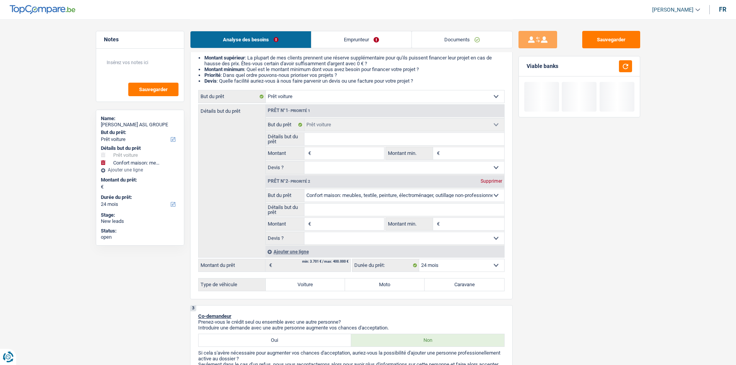
click at [486, 182] on div "Supprimer" at bounding box center [490, 181] width 25 height 5
type input "0"
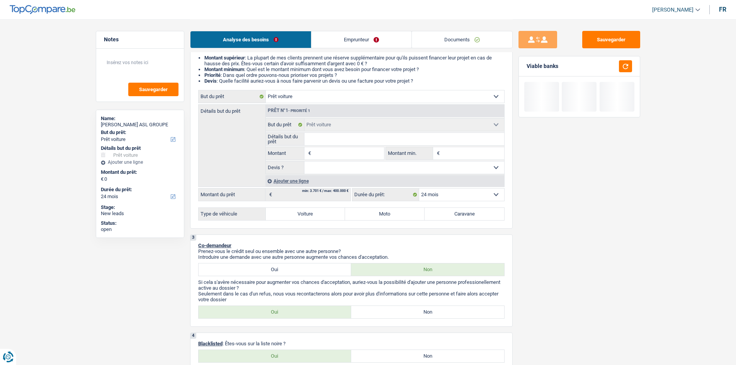
click at [376, 156] on input "Montant" at bounding box center [348, 153] width 71 height 12
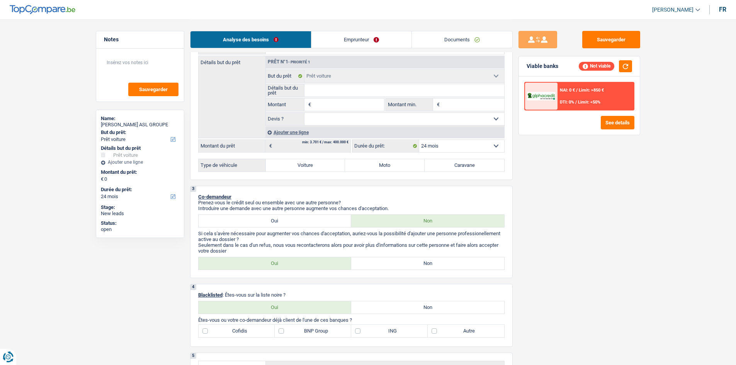
scroll to position [232, 0]
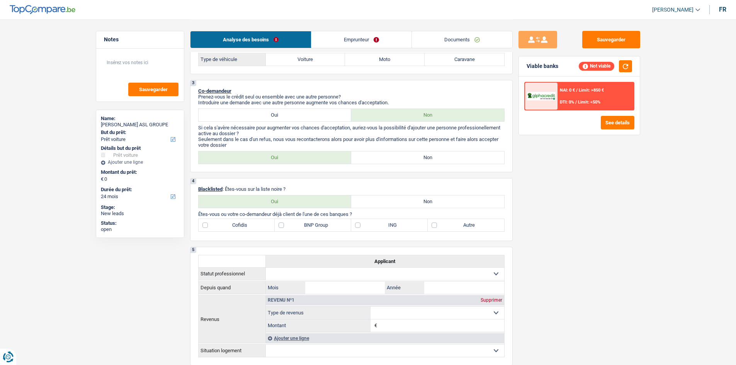
click at [451, 157] on label "Non" at bounding box center [427, 157] width 153 height 12
click at [451, 157] on input "Non" at bounding box center [427, 157] width 153 height 12
radio input "true"
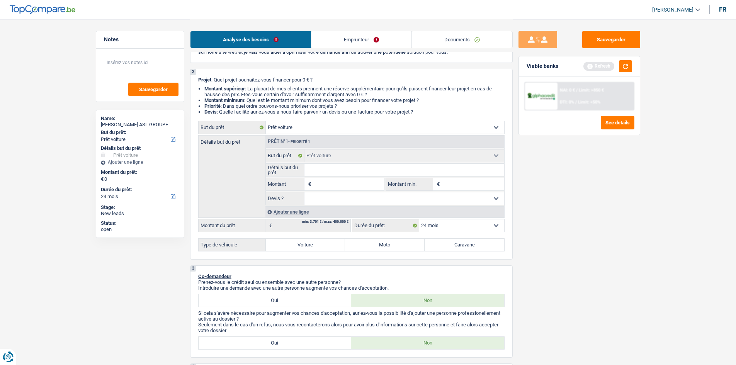
scroll to position [0, 0]
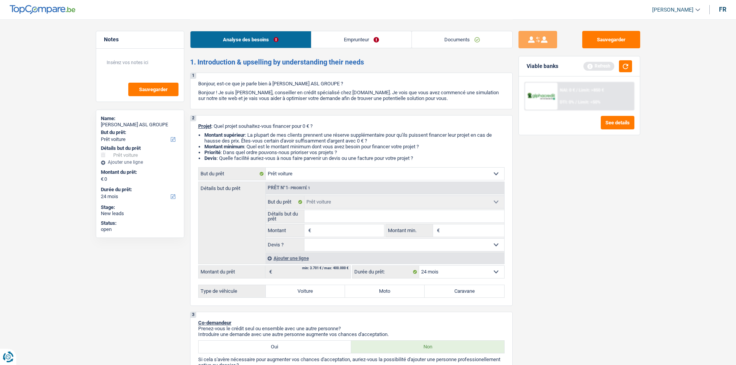
drag, startPoint x: 371, startPoint y: 32, endPoint x: 334, endPoint y: 43, distance: 38.5
click at [371, 33] on link "Emprunteur" at bounding box center [361, 39] width 100 height 17
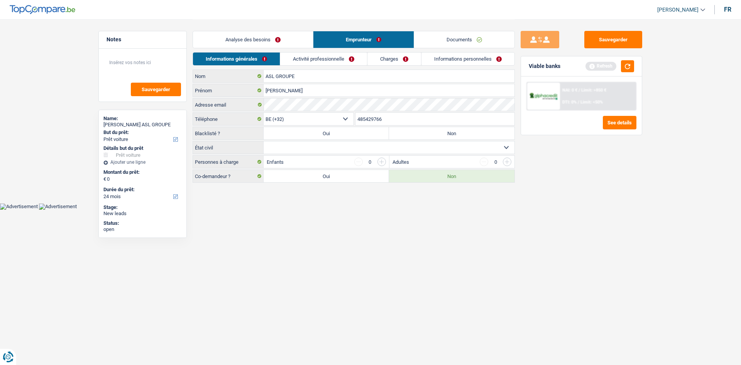
click at [335, 147] on select "Célibataire Marié(e) Cohabitant(e) légal(e) Divorcé(e) Veuf(ve) Séparé (de fait…" at bounding box center [389, 147] width 251 height 12
select select "single"
click at [264, 141] on select "Célibataire Marié(e) Cohabitant(e) légal(e) Divorcé(e) Veuf(ve) Séparé (de fait…" at bounding box center [389, 147] width 251 height 12
click at [426, 131] on label "Non" at bounding box center [451, 133] width 125 height 12
click at [426, 131] on input "Non" at bounding box center [451, 133] width 125 height 12
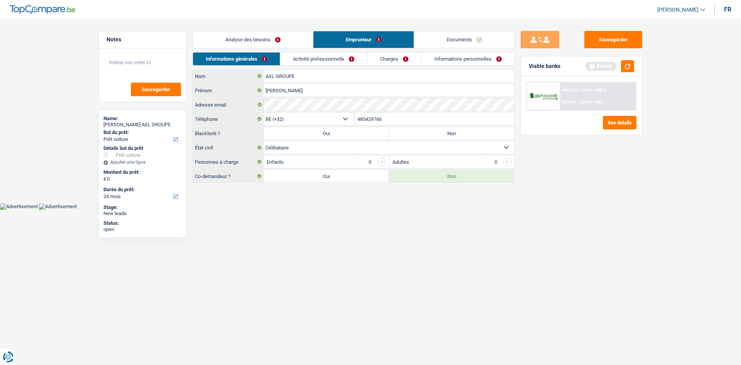
radio input "true"
click at [334, 56] on link "Activité professionnelle" at bounding box center [324, 59] width 87 height 13
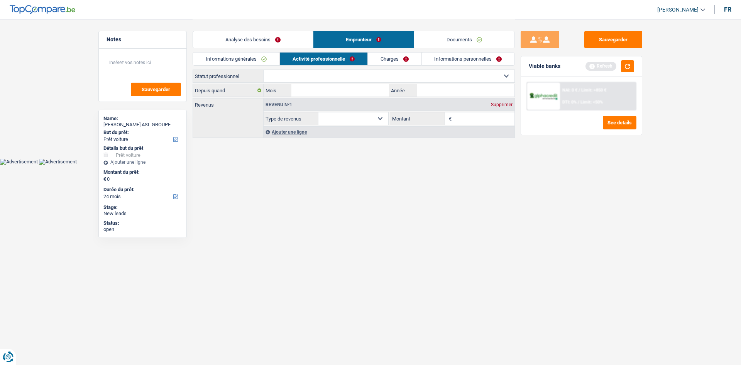
click at [356, 75] on select "Ouvrier Employé privé Employé public Invalide Indépendant Pensionné Chômeur Mut…" at bounding box center [389, 76] width 251 height 12
select select "independent"
click at [264, 70] on select "Ouvrier Employé privé Employé public Invalide Indépendant Pensionné Chômeur Mut…" at bounding box center [389, 76] width 251 height 12
select select "netSalary"
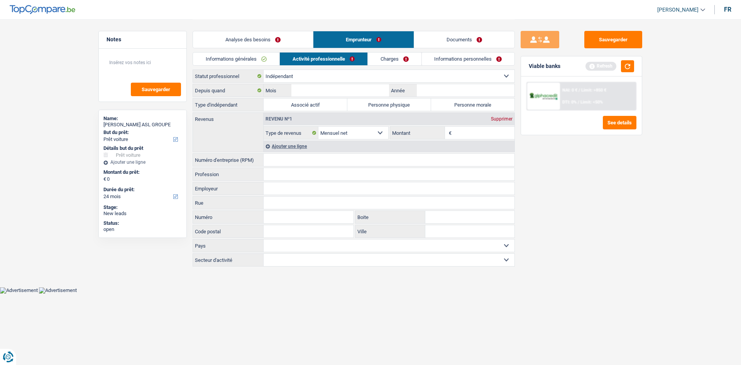
click at [364, 158] on input "Numéro d'entreprise (RPM)" at bounding box center [389, 160] width 251 height 12
paste input "0695393790"
type input "0695393790"
click at [461, 106] on label "Personne morale" at bounding box center [473, 104] width 84 height 12
click at [461, 106] on input "Personne morale" at bounding box center [473, 104] width 84 height 12
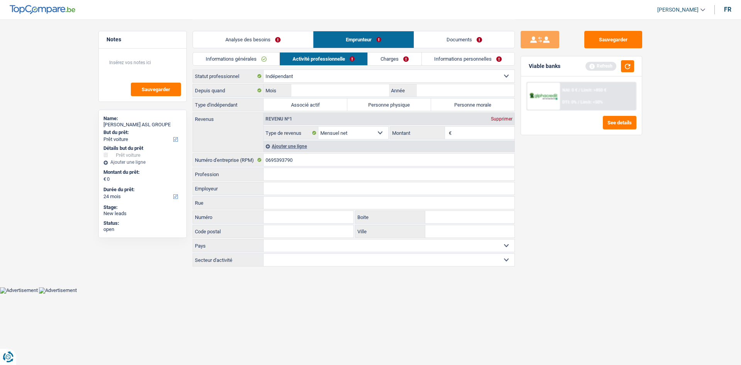
radio input "true"
click at [416, 59] on link "Charges" at bounding box center [395, 59] width 54 height 13
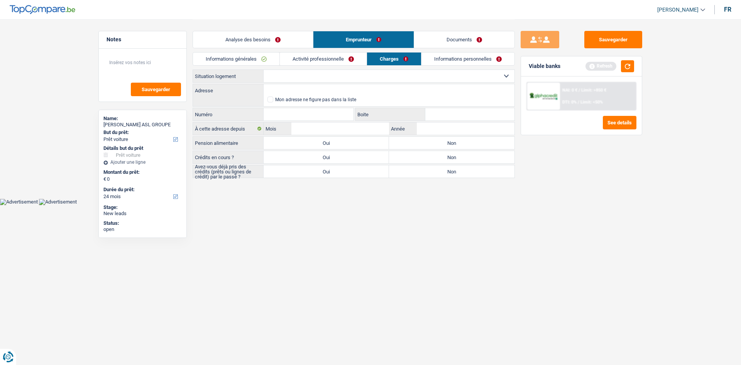
click at [353, 72] on select "Locataire Propriétaire avec prêt hypothécaire Propriétaire sans prêt hypothécai…" at bounding box center [389, 76] width 251 height 12
click at [329, 90] on input "Adresse" at bounding box center [389, 90] width 251 height 12
paste input "Rue Général Fivé 21 1040 Etterbeek"
type input "Rue Général Fivé, 1040, Etterbeek, BE"
type input "21"
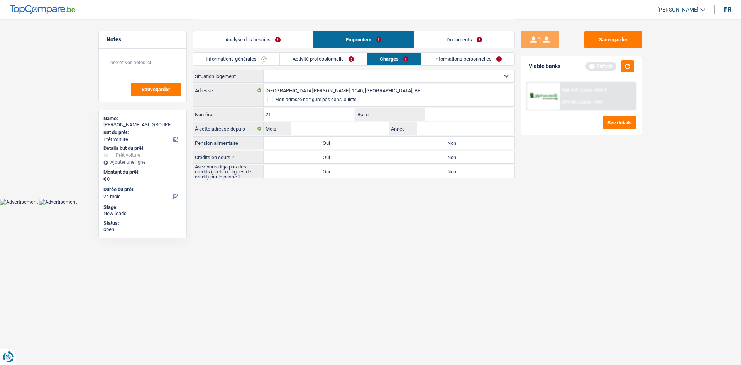
click at [351, 74] on select "Locataire Propriétaire avec prêt hypothécaire Propriétaire sans prêt hypothécai…" at bounding box center [389, 76] width 251 height 12
click at [322, 205] on html "Vous avez le contrôle de vos données Nous utilisons des cookies, tout comme nos…" at bounding box center [370, 102] width 741 height 205
click at [473, 111] on input "Boite" at bounding box center [469, 114] width 89 height 12
type input "21"
click at [376, 131] on input "Mois" at bounding box center [341, 128] width 98 height 12
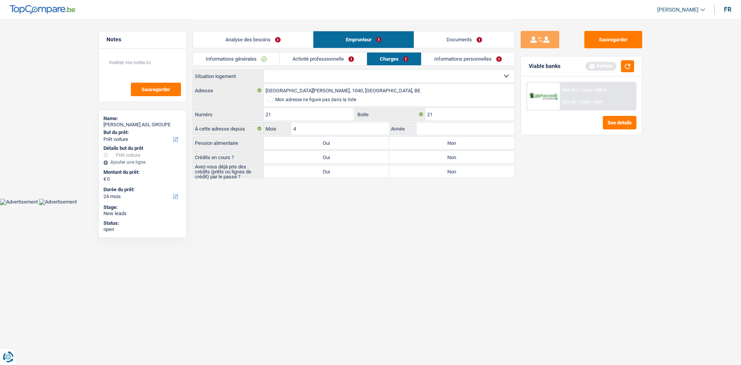
type input "4"
click at [447, 124] on input "Année" at bounding box center [466, 128] width 98 height 12
type input "2018"
click at [442, 142] on label "Non" at bounding box center [451, 143] width 125 height 12
click at [442, 142] on input "Non" at bounding box center [451, 143] width 125 height 12
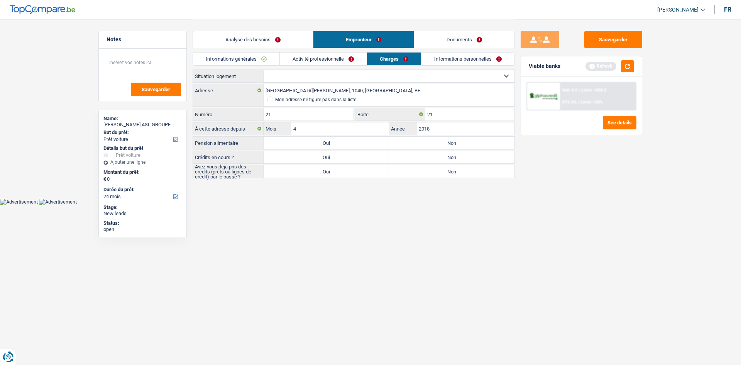
radio input "true"
click at [443, 159] on label "Non" at bounding box center [451, 157] width 125 height 12
click at [443, 159] on input "Non" at bounding box center [451, 157] width 125 height 12
radio input "true"
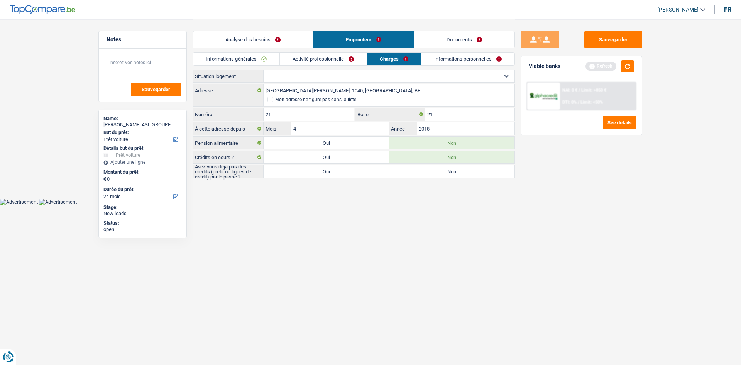
click at [456, 58] on link "Informations personnelles" at bounding box center [468, 59] width 93 height 13
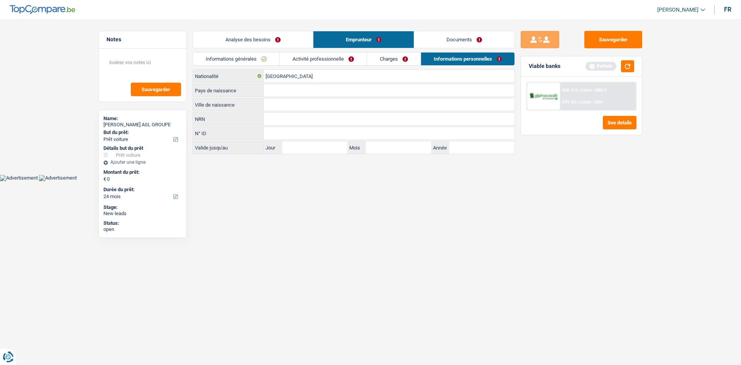
click at [259, 60] on link "Informations générales" at bounding box center [236, 59] width 86 height 13
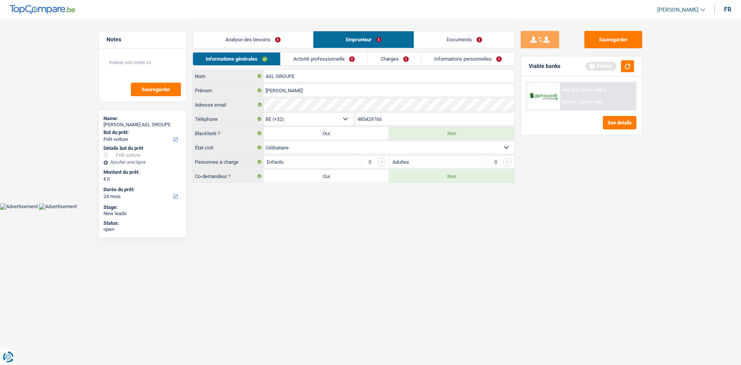
click at [267, 42] on link "Analyse des besoins" at bounding box center [253, 39] width 120 height 17
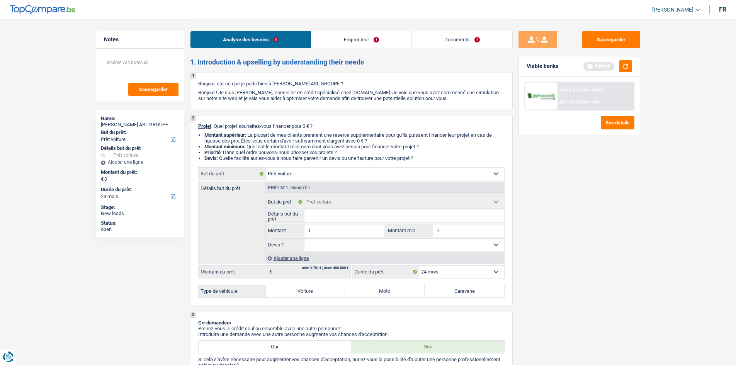
click at [617, 191] on div "Sauvegarder Viable banks Refresh NAI: 0 € / Limit: >850 € DTI: 0% / Limit: <50%…" at bounding box center [578, 192] width 133 height 322
click at [351, 233] on input "Montant" at bounding box center [348, 230] width 71 height 12
type input "3"
type input "36"
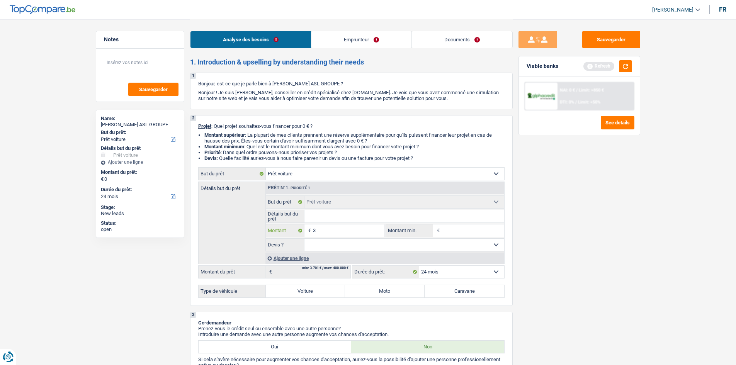
type input "36"
type input "365"
type input "3.650"
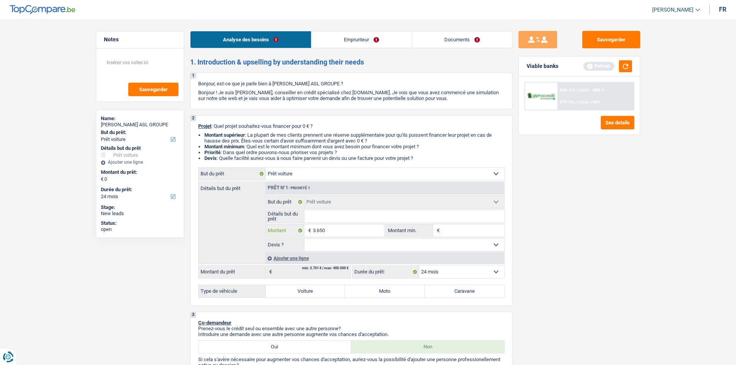
type input "36.500"
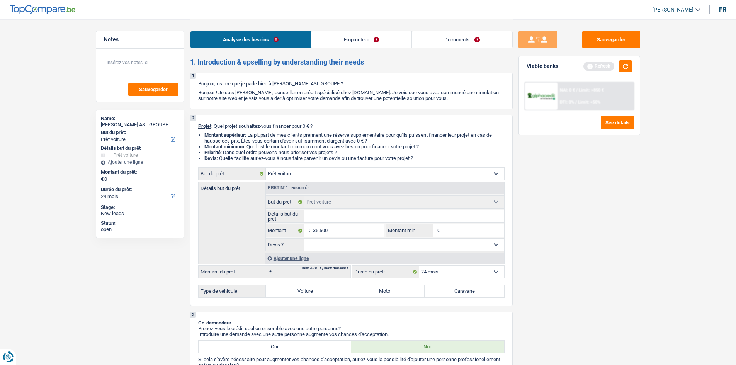
type input "36.500"
click at [340, 288] on label "Voiture" at bounding box center [306, 291] width 80 height 12
click at [340, 288] on input "Voiture" at bounding box center [306, 291] width 80 height 12
radio input "true"
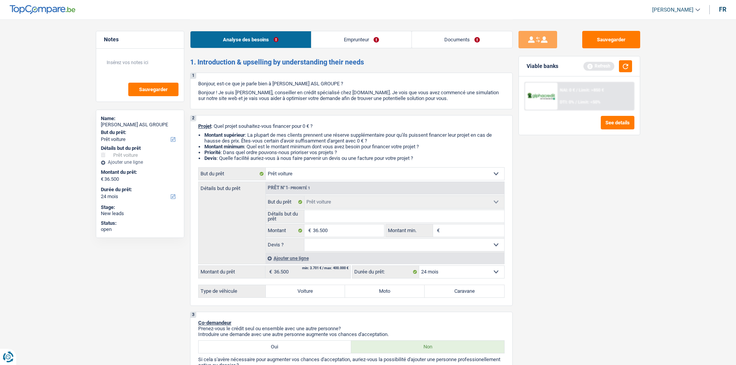
select select "60"
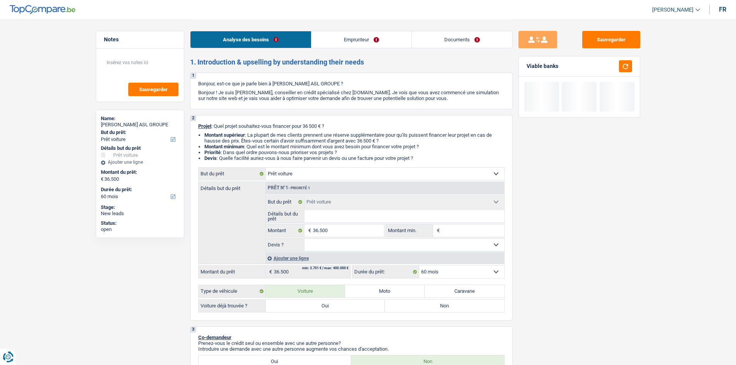
click at [331, 307] on label "Oui" at bounding box center [325, 306] width 119 height 12
click at [331, 307] on input "Oui" at bounding box center [325, 306] width 119 height 12
radio input "true"
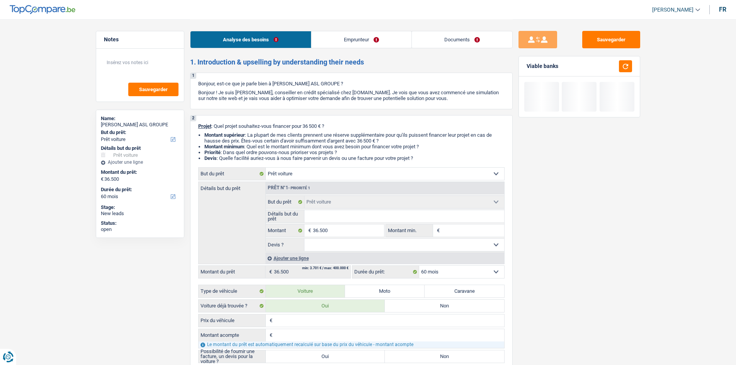
radio input "true"
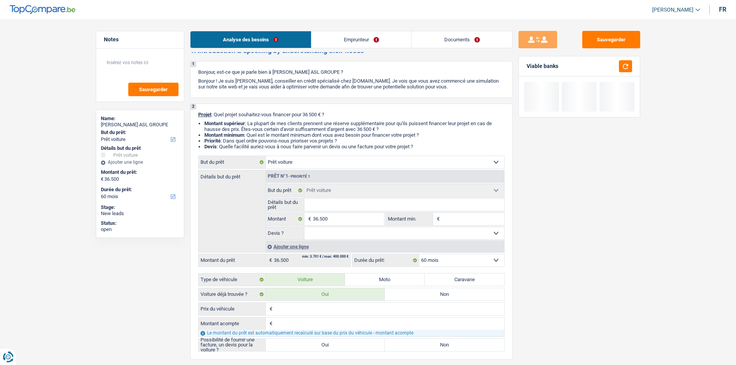
scroll to position [116, 0]
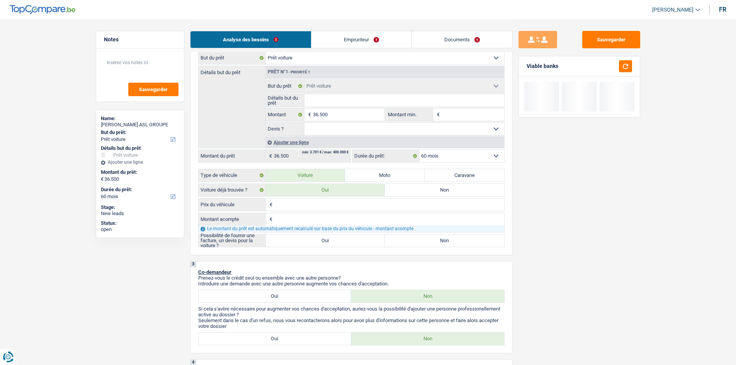
click at [320, 211] on div "€ Prix du véhicule Tous les champs sont obligatoires. Veuillez fournir une répo…" at bounding box center [351, 222] width 306 height 49
click at [317, 205] on input "Prix du véhicule" at bounding box center [389, 204] width 230 height 12
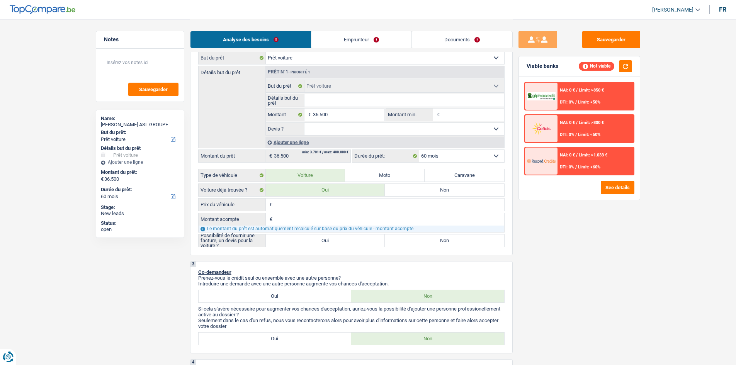
type input "3"
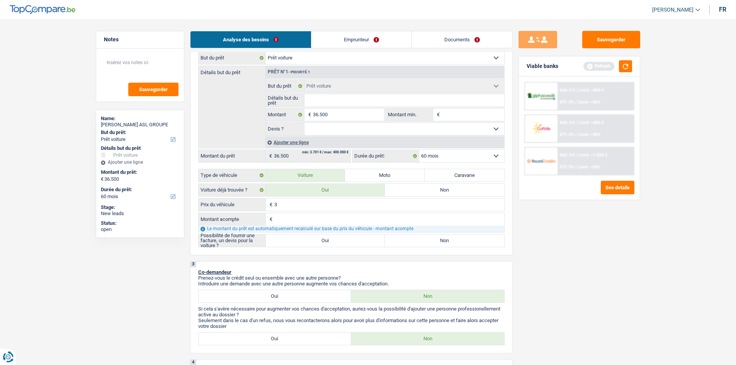
type input "36"
type input "365"
type input "3.650"
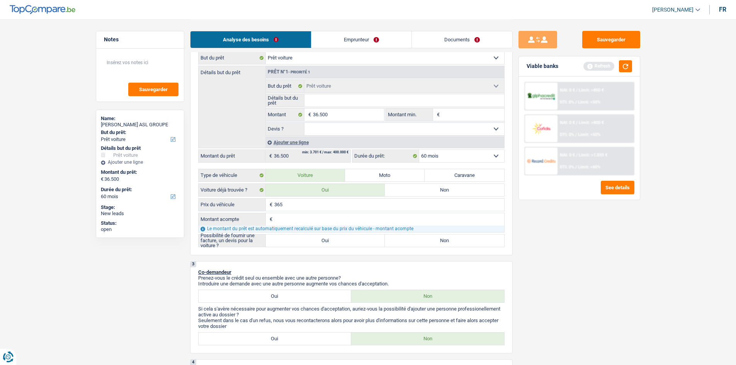
type input "3.650"
type input "36.500"
click at [321, 217] on input "Montant acompte" at bounding box center [389, 219] width 230 height 12
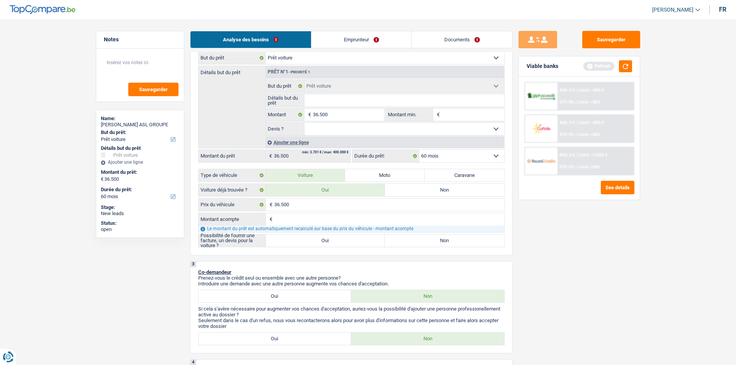
type input "5"
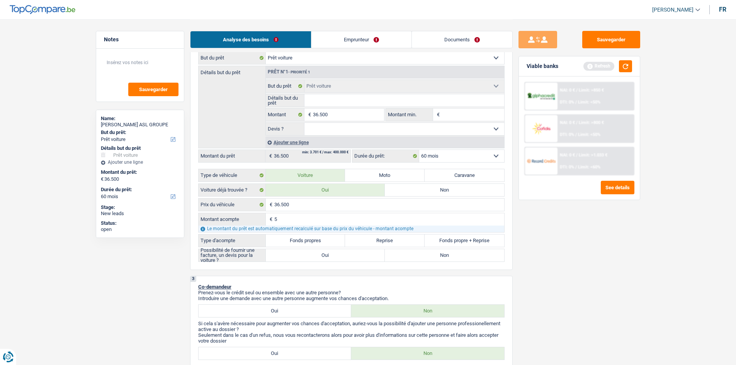
type input "54"
type input "547"
type input "5.475"
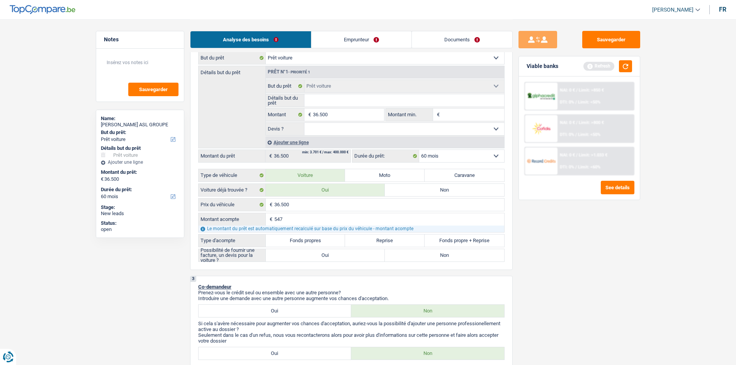
type input "5.475"
type input "31.025"
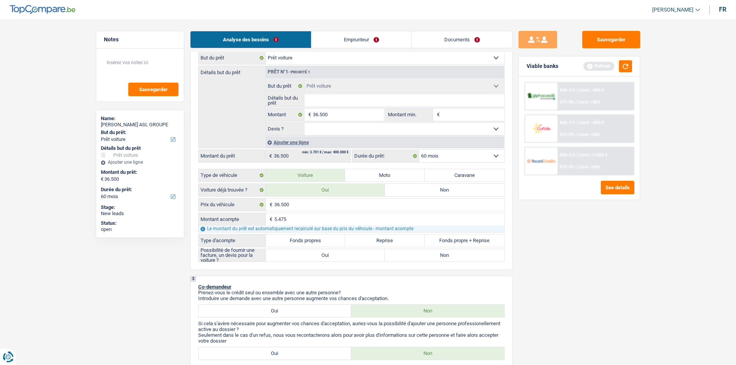
type input "31.025"
click at [323, 242] on label "Fonds propres" at bounding box center [306, 240] width 80 height 12
click at [323, 242] on input "Fonds propres" at bounding box center [306, 240] width 80 height 12
radio input "true"
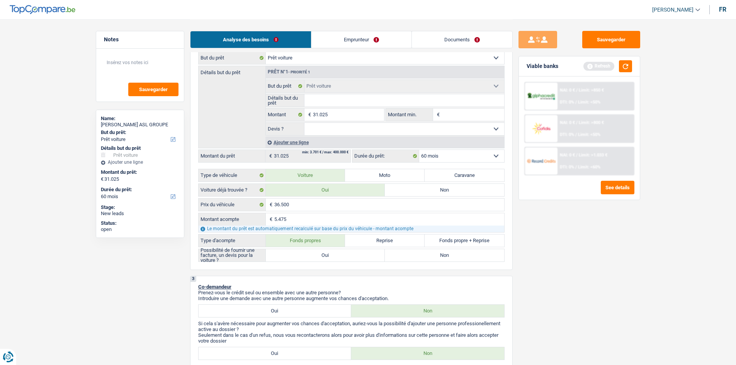
radio input "true"
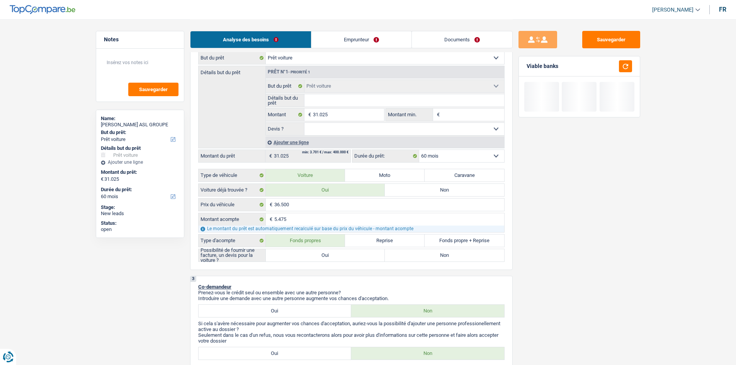
click at [335, 255] on label "Oui" at bounding box center [325, 255] width 119 height 12
click at [335, 255] on input "Oui" at bounding box center [325, 255] width 119 height 12
radio input "true"
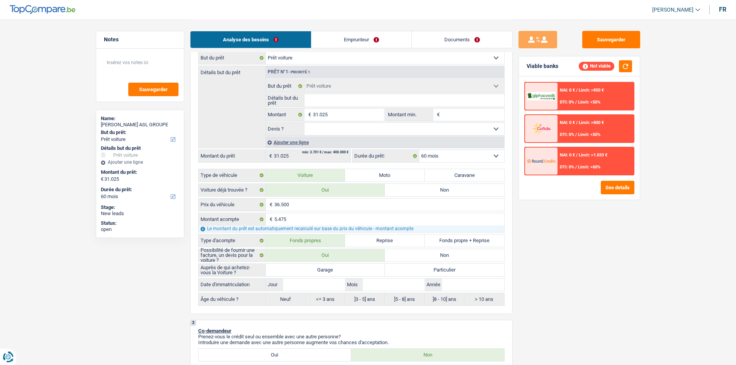
click at [335, 269] on label "Garage" at bounding box center [325, 270] width 119 height 12
click at [335, 269] on input "Garage" at bounding box center [325, 270] width 119 height 12
radio input "true"
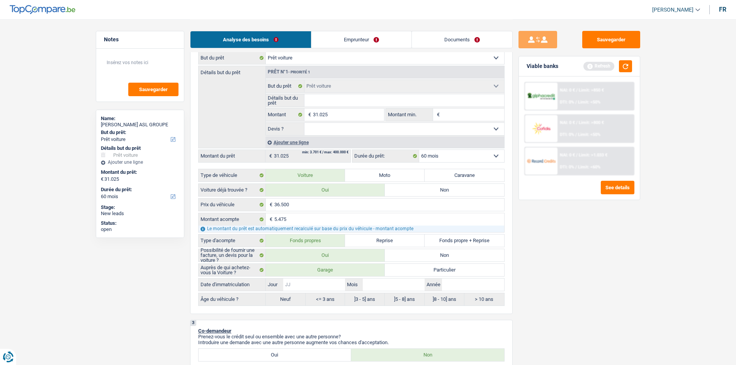
click at [331, 285] on input "Jour" at bounding box center [314, 284] width 62 height 12
click at [126, 70] on textarea at bounding box center [140, 65] width 77 height 23
type textarea "Prêt pro"
click at [336, 285] on input "Jour" at bounding box center [314, 284] width 62 height 12
type input "2"
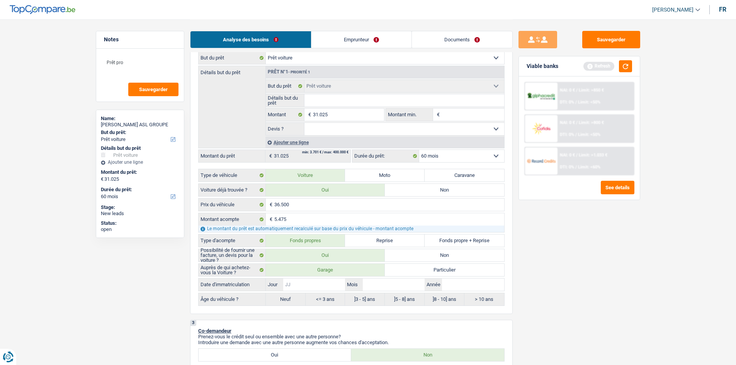
type input "2"
type input "25"
type input "0"
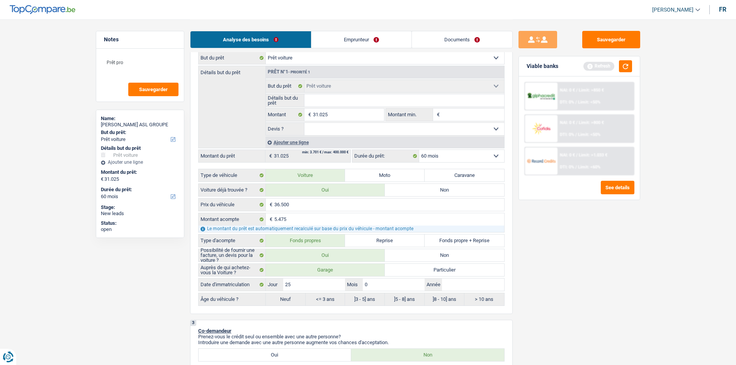
type input "06"
type input "2"
type input "20"
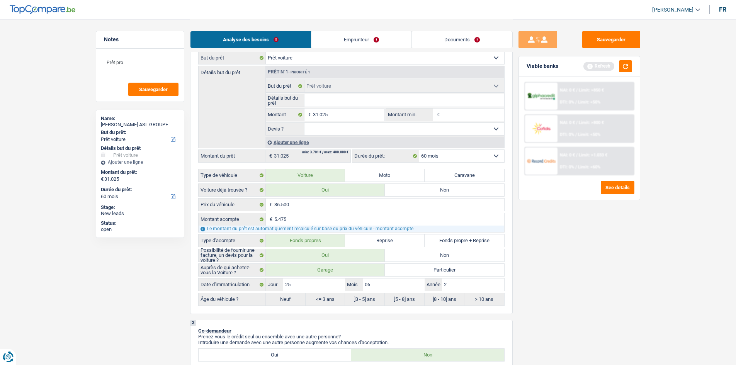
type input "20"
type input "202"
type input "2024"
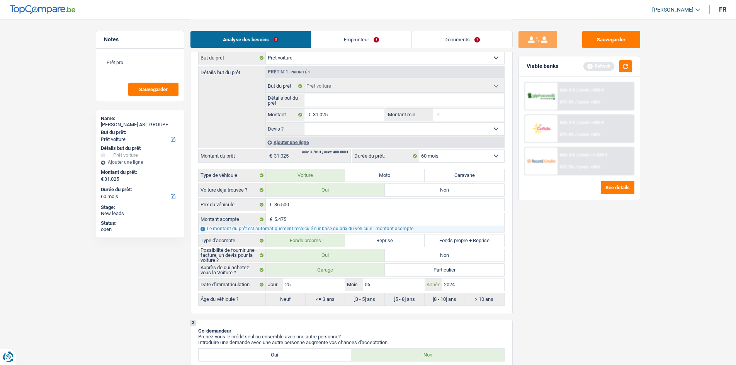
type input "2024"
radio input "false"
radio input "true"
click at [613, 253] on div "Sauvegarder Viable banks Refresh NAI: 0 € / Limit: >850 € DTI: 0% / Limit: <50%…" at bounding box center [578, 192] width 133 height 322
select select "84"
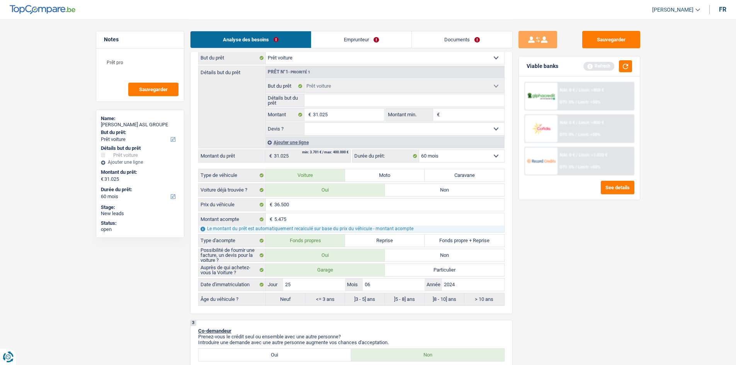
select select "84"
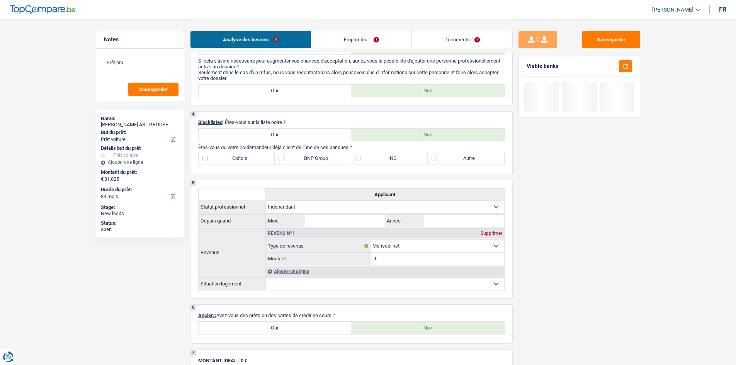
scroll to position [502, 0]
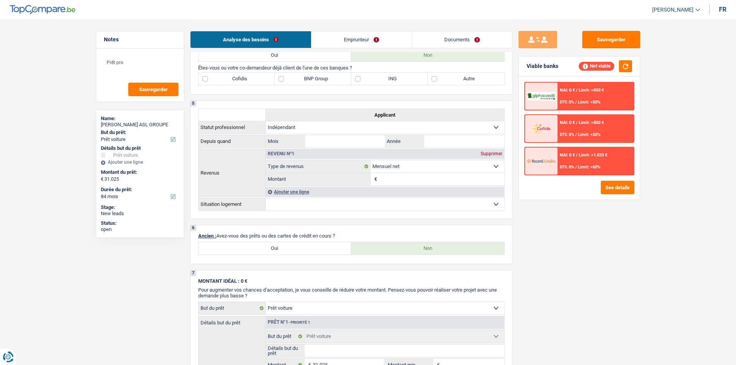
click at [625, 247] on div "Sauvegarder Viable banks Not viable NAI: 0 € / Limit: >850 € DTI: 0% / Limit: <…" at bounding box center [578, 192] width 133 height 322
click at [559, 220] on div "Sauvegarder Viable banks Not viable NAI: 0 € / Limit: >850 € DTI: 0% / Limit: <…" at bounding box center [578, 192] width 133 height 322
click at [470, 81] on label "Autre" at bounding box center [465, 79] width 76 height 12
click at [470, 81] on input "Autre" at bounding box center [465, 79] width 76 height 12
checkbox input "true"
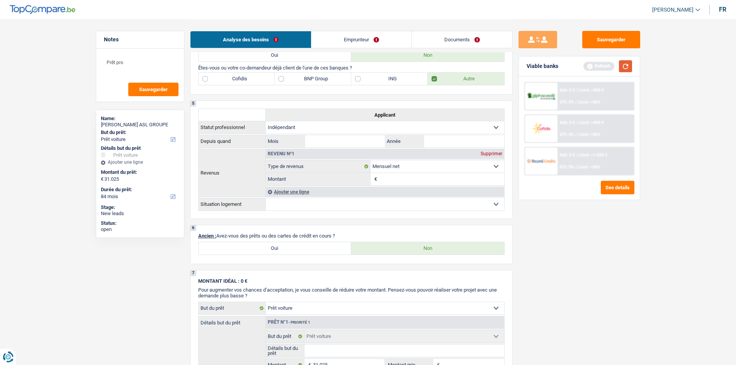
click at [623, 67] on button "button" at bounding box center [625, 66] width 13 height 12
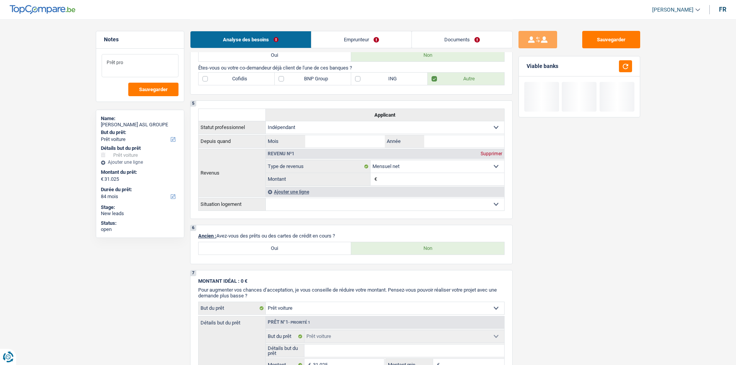
click at [178, 65] on textarea "Prêt pro" at bounding box center [140, 65] width 77 height 23
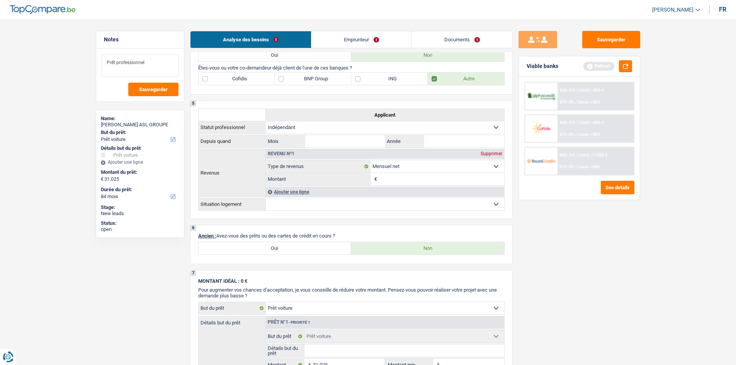
type textarea "Prêt professionnel"
click at [355, 84] on label "ING" at bounding box center [389, 79] width 76 height 12
click at [355, 84] on input "ING" at bounding box center [389, 79] width 76 height 12
checkbox input "true"
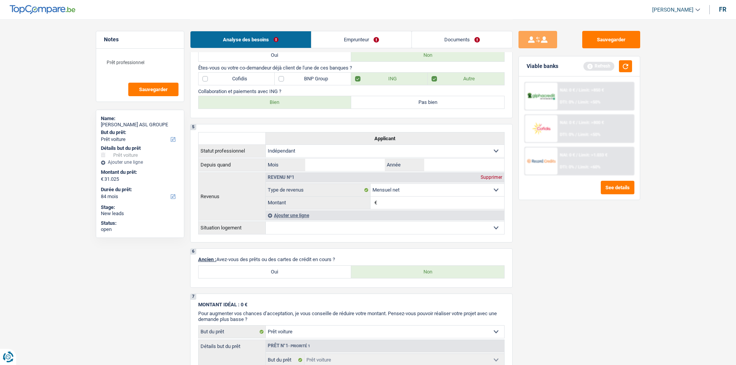
click at [327, 107] on label "Bien" at bounding box center [274, 102] width 153 height 12
click at [327, 107] on input "Bien" at bounding box center [274, 102] width 153 height 12
radio input "true"
click at [610, 277] on div "Sauvegarder Viable banks Refresh NAI: 0 € / Limit: >850 € DTI: 0% / Limit: <50%…" at bounding box center [578, 192] width 133 height 322
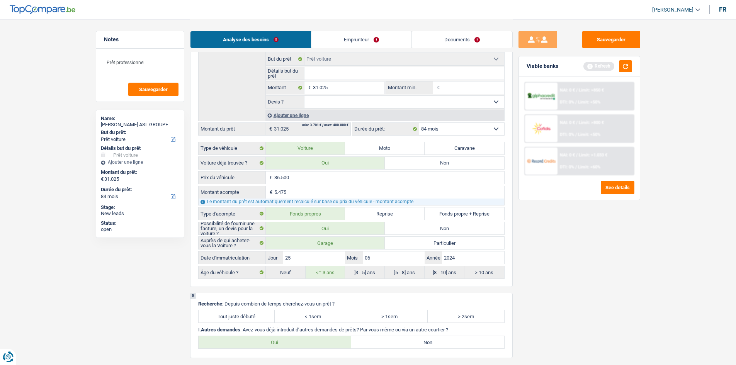
scroll to position [927, 0]
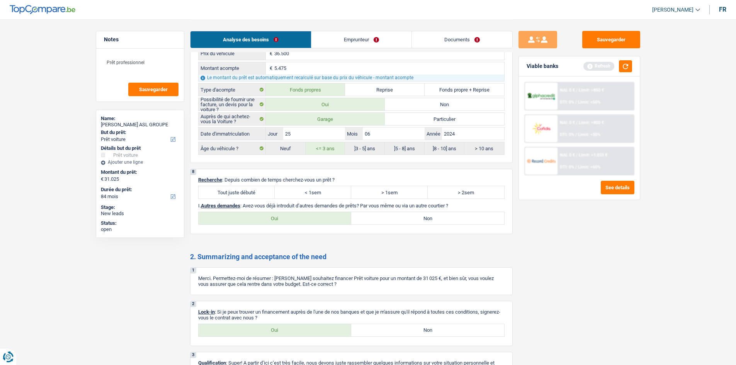
click at [247, 189] on label "Tout juste débuté" at bounding box center [236, 192] width 76 height 12
click at [247, 189] on input "Tout juste débuté" at bounding box center [236, 192] width 76 height 12
radio input "true"
click at [488, 224] on label "Non" at bounding box center [427, 218] width 153 height 12
click at [488, 224] on input "Non" at bounding box center [427, 218] width 153 height 12
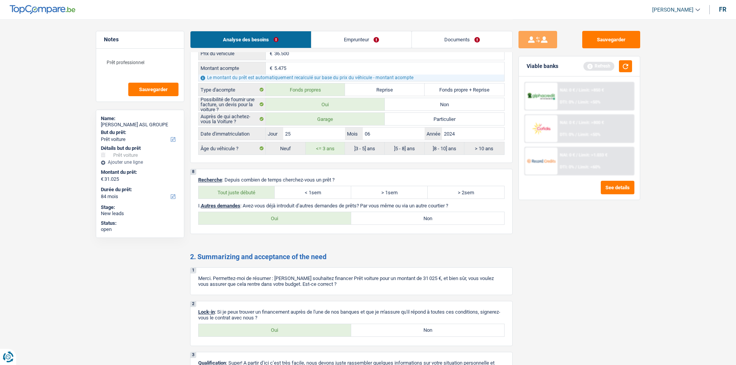
radio input "true"
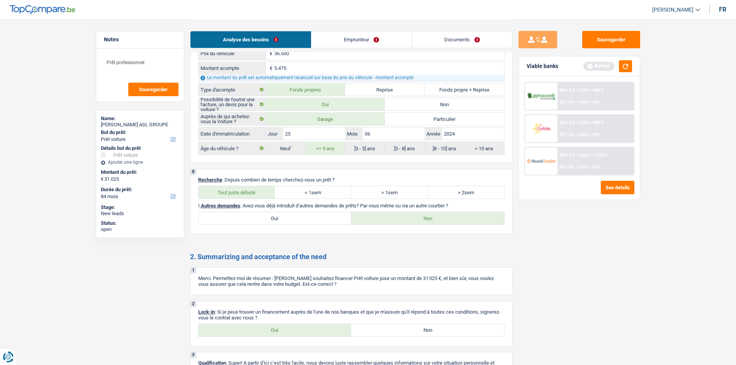
scroll to position [0, 0]
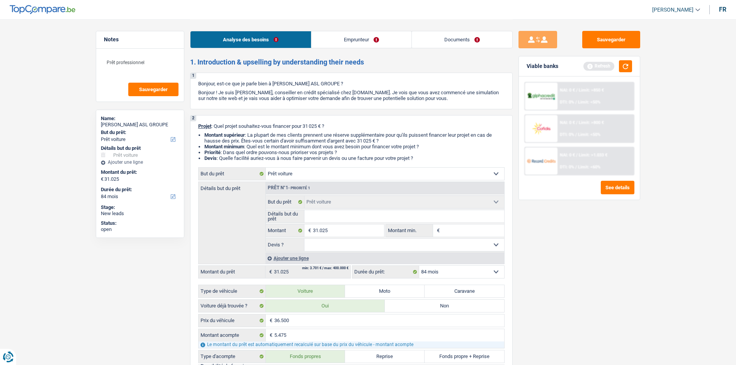
click at [330, 34] on link "Emprunteur" at bounding box center [361, 39] width 100 height 17
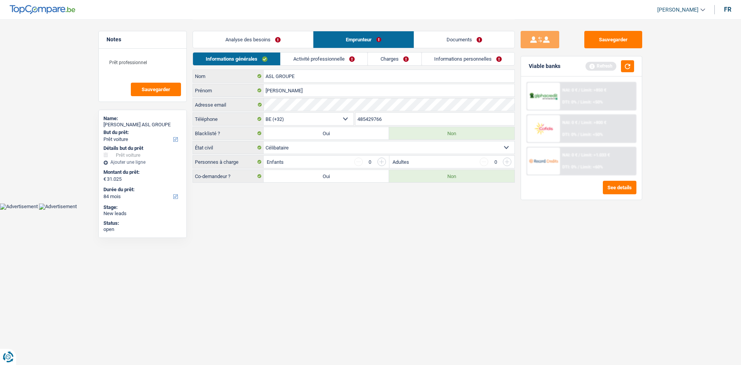
click at [337, 58] on link "Activité professionnelle" at bounding box center [324, 59] width 87 height 13
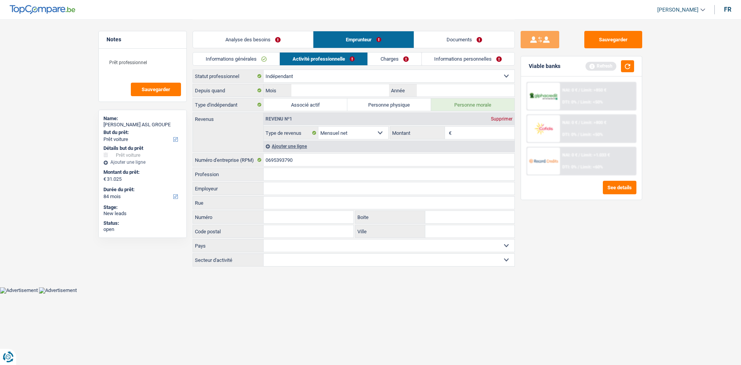
click at [575, 246] on div "Sauvegarder Viable banks Refresh NAI: 0 € / Limit: >850 € DTI: 0% / Limit: <50%…" at bounding box center [581, 192] width 133 height 322
click at [375, 92] on input "Mois" at bounding box center [341, 90] width 98 height 12
type input "4"
click at [459, 90] on input "Année" at bounding box center [466, 90] width 98 height 12
type input "2018"
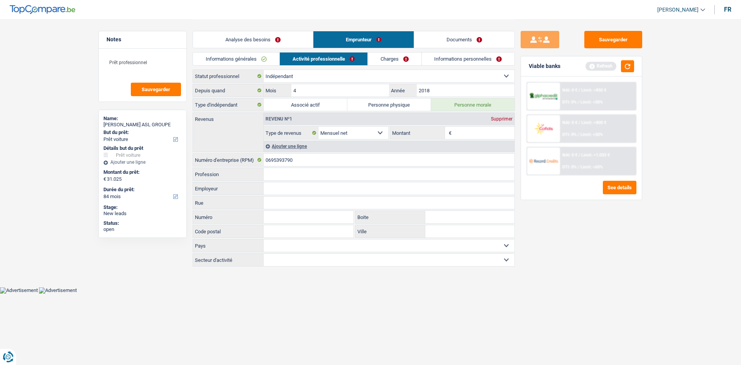
click at [402, 59] on link "Charges" at bounding box center [395, 59] width 54 height 13
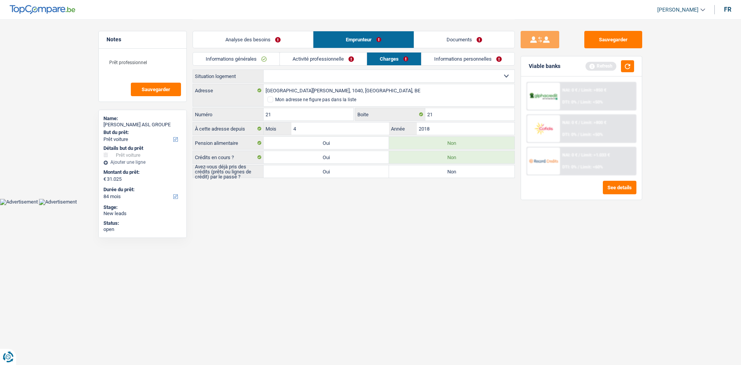
click at [397, 74] on select "Locataire Propriétaire avec prêt hypothécaire Propriétaire sans prêt hypothécai…" at bounding box center [389, 76] width 251 height 12
drag, startPoint x: 424, startPoint y: 259, endPoint x: 431, endPoint y: 253, distance: 9.3
click at [424, 205] on html "Vous avez le contrôle de vos données Nous utilisons des cookies, tout comme nos…" at bounding box center [370, 102] width 741 height 205
click at [386, 171] on label "Oui" at bounding box center [326, 171] width 125 height 12
click at [386, 171] on input "Oui" at bounding box center [326, 171] width 125 height 12
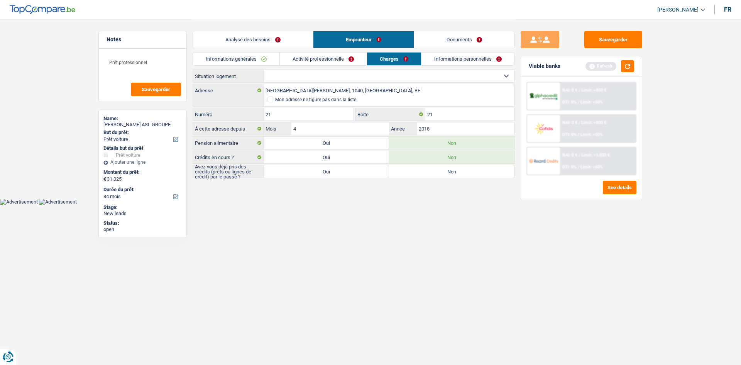
radio input "true"
click at [398, 75] on select "Locataire Propriétaire avec prêt hypothécaire Propriétaire sans prêt hypothécai…" at bounding box center [389, 76] width 251 height 12
select select "liveWithParents"
click at [264, 70] on select "Locataire Propriétaire avec prêt hypothécaire Propriétaire sans prêt hypothécai…" at bounding box center [389, 76] width 251 height 12
click at [448, 63] on link "Informations personnelles" at bounding box center [468, 59] width 93 height 13
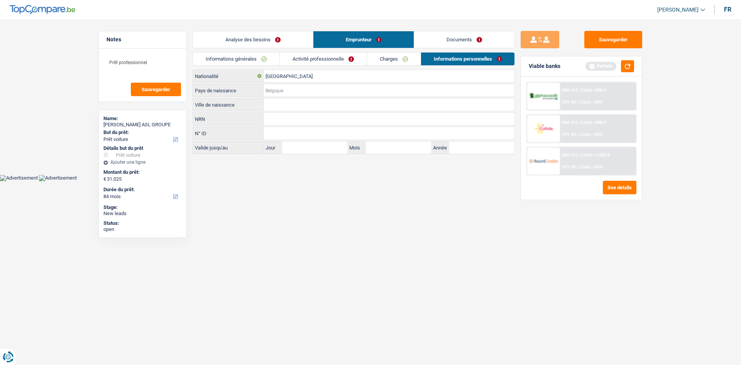
click at [309, 88] on input "Pays de naissance" at bounding box center [389, 90] width 251 height 12
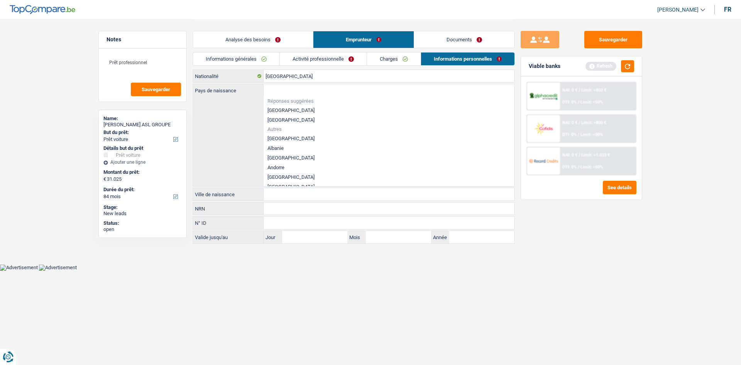
click at [286, 109] on li "[GEOGRAPHIC_DATA]" at bounding box center [389, 110] width 251 height 10
type input "[GEOGRAPHIC_DATA]"
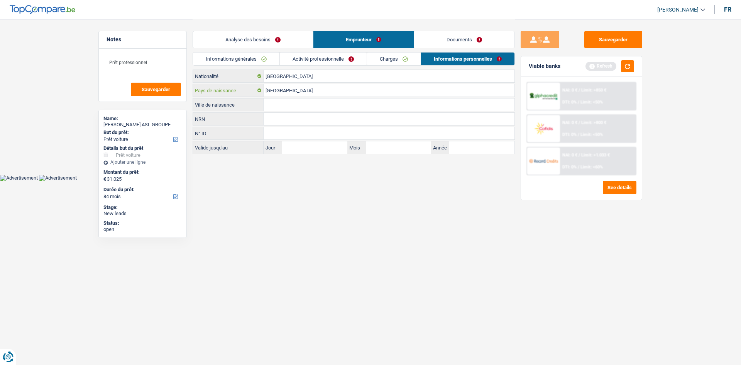
click at [307, 90] on input "[GEOGRAPHIC_DATA]" at bounding box center [389, 90] width 251 height 12
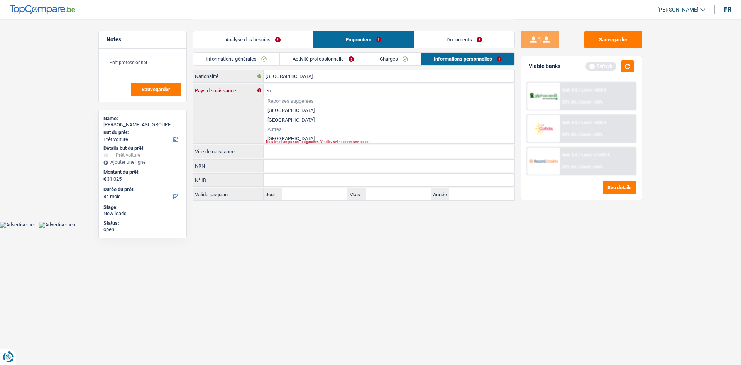
click at [297, 88] on input "eo" at bounding box center [389, 90] width 251 height 12
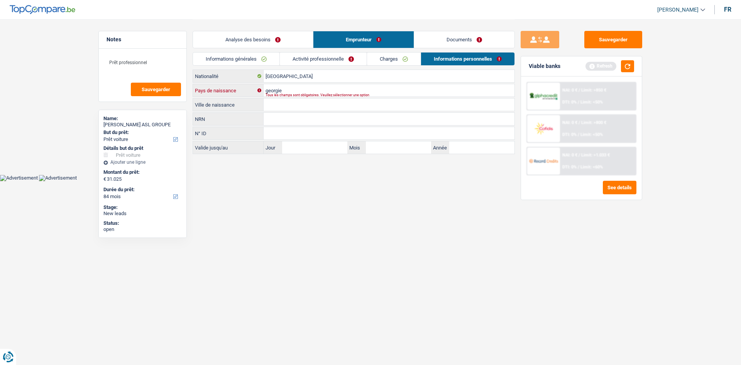
click at [296, 89] on input "georgie" at bounding box center [389, 90] width 251 height 12
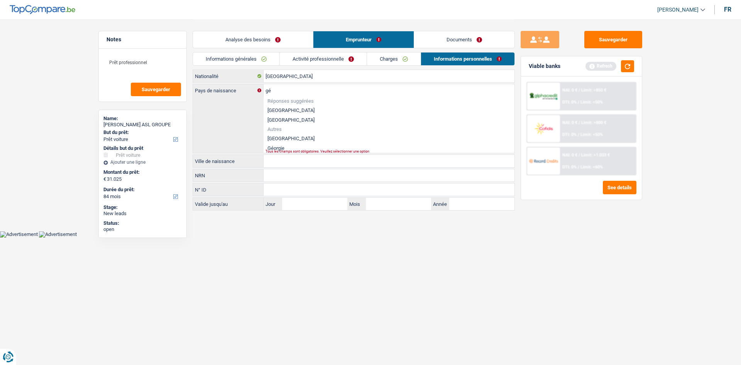
click at [278, 146] on li "Géorgie" at bounding box center [389, 148] width 251 height 10
type input "Géorgie"
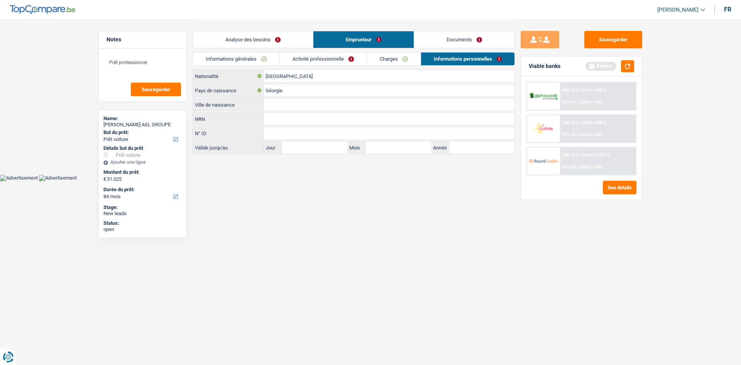
click at [310, 178] on body "Vous avez le contrôle de vos données Nous utilisons des cookies, tout comme nos…" at bounding box center [370, 90] width 741 height 181
click at [304, 104] on input "Ville de naissance" at bounding box center [389, 104] width 251 height 12
click at [296, 102] on input "Ville de naissance" at bounding box center [389, 104] width 251 height 12
paste input "Tbilissi"
type input "Tbilissi"
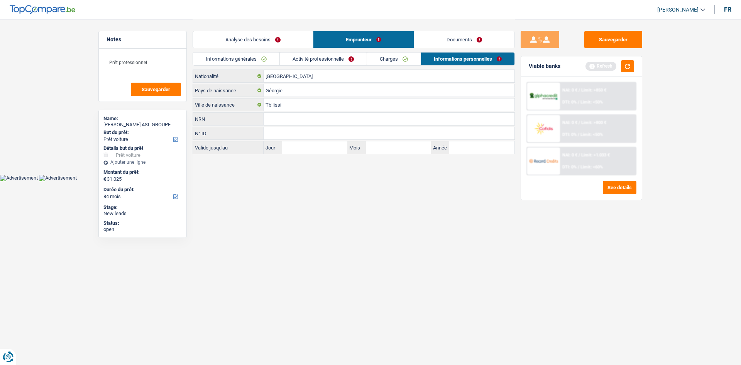
click at [397, 181] on html "Vous avez le contrôle de vos données Nous utilisons des cookies, tout comme nos…" at bounding box center [370, 90] width 741 height 181
click at [393, 59] on link "Charges" at bounding box center [394, 59] width 54 height 13
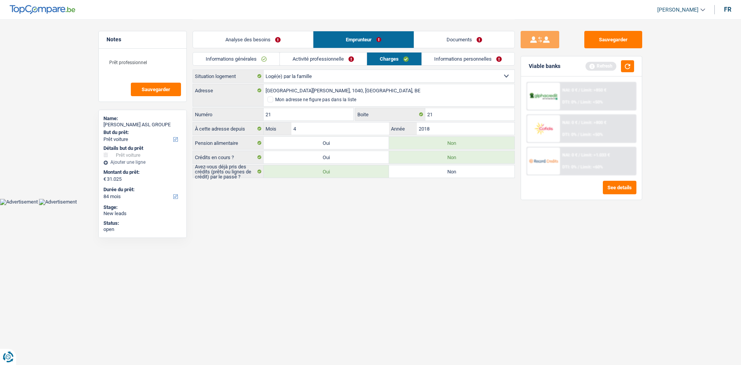
click at [467, 205] on html "Vous avez le contrôle de vos données Nous utilisons des cookies, tout comme nos…" at bounding box center [370, 102] width 741 height 205
click at [629, 61] on button "button" at bounding box center [627, 66] width 13 height 12
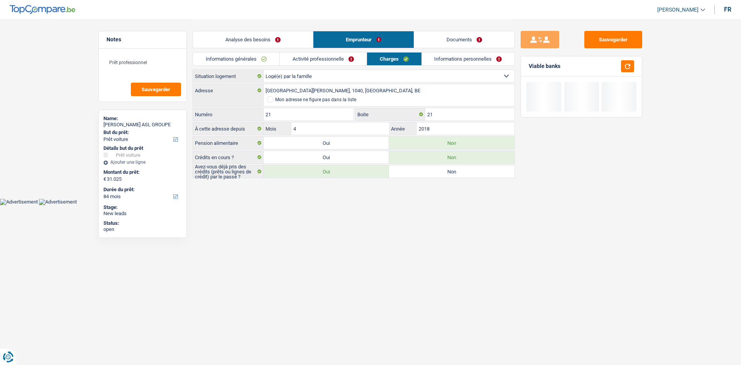
click at [359, 56] on link "Activité professionnelle" at bounding box center [323, 59] width 87 height 13
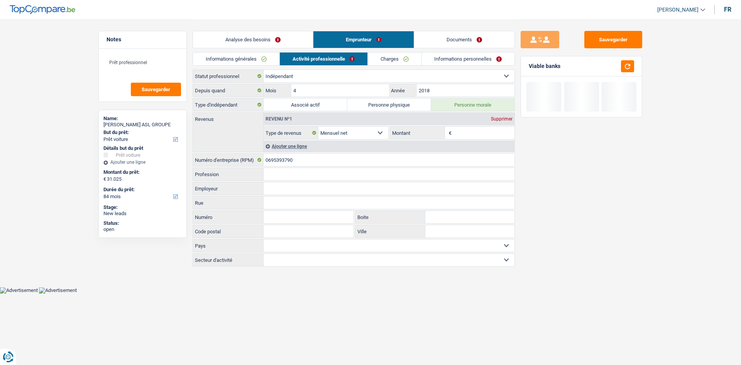
click at [242, 61] on link "Informations générales" at bounding box center [236, 59] width 86 height 13
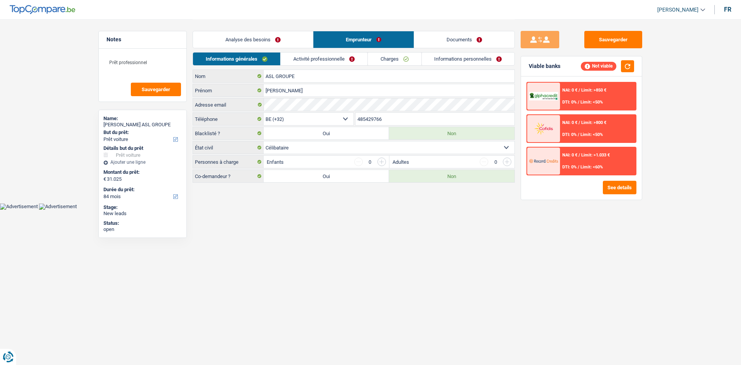
click at [261, 39] on link "Analyse des besoins" at bounding box center [253, 39] width 120 height 17
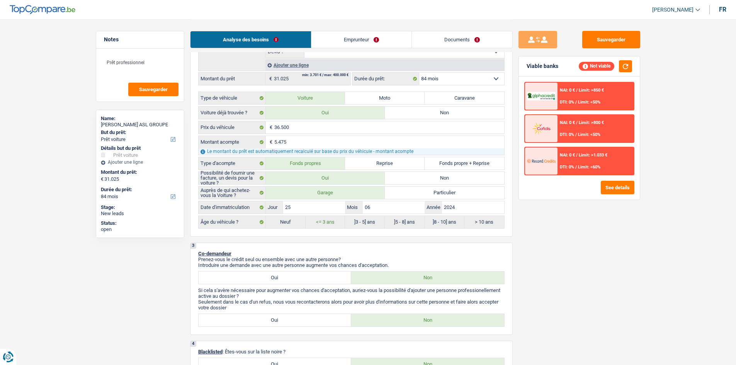
scroll to position [39, 0]
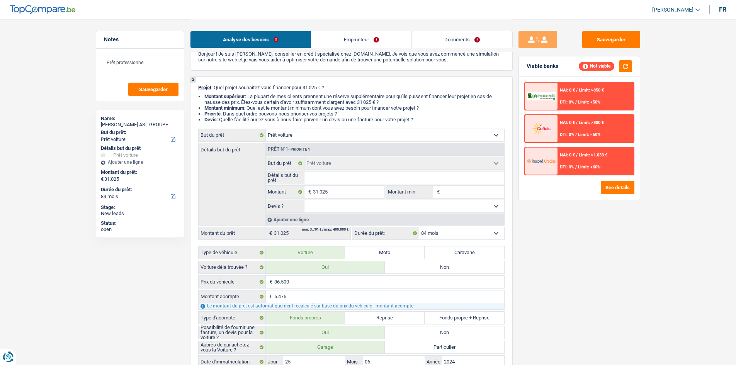
click at [370, 206] on select "Oui Non Non répondu Sélectionner une option" at bounding box center [404, 206] width 200 height 12
select select "yes"
click at [304, 200] on select "Oui Non Non répondu Sélectionner une option" at bounding box center [404, 206] width 200 height 12
select select "yes"
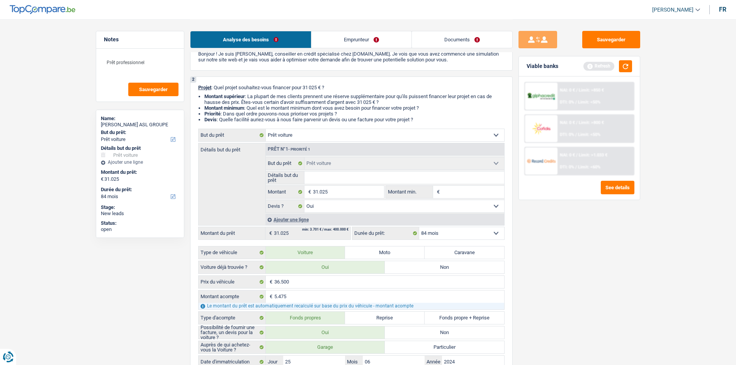
click at [365, 179] on input "Détails but du prêt" at bounding box center [404, 177] width 200 height 12
click at [622, 279] on div "Sauvegarder Viable banks Refresh NAI: 0 € / Limit: >850 € DTI: 0% / Limit: <50%…" at bounding box center [578, 192] width 133 height 322
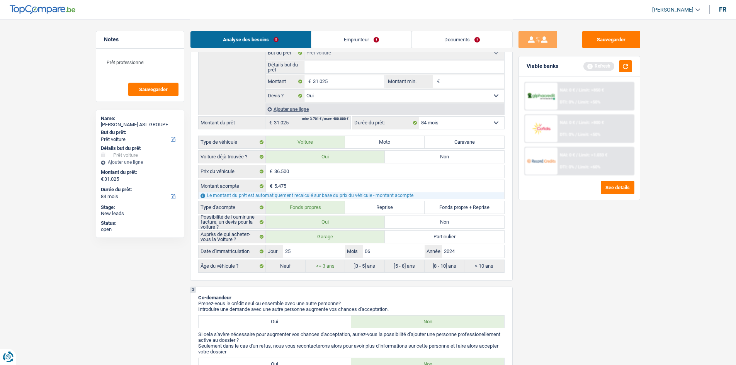
scroll to position [232, 0]
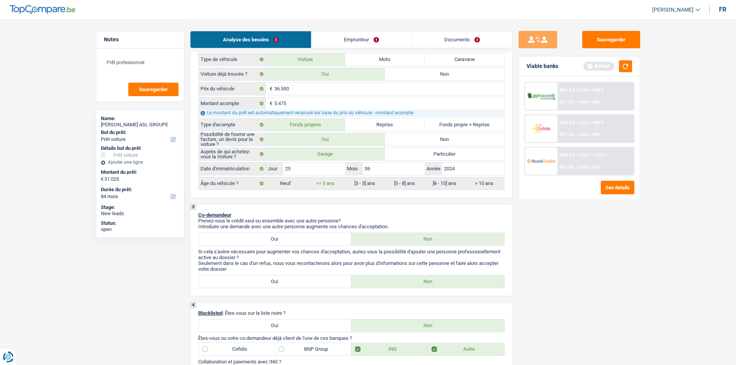
drag, startPoint x: 631, startPoint y: 65, endPoint x: 638, endPoint y: 90, distance: 25.3
click at [630, 65] on div "Viable banks Refresh" at bounding box center [579, 66] width 121 height 20
click at [628, 66] on button "button" at bounding box center [625, 66] width 13 height 12
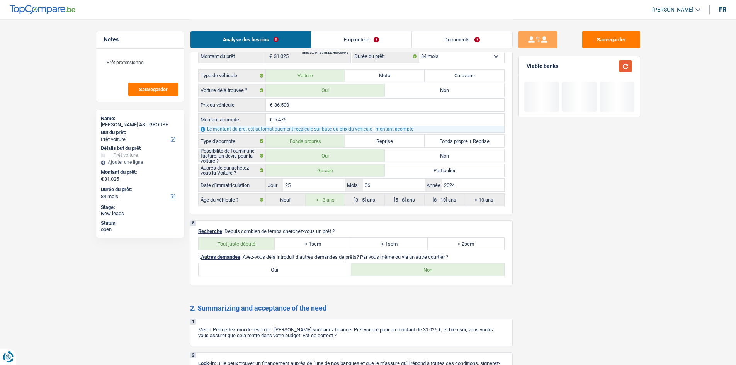
scroll to position [981, 0]
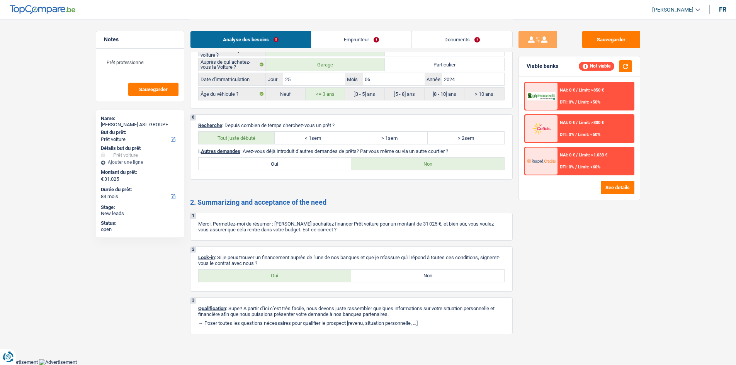
click at [302, 278] on label "Oui" at bounding box center [274, 275] width 153 height 12
click at [302, 278] on input "Oui" at bounding box center [274, 275] width 153 height 12
radio input "true"
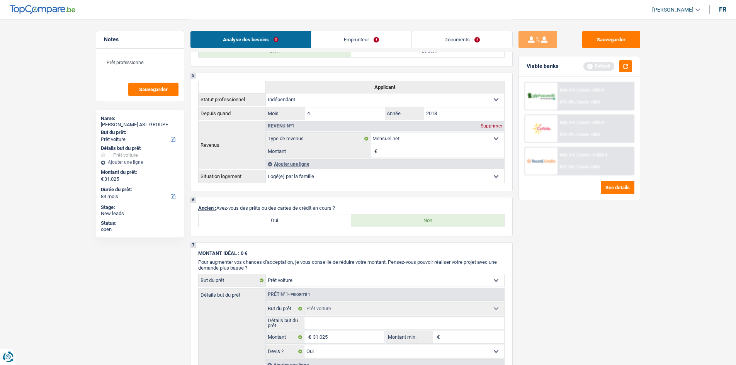
scroll to position [0, 0]
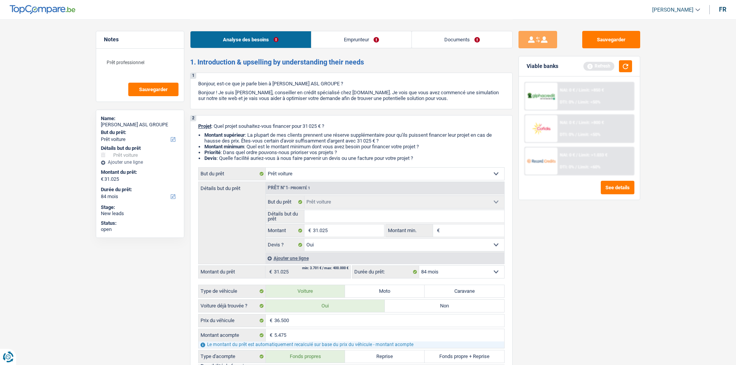
drag, startPoint x: 624, startPoint y: 265, endPoint x: 407, endPoint y: 186, distance: 231.1
click at [622, 265] on div "Sauvegarder Viable banks Refresh NAI: 0 € / Limit: >850 € DTI: 0% / Limit: <50%…" at bounding box center [578, 192] width 133 height 322
click at [370, 217] on input "Détails but du prêt" at bounding box center [404, 216] width 200 height 12
type input "C"
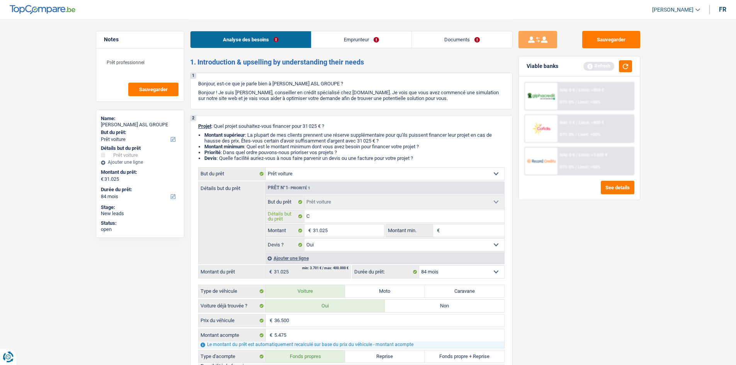
type input "Ca"
type input "Cam"
type input "Cami"
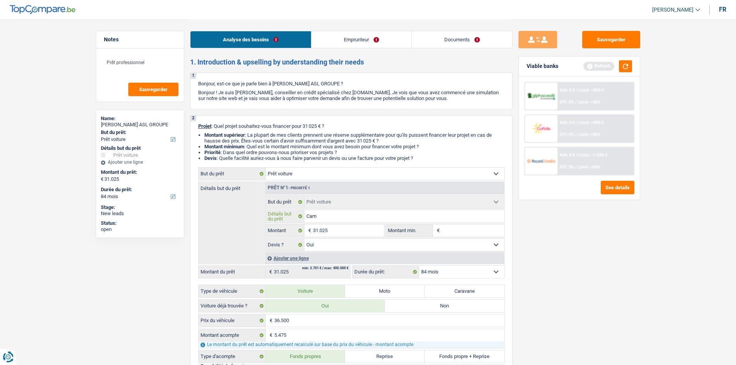
type input "Cami"
type input "Camio"
type input "Camion"
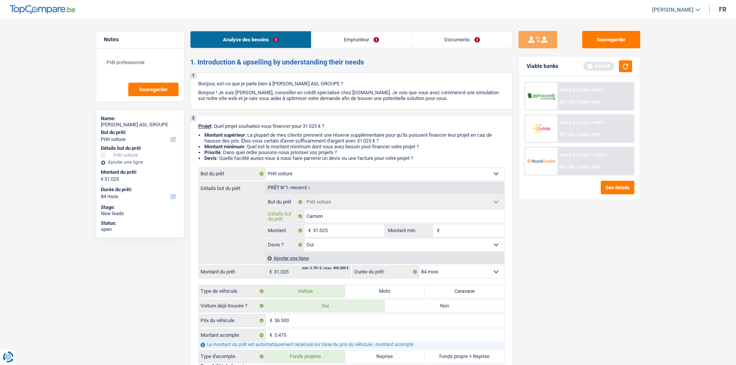
type input "Camionn"
type input "Camionne"
type input "Camionnet"
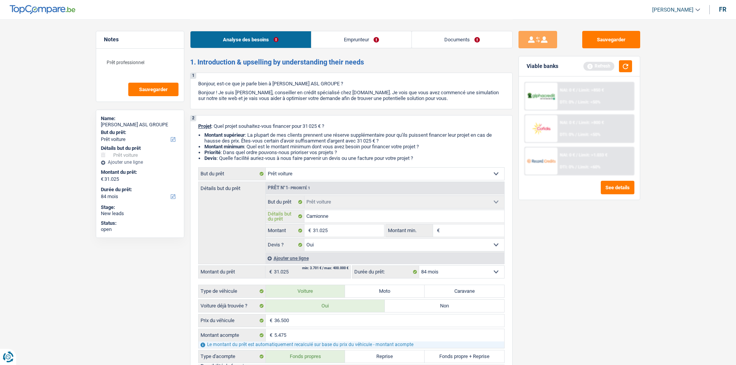
type input "Camionnet"
type input "Camionnett"
type input "Camionnette"
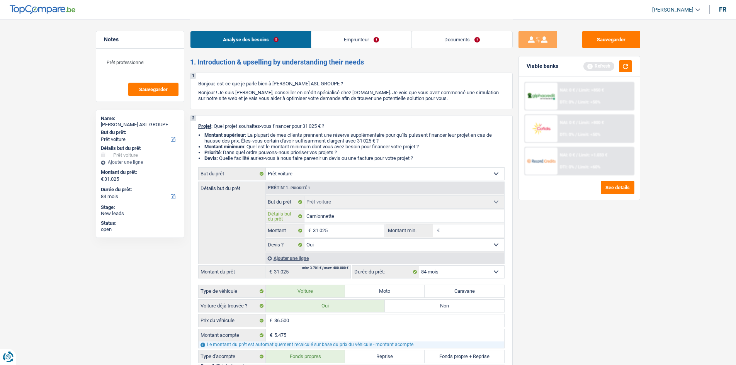
type input "Camionnette"
click at [371, 219] on input "Camionnette" at bounding box center [404, 216] width 200 height 12
type input "Camionnette"
click at [361, 234] on input "31.025" at bounding box center [348, 230] width 71 height 12
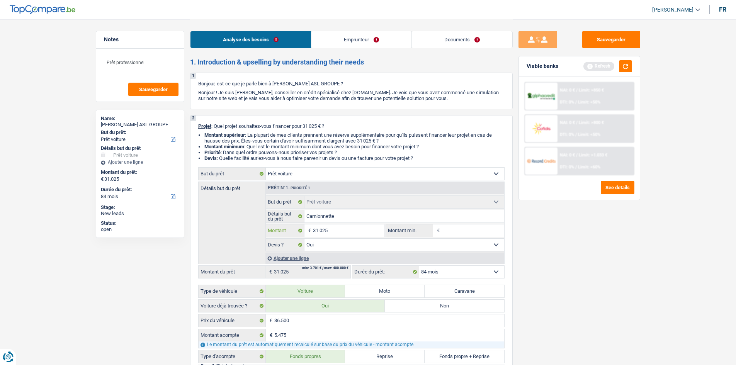
click at [361, 234] on input "31.025" at bounding box center [348, 230] width 71 height 12
click at [439, 226] on span "€" at bounding box center [437, 230] width 8 height 12
click at [442, 229] on input "Montant min." at bounding box center [472, 230] width 63 height 12
paste input "31.025"
type input "31.025"
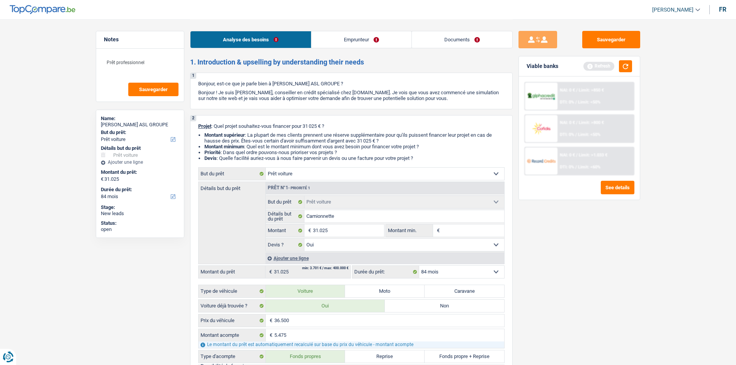
type input "31.025"
click at [515, 245] on div "Sauvegarder Viable banks Refresh NAI: 0 € / Limit: >850 € DTI: 0% / Limit: <50%…" at bounding box center [578, 192] width 133 height 322
click at [539, 250] on div "Sauvegarder Viable banks Refresh NAI: 0 € / Limit: >850 € DTI: 0% / Limit: <50%…" at bounding box center [578, 192] width 133 height 322
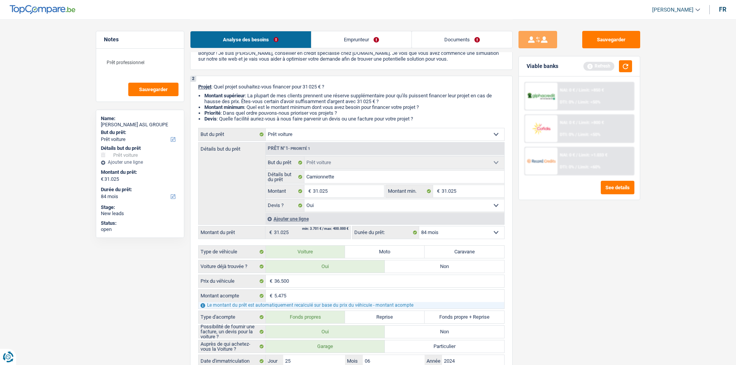
scroll to position [116, 0]
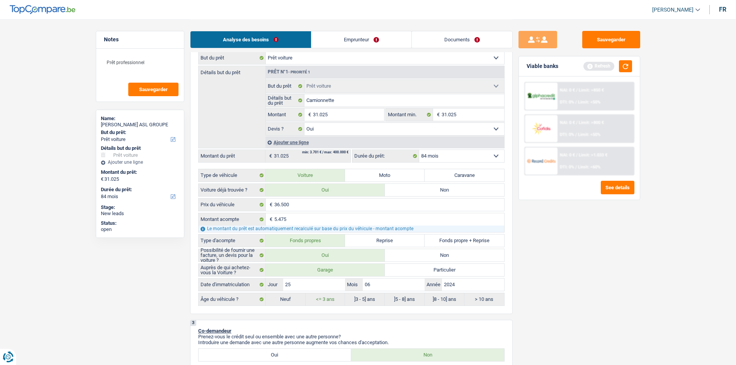
click at [167, 61] on textarea "Prêt professionnel" at bounding box center [140, 65] width 77 height 23
type textarea "Prêt professionnel :"
drag, startPoint x: 602, startPoint y: 267, endPoint x: 628, endPoint y: 168, distance: 103.0
click at [602, 265] on div "Sauvegarder Viable banks Refresh NAI: 0 € / Limit: >850 € DTI: 0% / Limit: <50%…" at bounding box center [578, 192] width 133 height 322
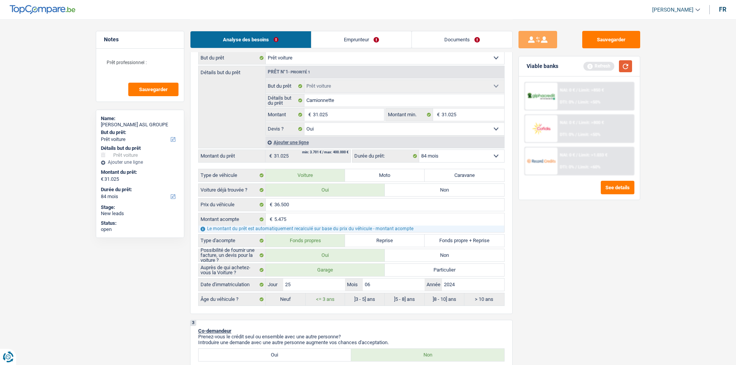
click at [622, 64] on button "button" at bounding box center [625, 66] width 13 height 12
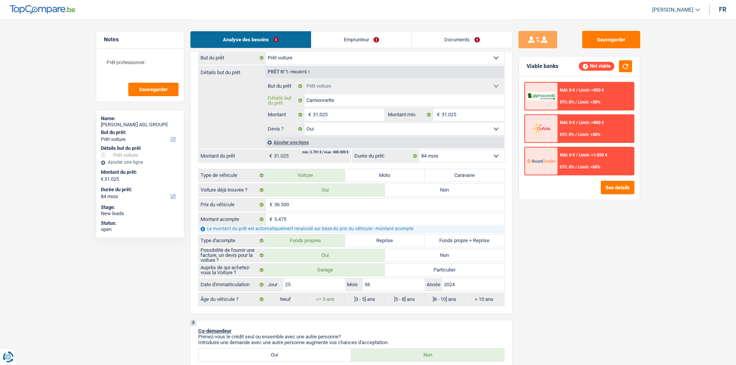
click at [341, 103] on input "Camionnette" at bounding box center [404, 100] width 200 height 12
type input "Camionnette :"
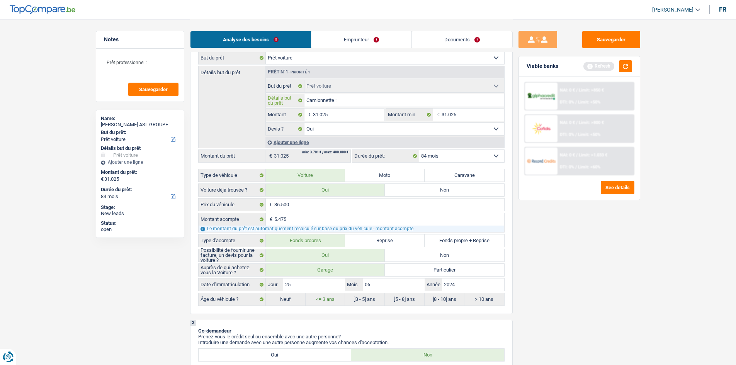
type input "Camionnette :"
paste input "OPEL ZAFIRA LIFE"
type input "Camionnette : OPEL ZAFIRA LIFE"
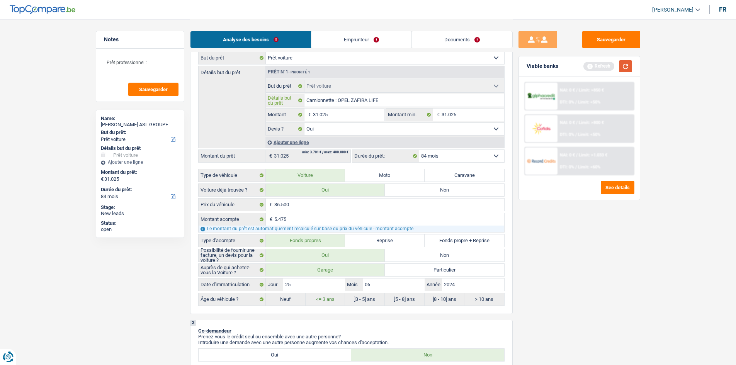
type input "Camionnette : OPEL ZAFIRA LIFE"
drag, startPoint x: 625, startPoint y: 61, endPoint x: 608, endPoint y: 14, distance: 50.9
click at [625, 62] on button "button" at bounding box center [625, 66] width 13 height 12
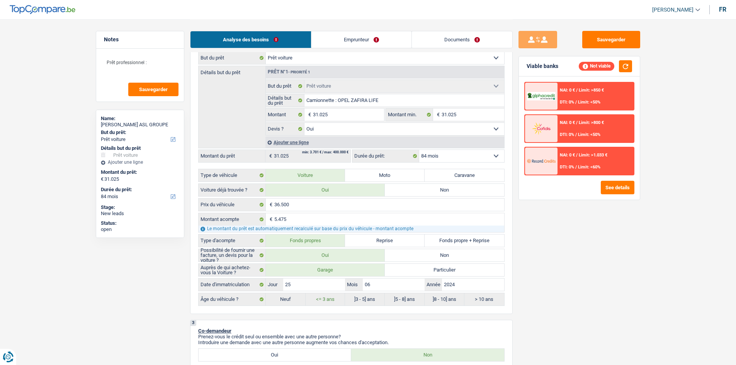
drag, startPoint x: 253, startPoint y: 19, endPoint x: 247, endPoint y: 19, distance: 5.4
click at [253, 18] on header "Habib Tasan Se déconnecter fr" at bounding box center [368, 10] width 736 height 20
click at [166, 62] on textarea "Prêt professionnel :" at bounding box center [140, 65] width 77 height 23
click at [628, 258] on div "Sauvegarder Viable banks Not viable NAI: 0 € / Limit: >850 € DTI: 0% / Limit: <…" at bounding box center [578, 192] width 133 height 322
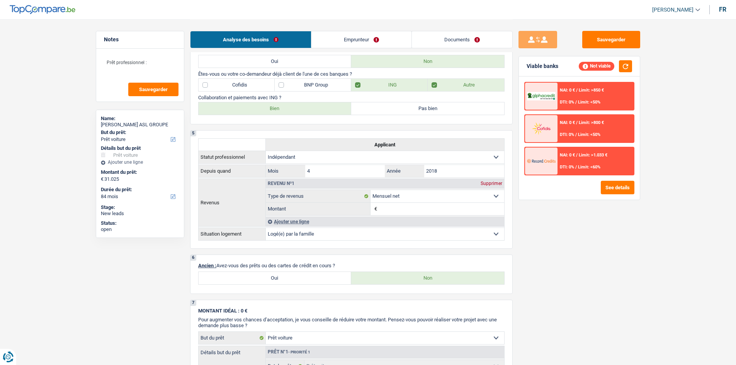
scroll to position [0, 0]
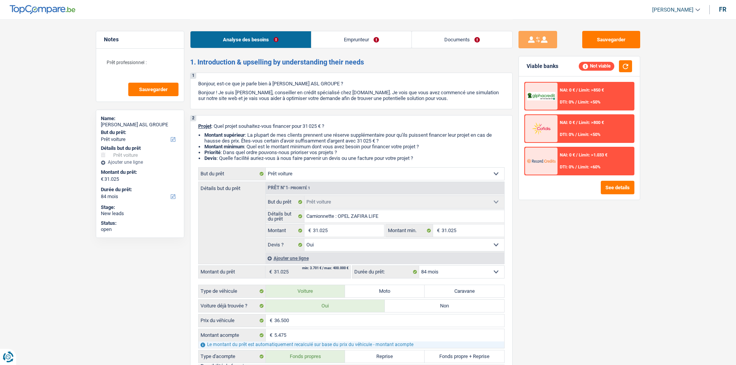
click at [344, 44] on link "Emprunteur" at bounding box center [361, 39] width 100 height 17
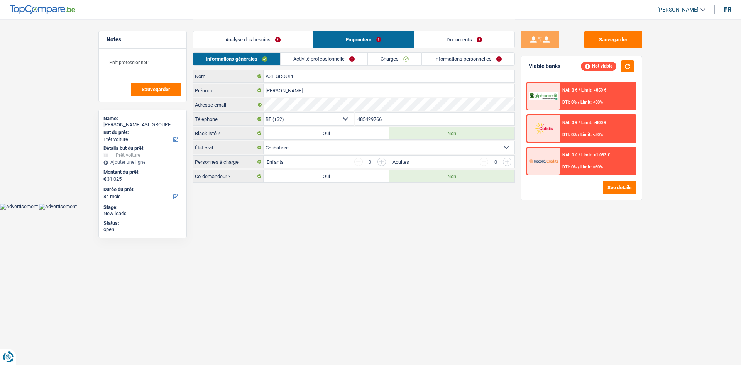
click at [305, 58] on link "Activité professionnelle" at bounding box center [324, 59] width 87 height 13
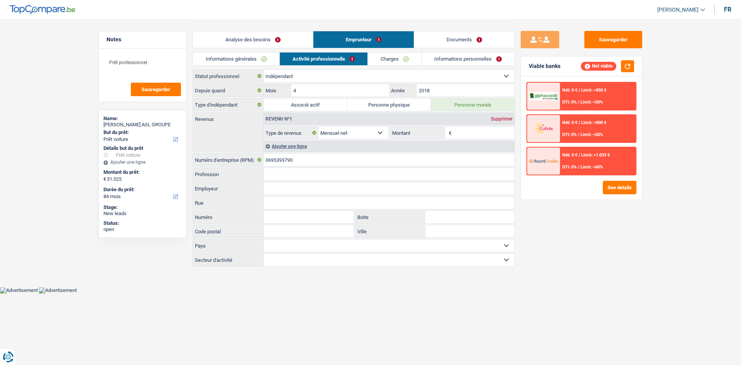
click at [385, 58] on link "Charges" at bounding box center [395, 59] width 54 height 13
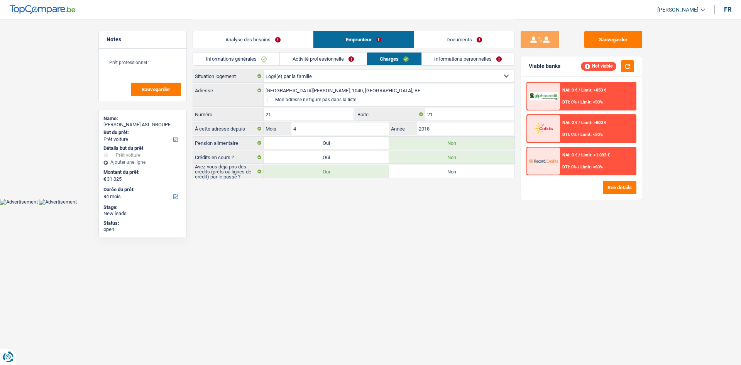
click at [464, 61] on link "Informations personnelles" at bounding box center [468, 59] width 93 height 13
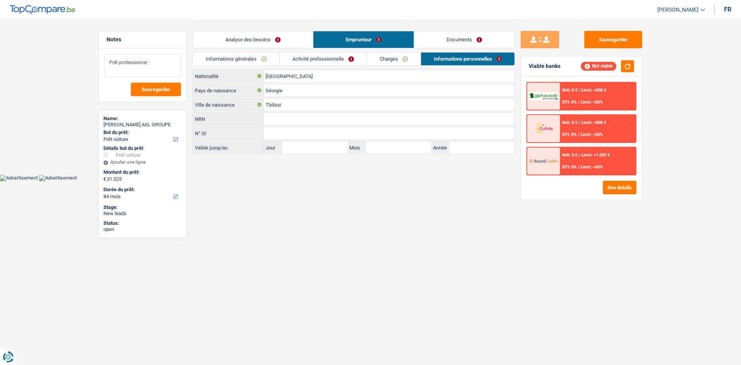
click at [178, 64] on textarea "Prêt professionnel :" at bounding box center [142, 65] width 77 height 23
click at [402, 62] on link "Charges" at bounding box center [394, 59] width 54 height 13
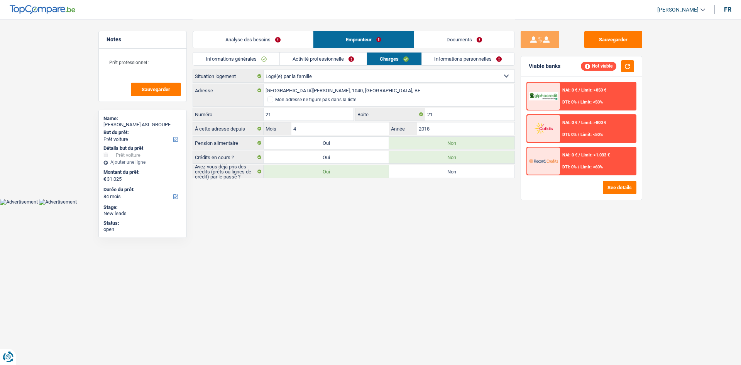
click at [339, 63] on link "Activité professionnelle" at bounding box center [323, 59] width 87 height 13
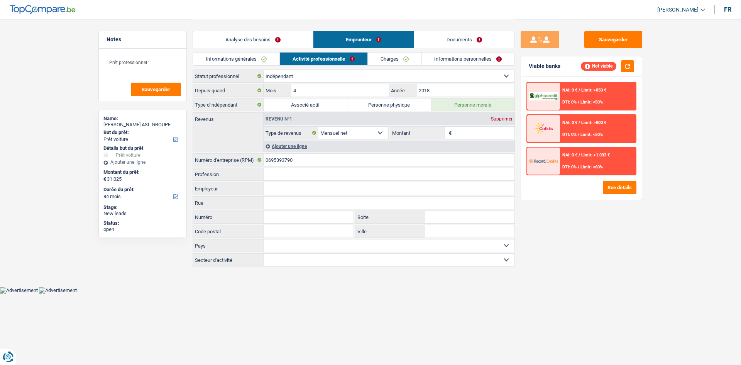
click at [263, 58] on link "Informations générales" at bounding box center [236, 59] width 86 height 13
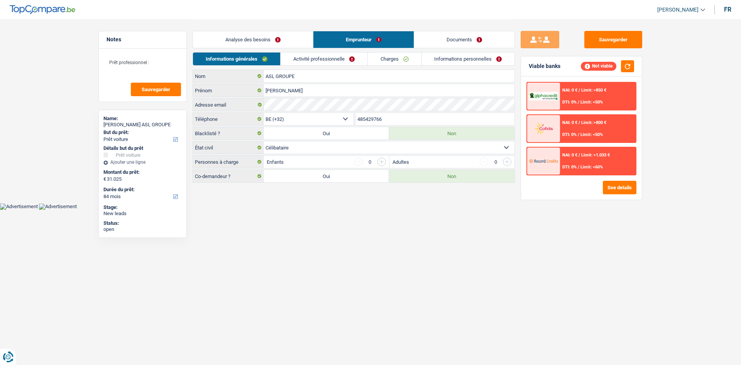
click at [587, 251] on div "Sauvegarder Viable banks Not viable NAI: 0 € / Limit: >850 € DTI: 0% / Limit: <…" at bounding box center [581, 192] width 133 height 322
click at [616, 36] on button "Sauvegarder" at bounding box center [614, 39] width 58 height 17
click at [500, 210] on html "Vous avez le contrôle de vos données Nous utilisons des cookies, tout comme nos…" at bounding box center [370, 105] width 741 height 210
click at [291, 53] on link "Activité professionnelle" at bounding box center [324, 59] width 87 height 13
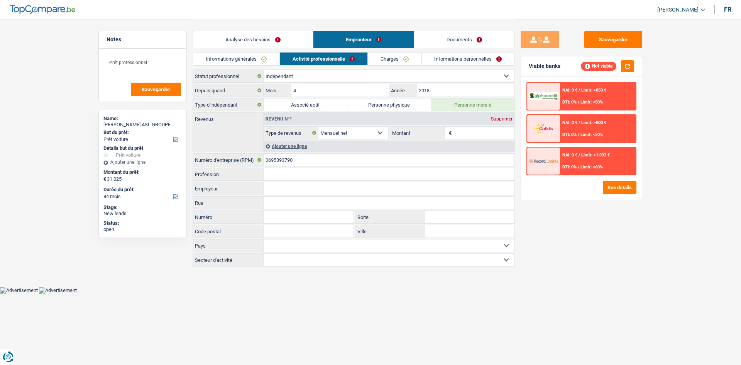
click at [290, 46] on link "Analyse des besoins" at bounding box center [253, 39] width 120 height 17
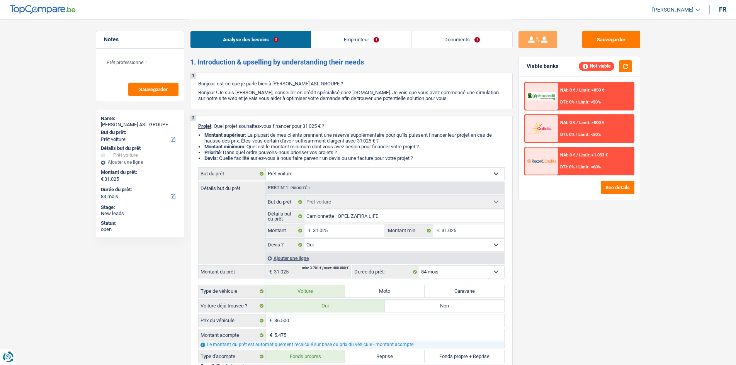
scroll to position [193, 0]
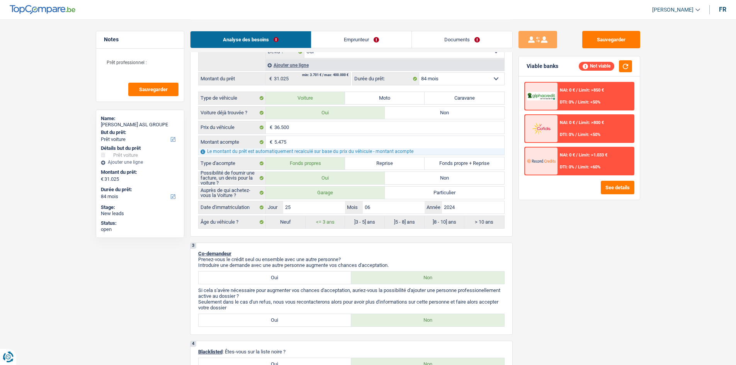
click at [164, 63] on textarea "Prêt professionnel :" at bounding box center [140, 65] width 77 height 23
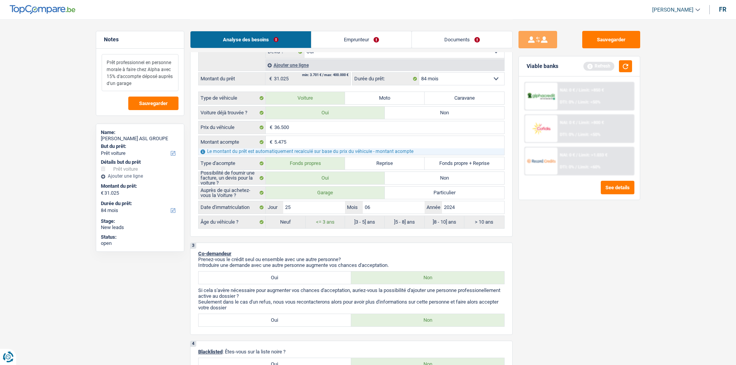
click at [140, 75] on textarea "Prêt professionnel en personne morale à faire chez Alpha avec 15% d'accompte dé…" at bounding box center [140, 72] width 77 height 37
click at [169, 81] on textarea "Prêt professionnel en personne morale à faire chez Alpha avec 15% d'accompte qu…" at bounding box center [140, 72] width 77 height 37
drag, startPoint x: 175, startPoint y: 85, endPoint x: 82, endPoint y: 42, distance: 101.9
click at [153, 83] on textarea "Prêt professionnel en personne morale à faire chez Alpha avec 15% d'accompte qu…" at bounding box center [140, 72] width 77 height 37
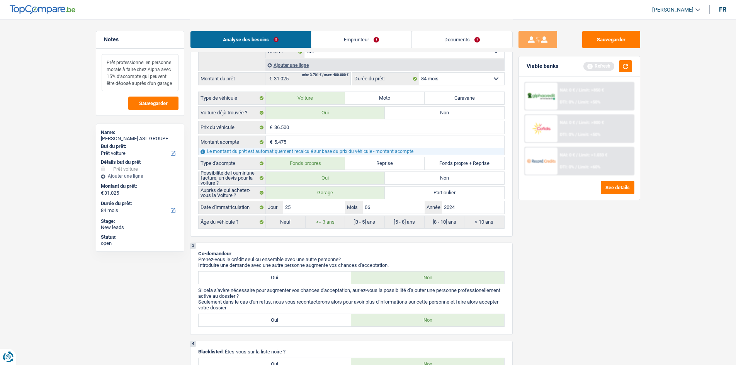
click at [153, 83] on textarea "Prêt professionnel en personne morale à faire chez Alpha avec 15% d'accompte qu…" at bounding box center [140, 72] width 77 height 37
type textarea "Prêt professionnel en personne morale à faire chez Alpha avec 15% d'accompte qu…"
drag, startPoint x: 164, startPoint y: 106, endPoint x: 108, endPoint y: 6, distance: 114.9
click at [163, 105] on button "Sauvegarder" at bounding box center [153, 104] width 50 height 14
click at [626, 69] on button "button" at bounding box center [625, 66] width 13 height 12
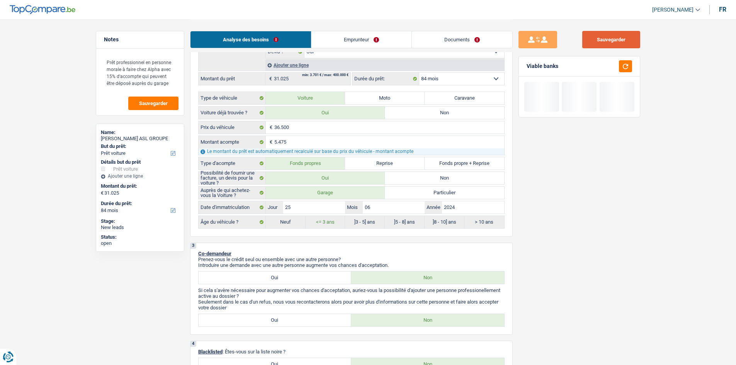
click at [620, 39] on button "Sauvegarder" at bounding box center [611, 39] width 58 height 17
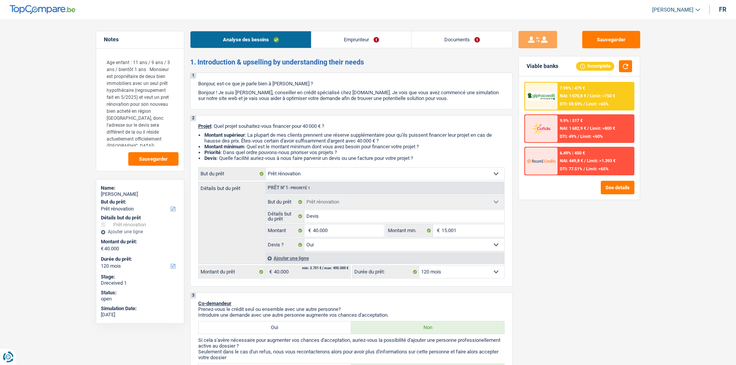
select select "renovation"
select select "120"
select select "32"
select select "single"
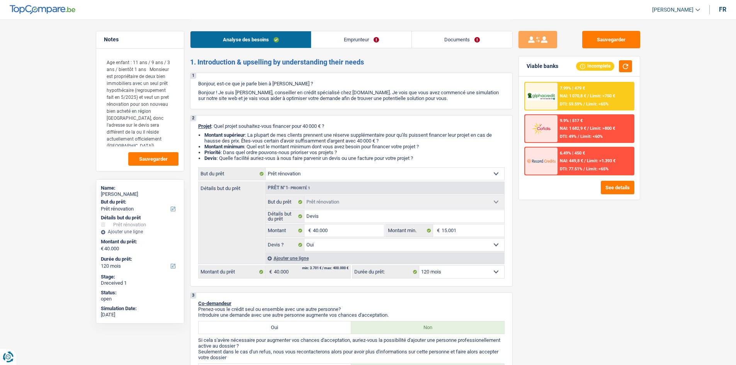
click at [331, 39] on link "Emprunteur" at bounding box center [361, 39] width 100 height 17
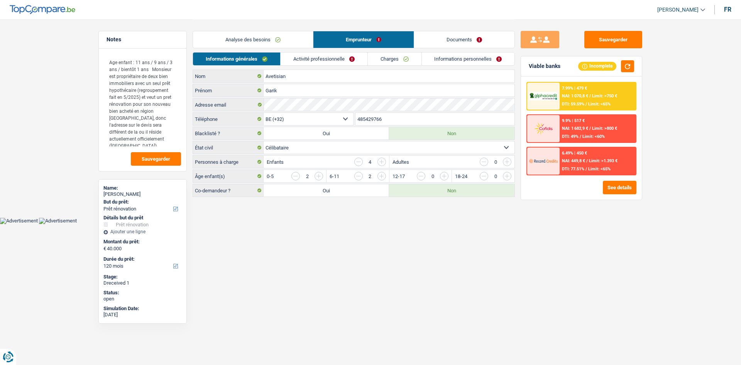
click at [402, 55] on link "Charges" at bounding box center [395, 59] width 54 height 13
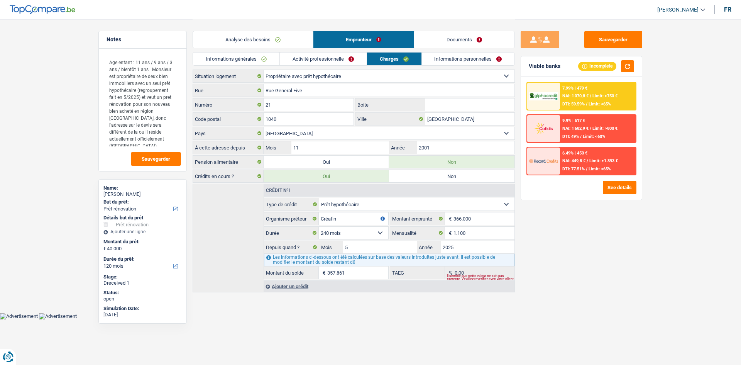
click at [432, 58] on link "Informations personnelles" at bounding box center [468, 59] width 93 height 13
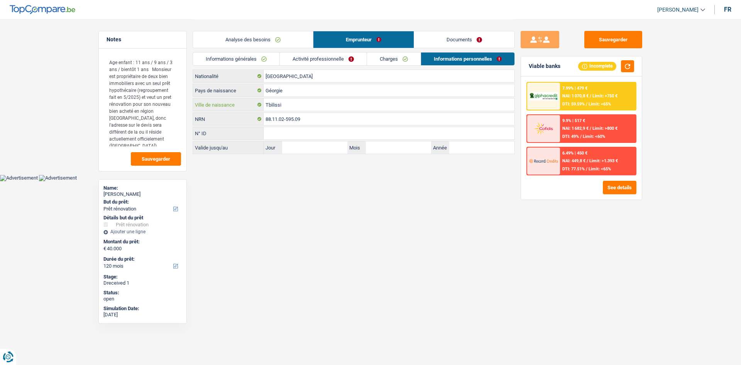
click at [305, 108] on input "Tbilissi" at bounding box center [389, 104] width 251 height 12
click at [601, 51] on div "Sauvegarder Viable banks Incomplete 7.99% | 479 € NAI: 1 070,8 € / Limit: >750 …" at bounding box center [581, 192] width 133 height 322
click at [602, 43] on button "Sauvegarder" at bounding box center [614, 39] width 58 height 17
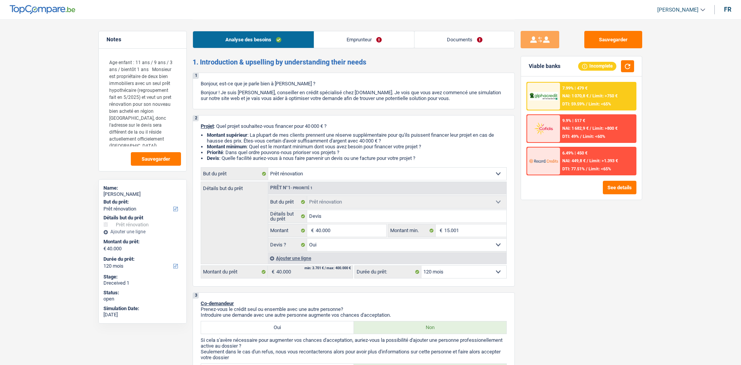
select select "renovation"
select select "120"
select select "renovation"
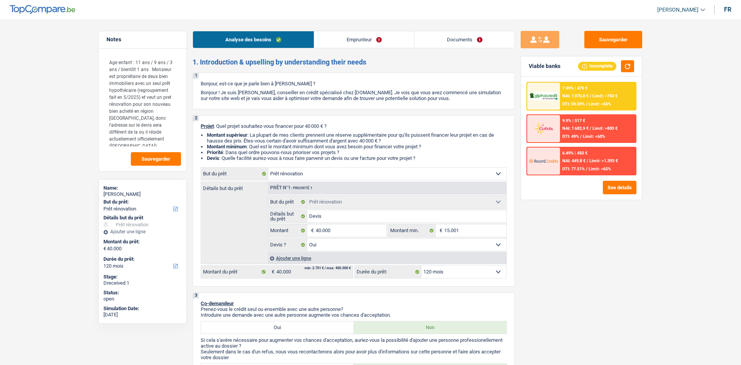
select select "yes"
select select "120"
select select "independent"
select select "familyAllowances"
select select "netSalary"
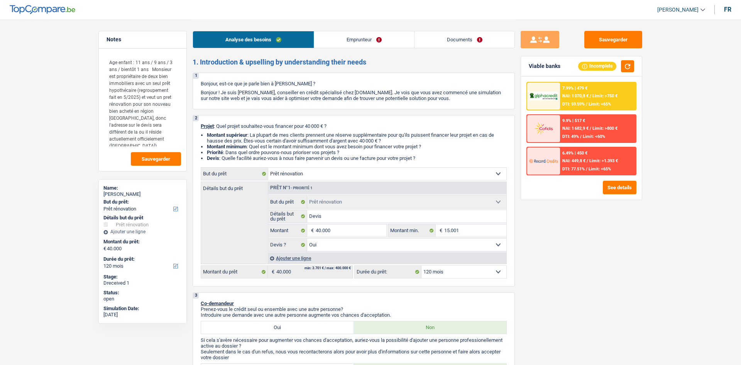
select select "ownerWithMortgage"
select select "mortgage"
select select "240"
select select "renovation"
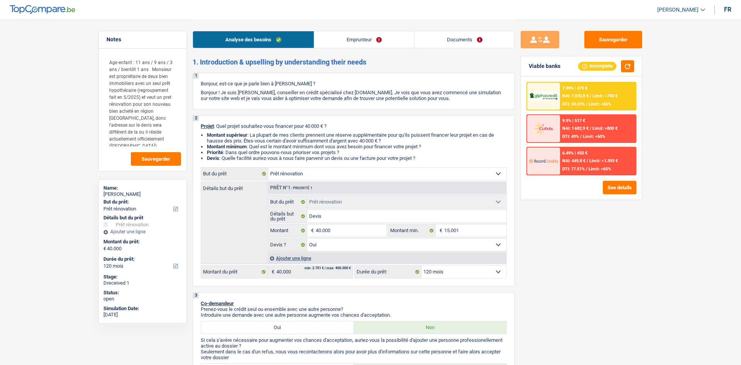
select select "yes"
select select "120"
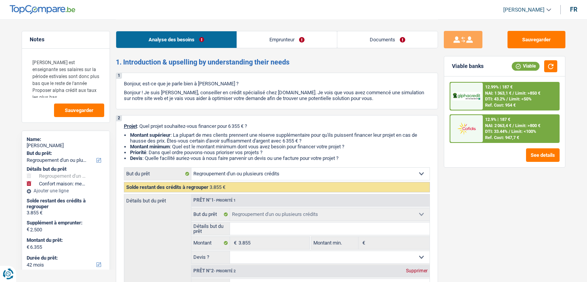
select select "refinancing"
select select "household"
select select "42"
select select "refinancing"
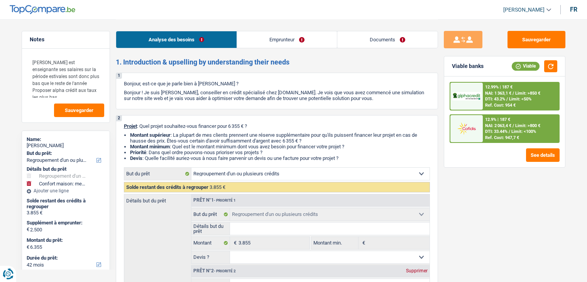
select select "refinancing"
select select "household"
select select "42"
select select "publicEmployee"
select select "familyAllowances"
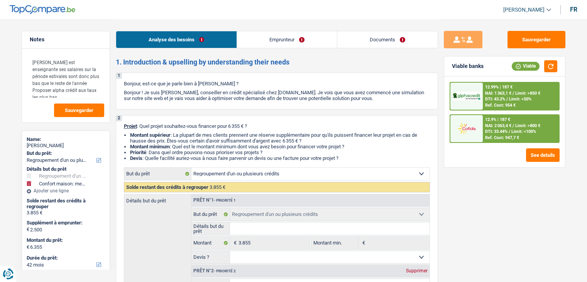
select select "netSalary"
select select "mealVouchers"
select select "rents"
select select "personalLoan"
select select "other"
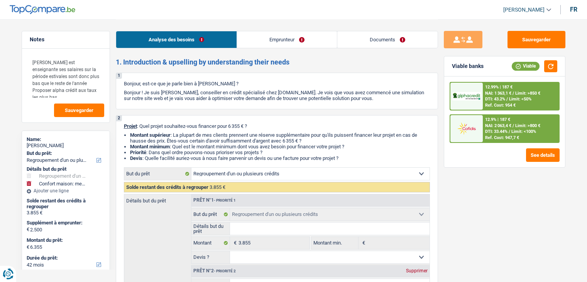
select select "48"
select select "refinancing"
select select "household"
select select "42"
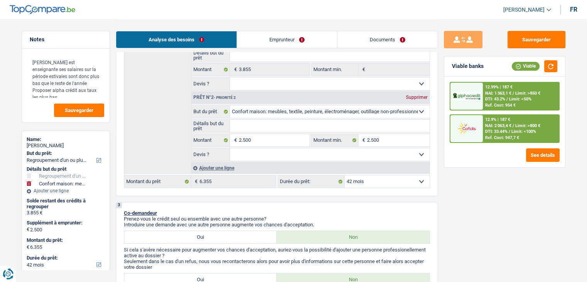
scroll to position [49, 0]
